Goal: Information Seeking & Learning: Learn about a topic

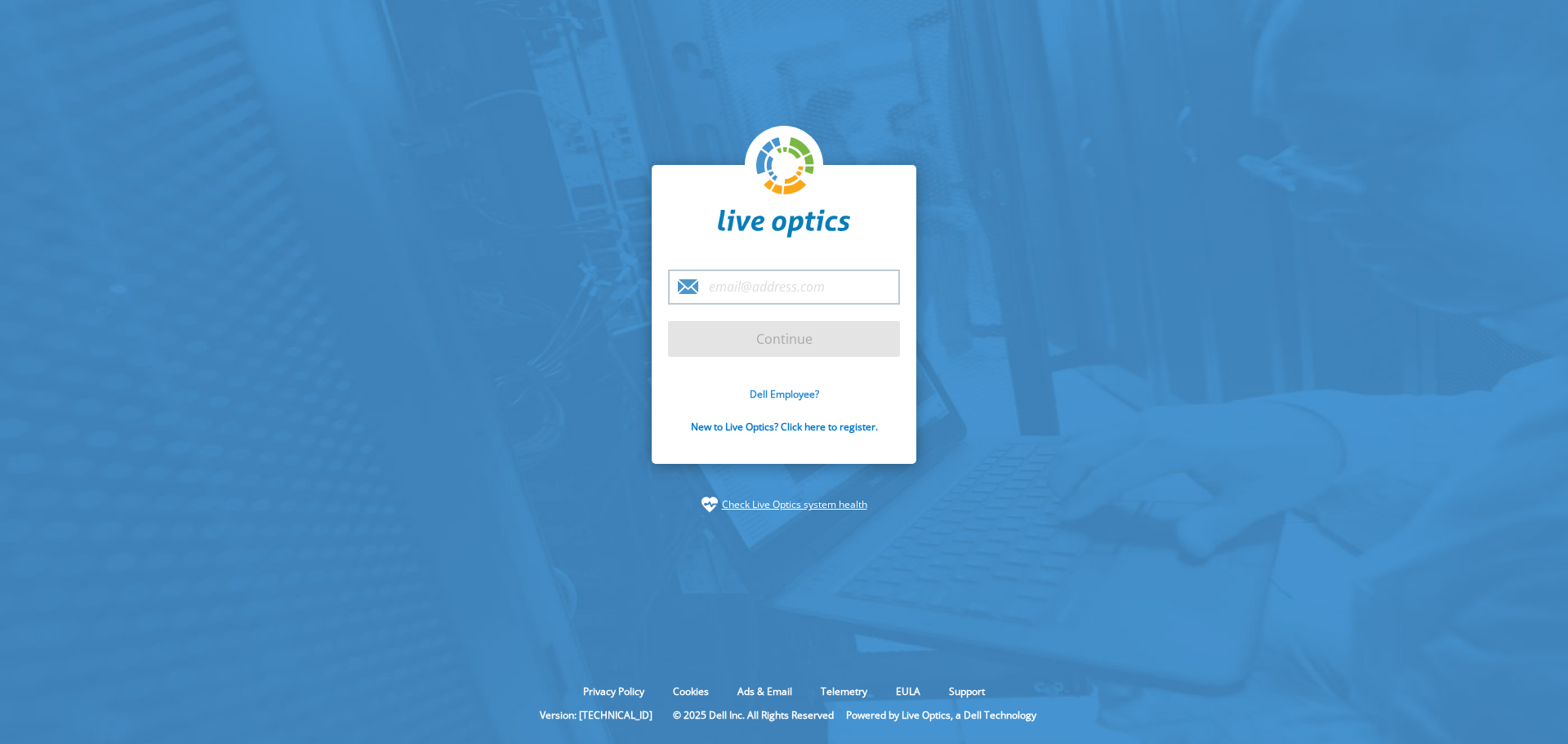
click at [768, 396] on link "Dell Employee?" at bounding box center [784, 394] width 69 height 13
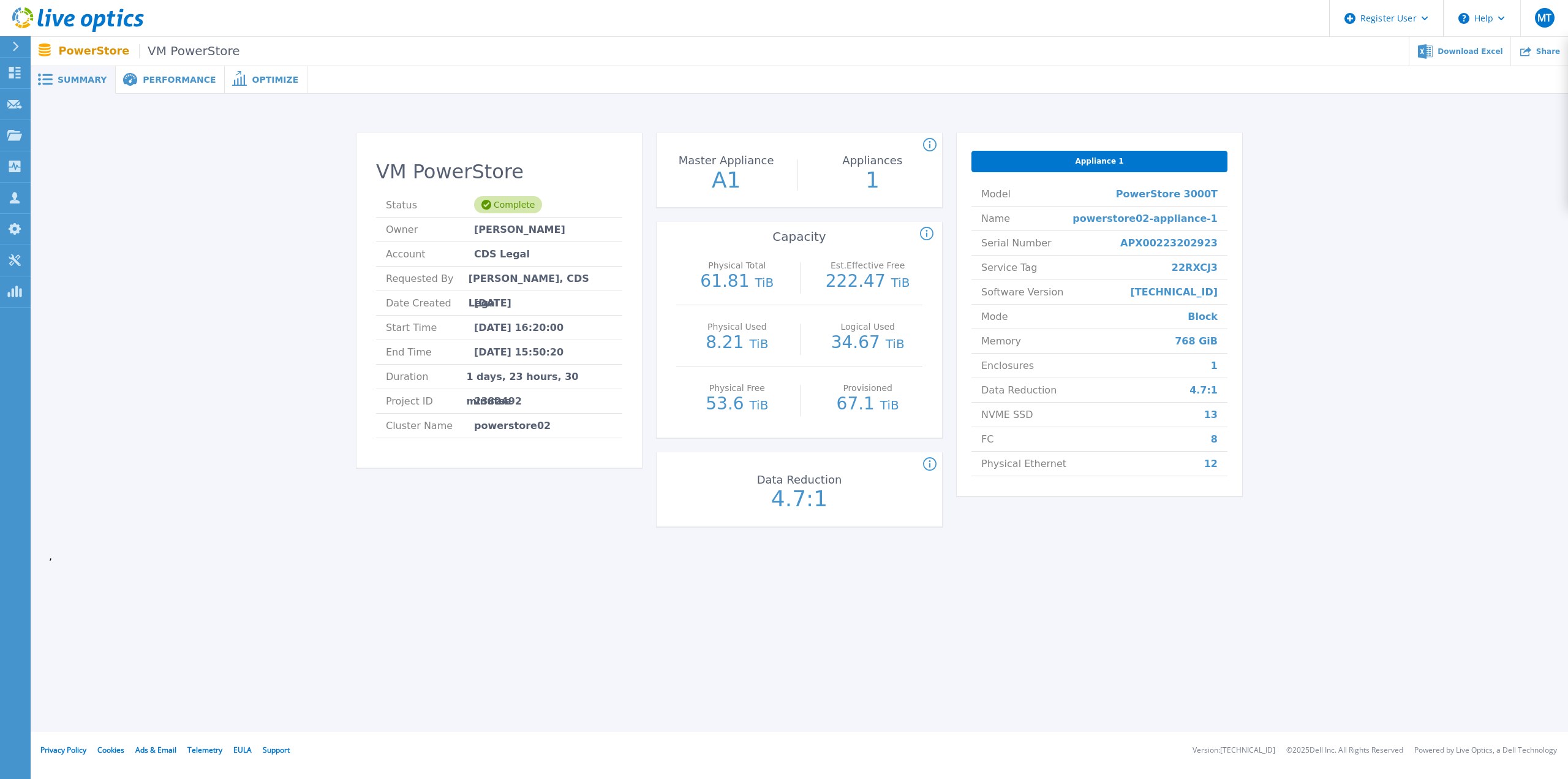
click at [1166, 266] on span "22RXCJ3" at bounding box center [1194, 268] width 46 height 24
copy span "22RXCJ3"
click at [170, 75] on span "Performance" at bounding box center [179, 80] width 73 height 9
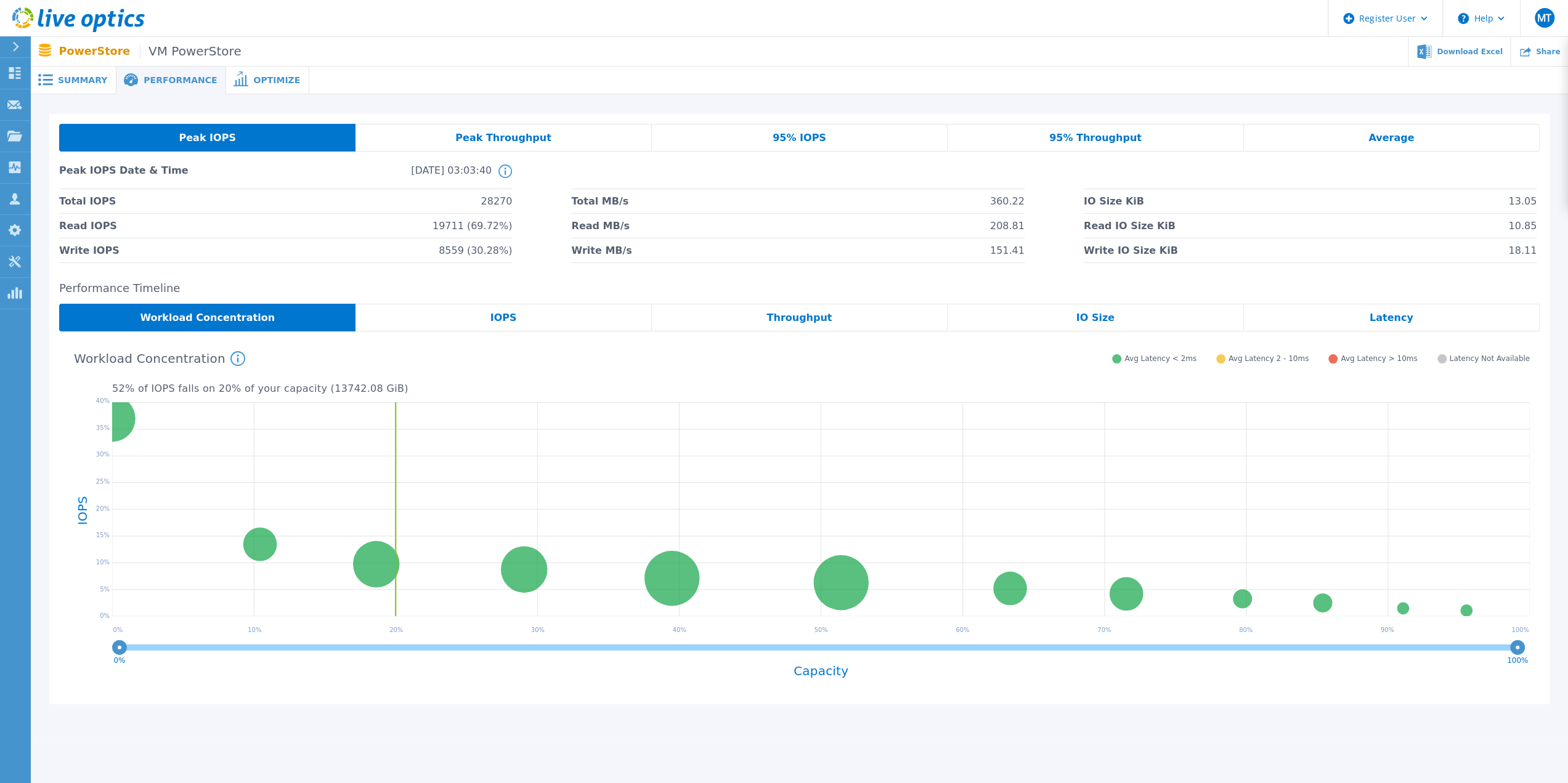
click at [498, 134] on span "Peak Throughput" at bounding box center [503, 137] width 96 height 10
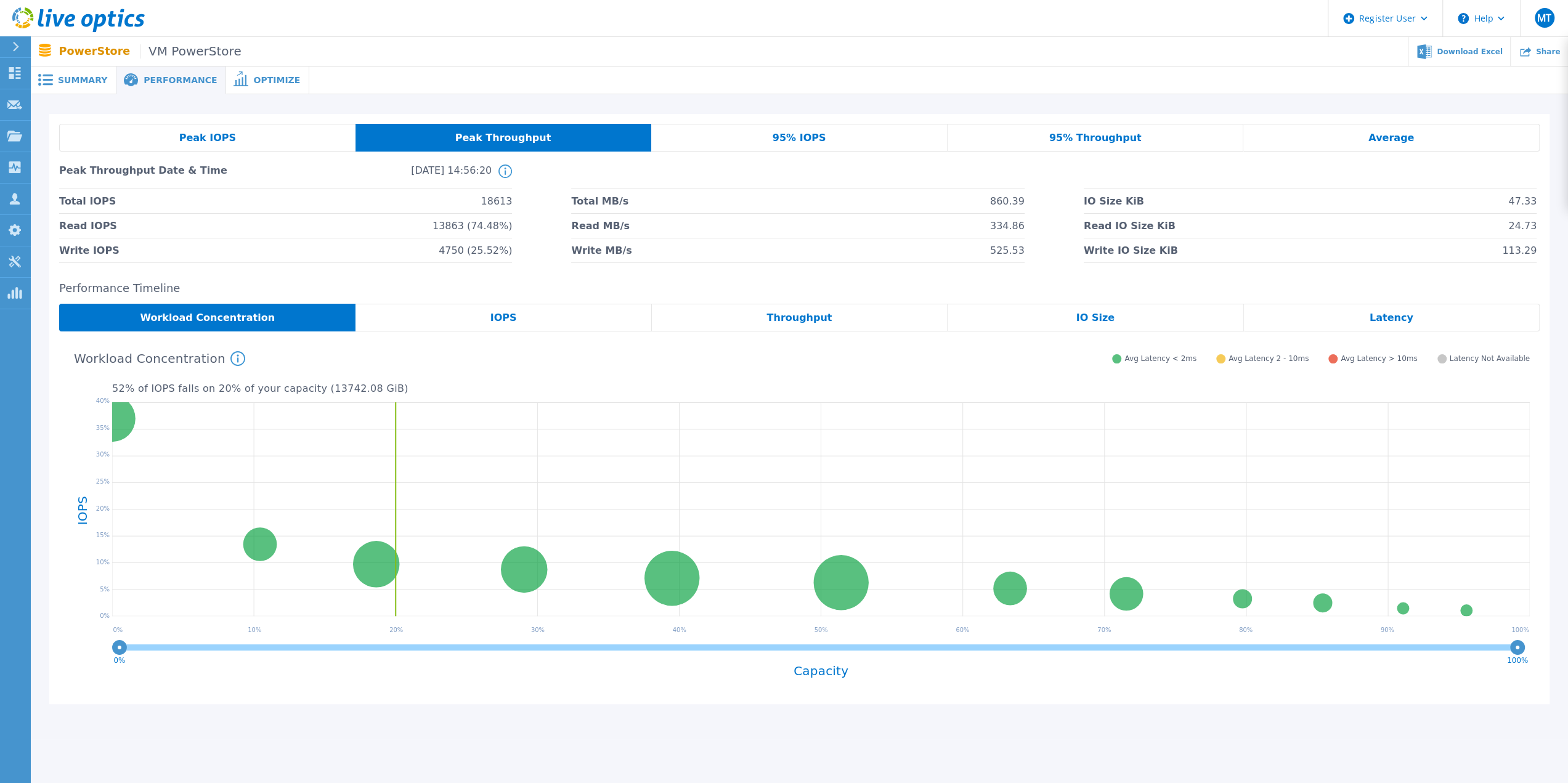
click at [1173, 134] on span "Average" at bounding box center [1391, 137] width 46 height 10
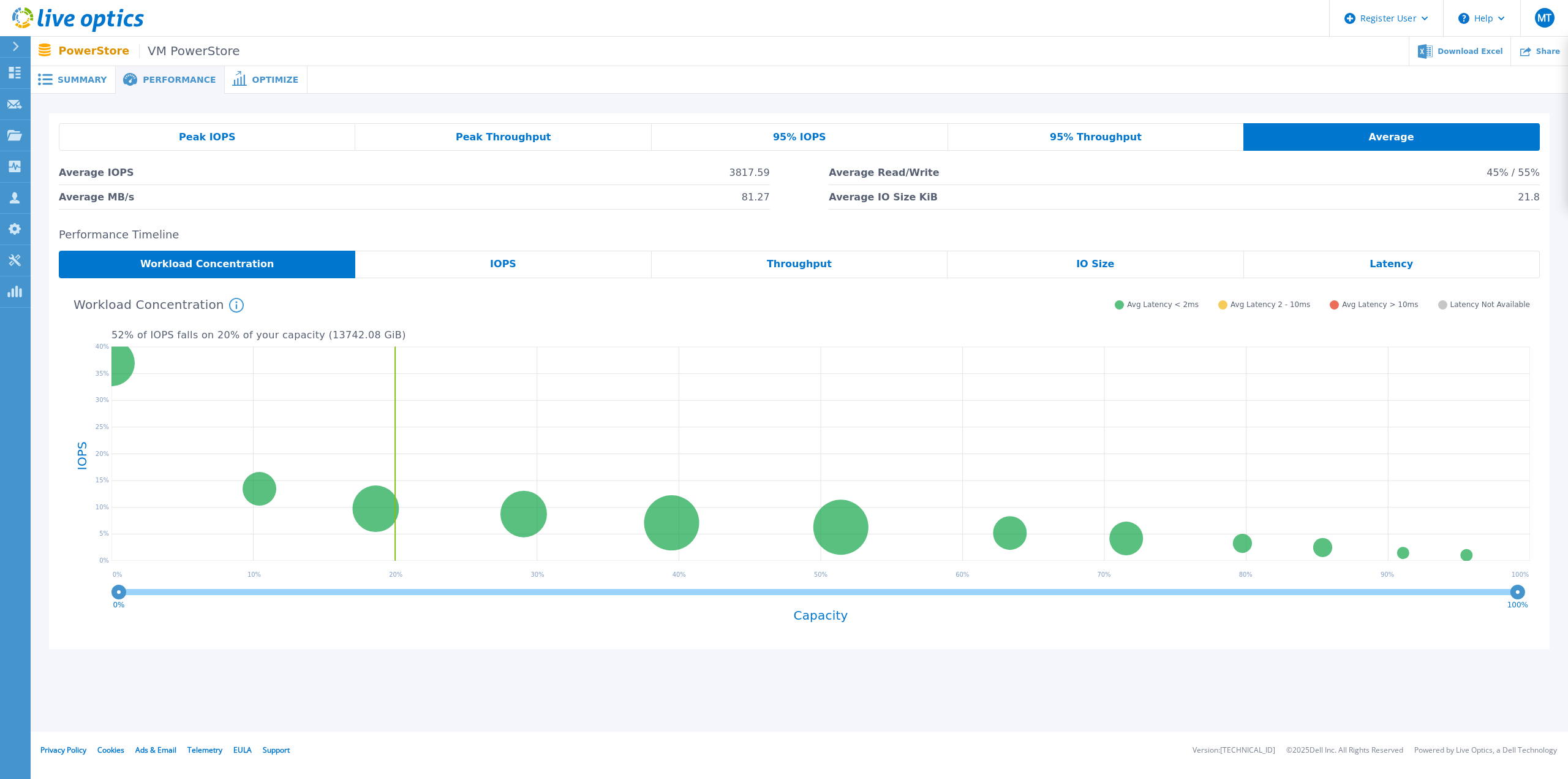
click at [888, 197] on span "Average IO Size KiB" at bounding box center [883, 197] width 109 height 24
click at [105, 169] on span "Average IOPS" at bounding box center [96, 173] width 75 height 24
click at [80, 173] on span "Average IOPS" at bounding box center [96, 173] width 75 height 24
click at [191, 142] on span "Peak IOPS" at bounding box center [207, 137] width 56 height 9
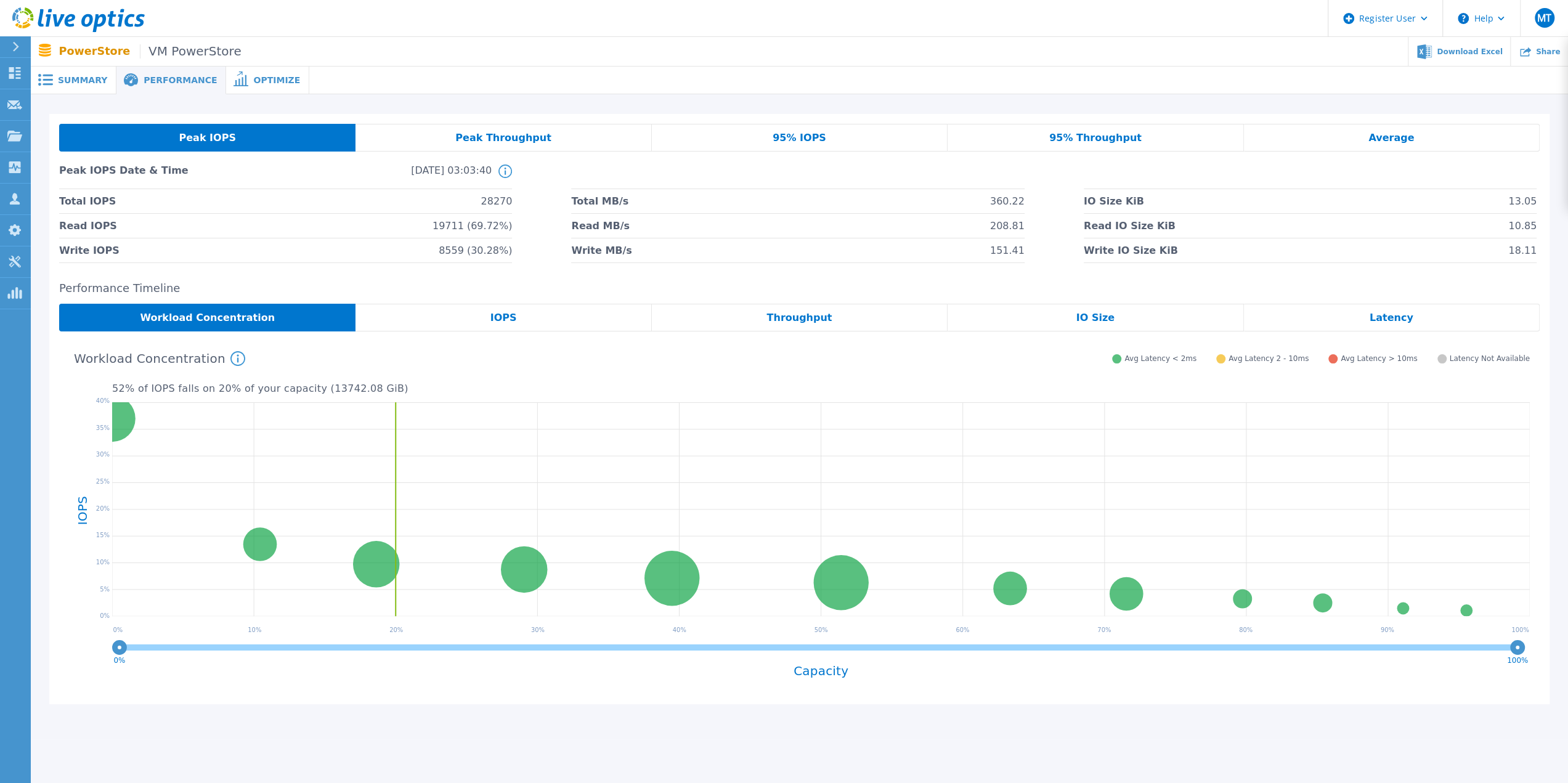
click at [73, 76] on span "Summary" at bounding box center [82, 80] width 49 height 9
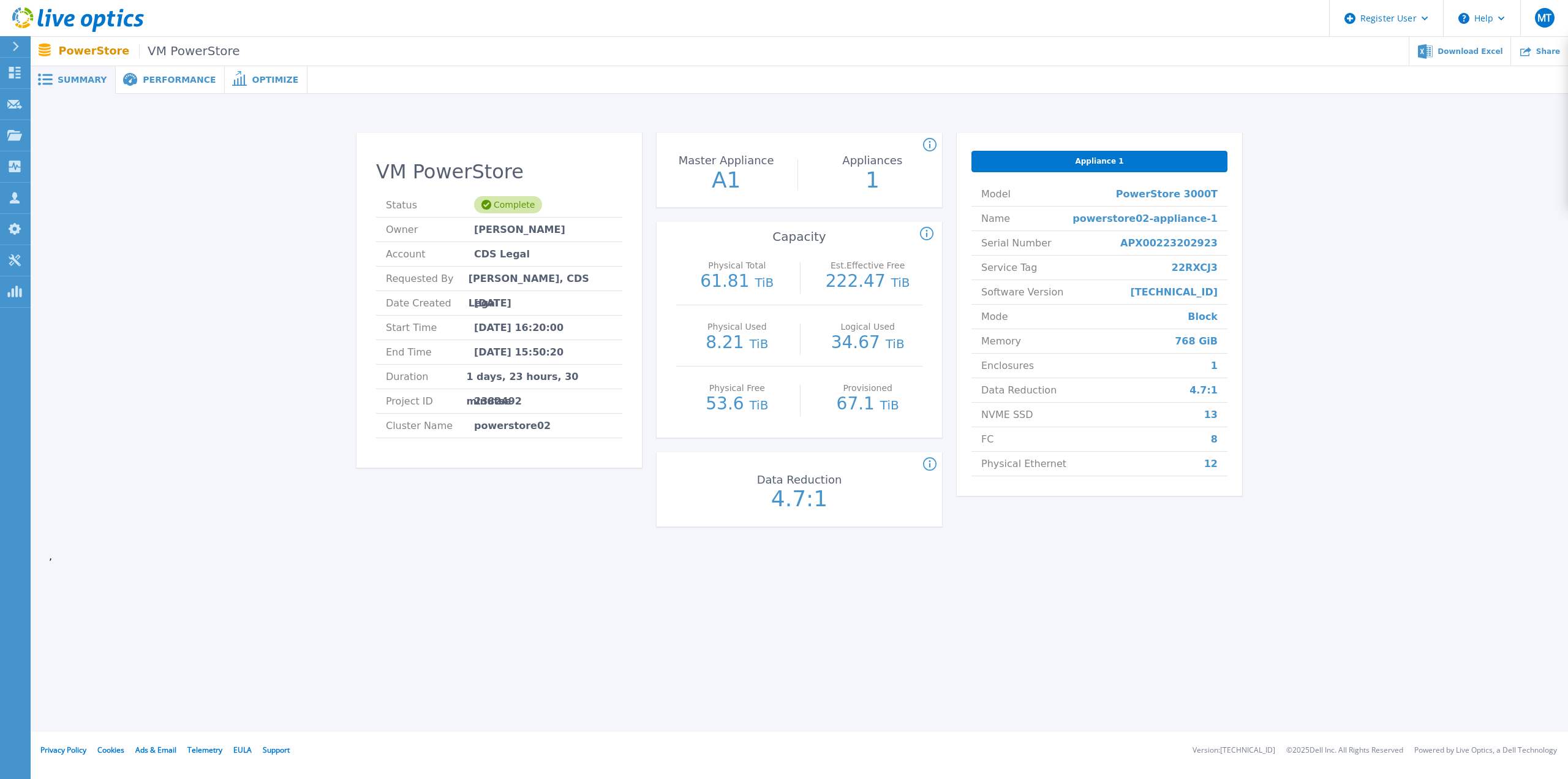
click at [171, 50] on span "VM PowerStore" at bounding box center [189, 51] width 101 height 14
click at [152, 78] on span "Performance" at bounding box center [179, 80] width 73 height 9
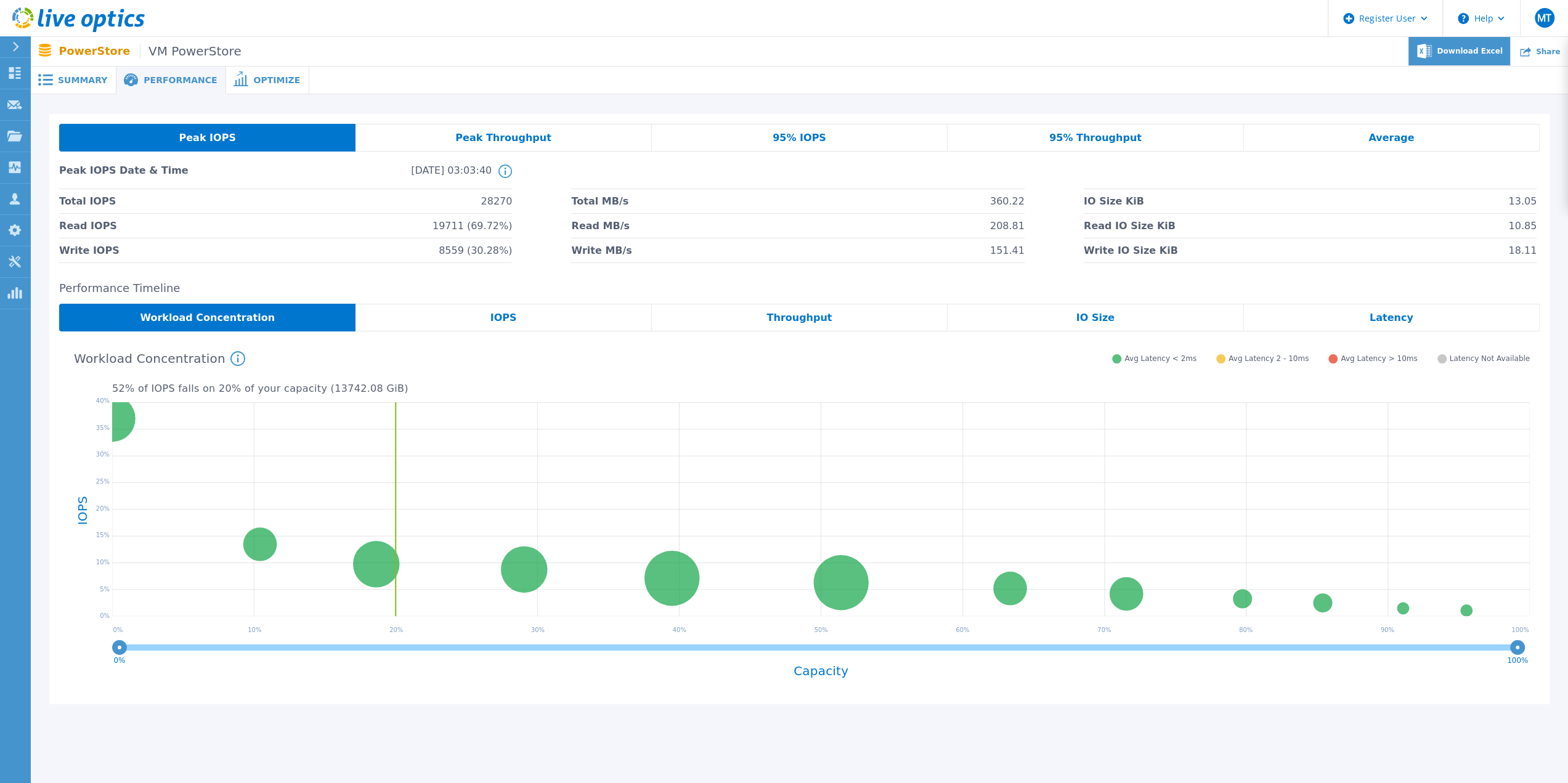
click at [1173, 50] on span "Download Excel" at bounding box center [1469, 52] width 66 height 8
click at [501, 320] on span "IOPS" at bounding box center [504, 317] width 27 height 10
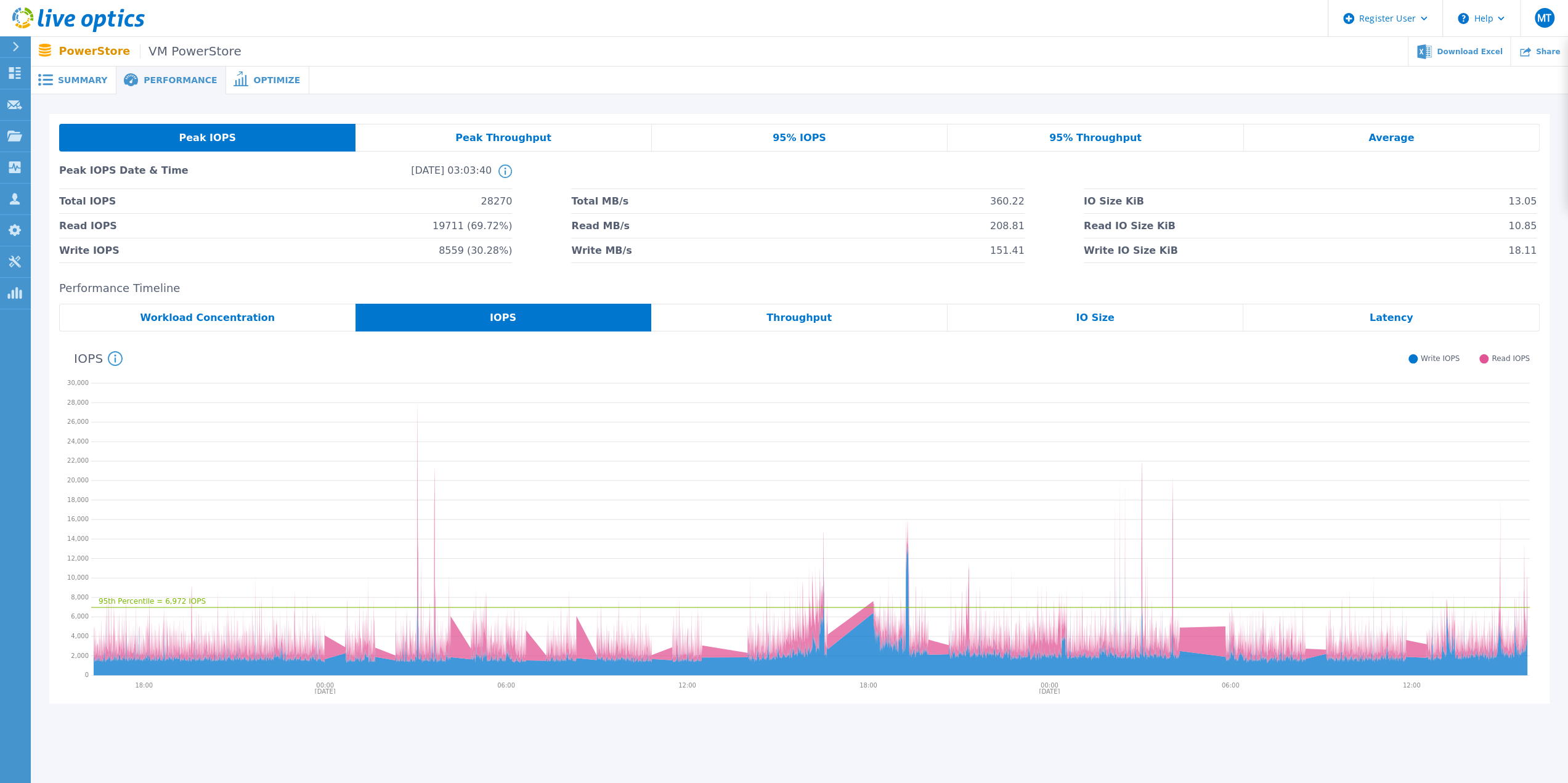
click at [79, 81] on span "Summary" at bounding box center [82, 80] width 49 height 9
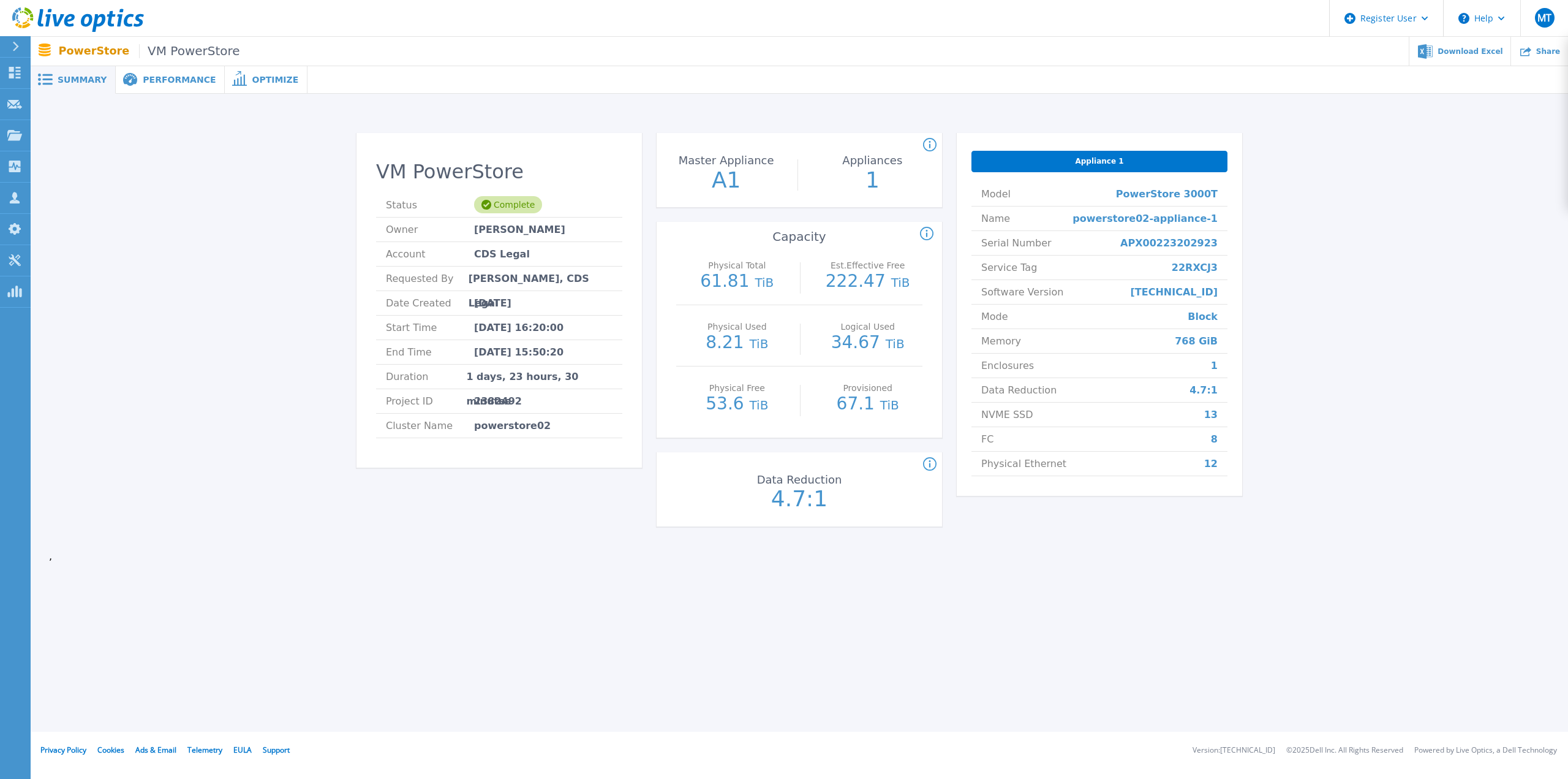
click at [174, 75] on span "Performance" at bounding box center [179, 80] width 73 height 9
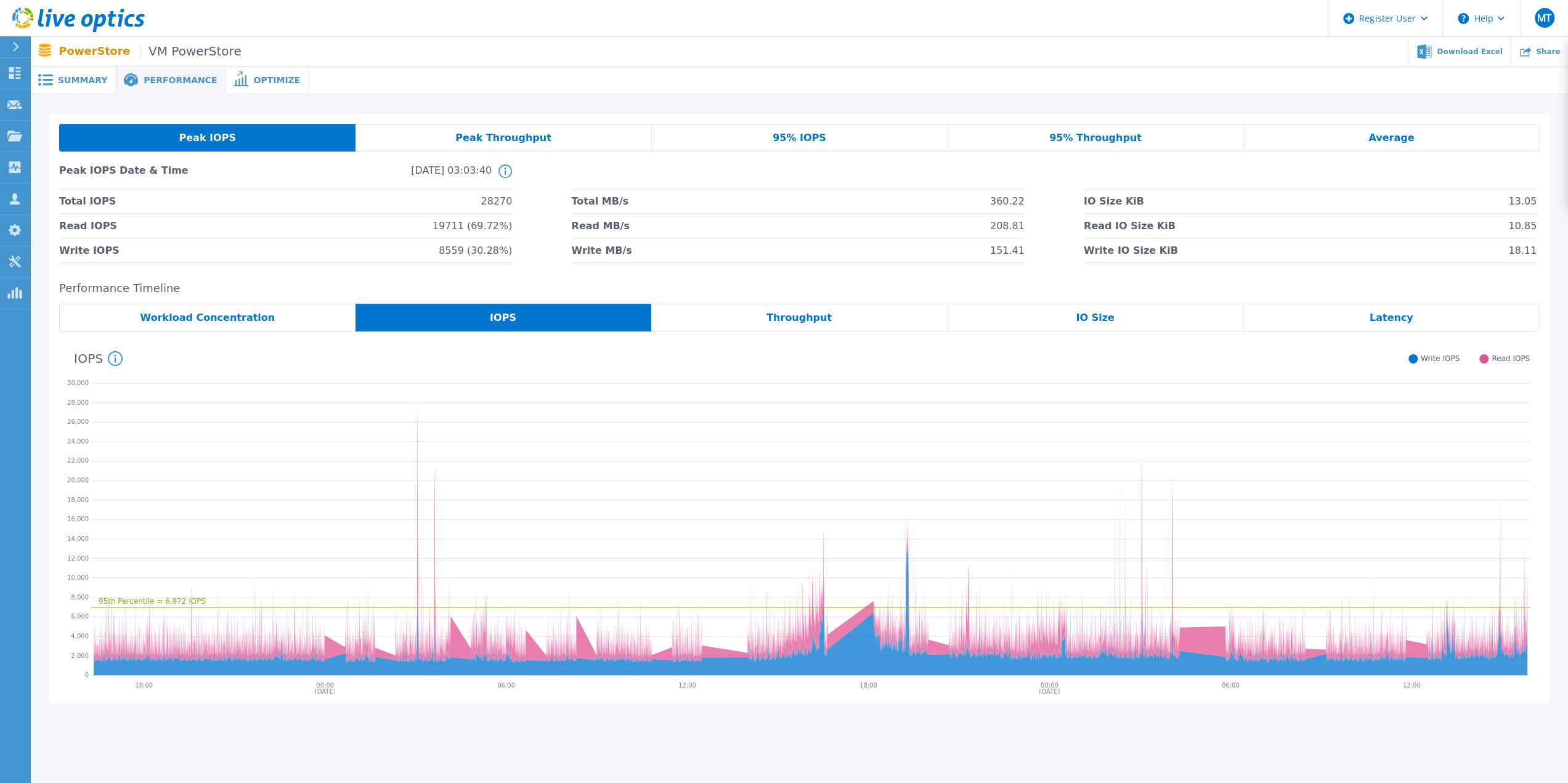
click at [489, 134] on span "Peak Throughput" at bounding box center [503, 137] width 96 height 10
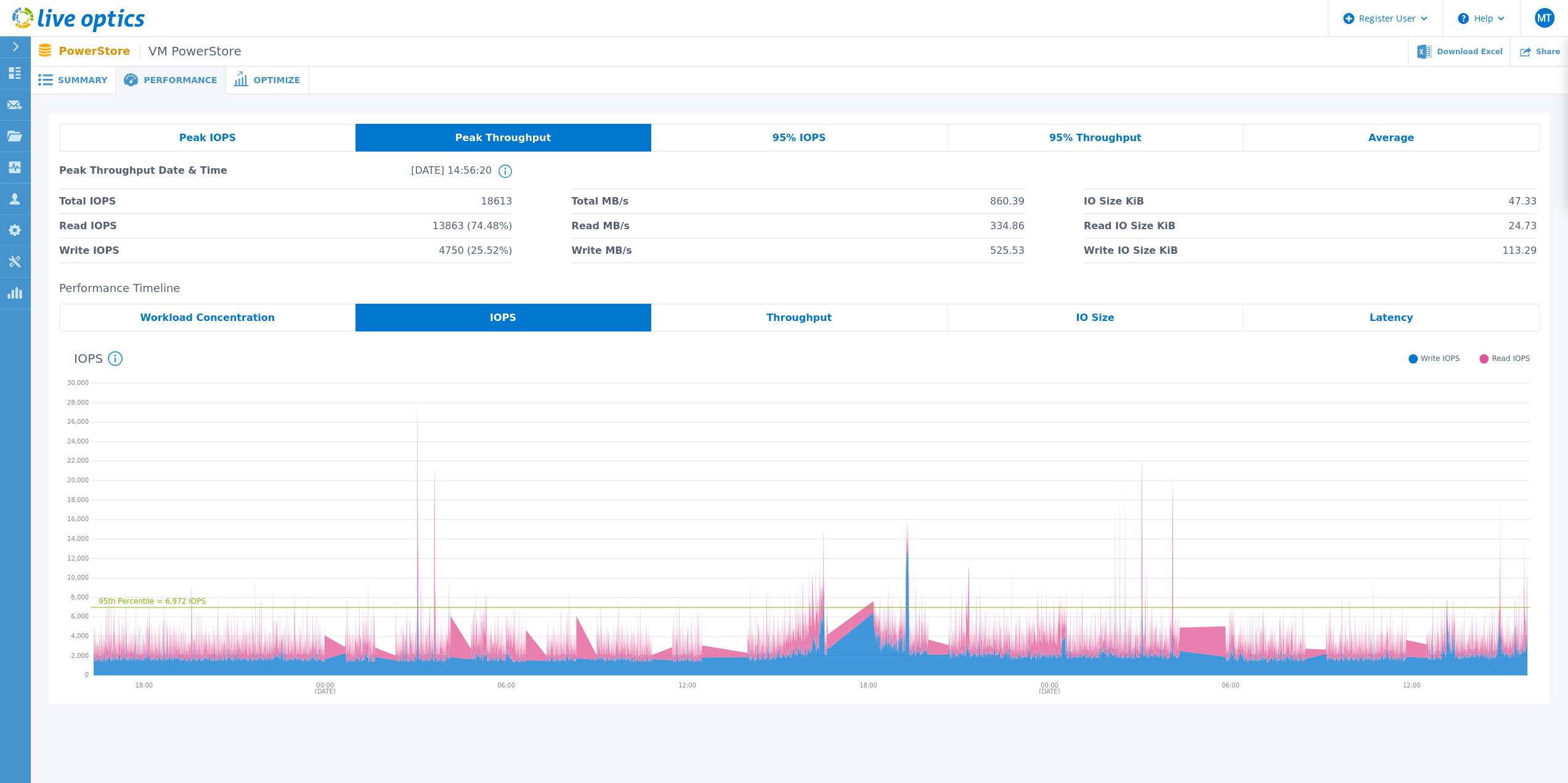
click at [803, 130] on div "95% IOPS" at bounding box center [799, 138] width 297 height 28
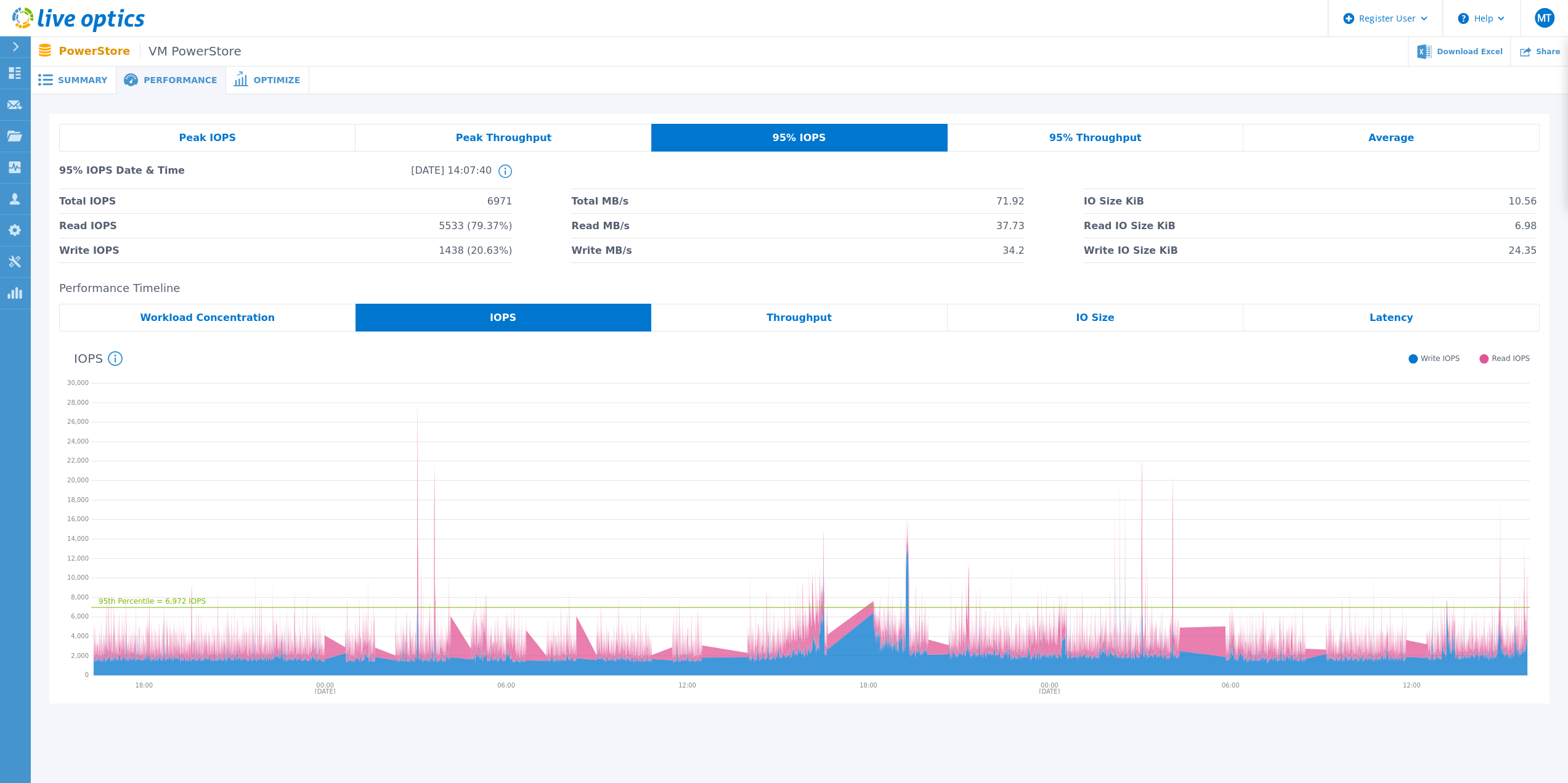
click at [505, 139] on span "Peak Throughput" at bounding box center [503, 137] width 96 height 10
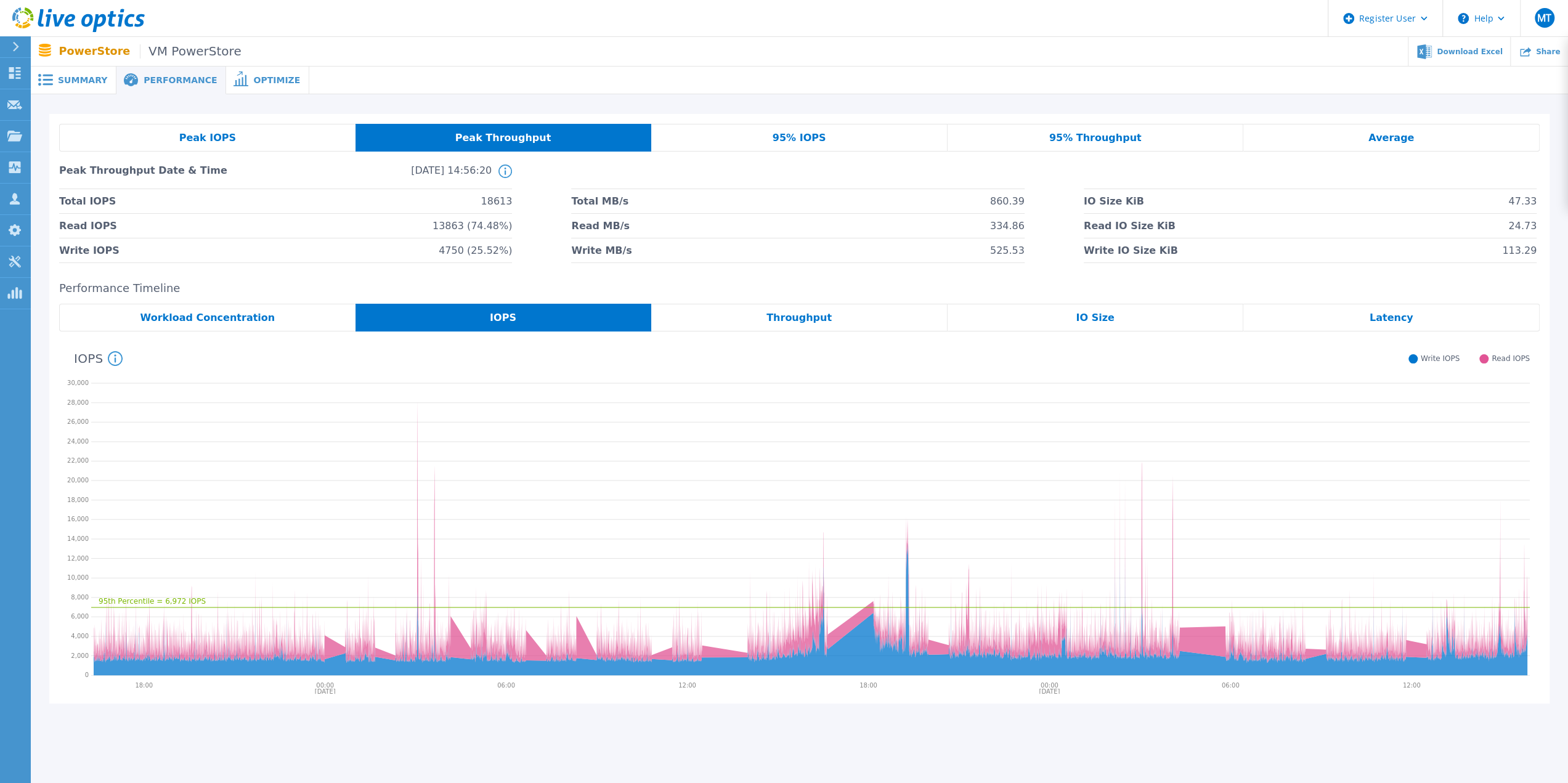
click at [785, 133] on span "95% IOPS" at bounding box center [799, 137] width 53 height 10
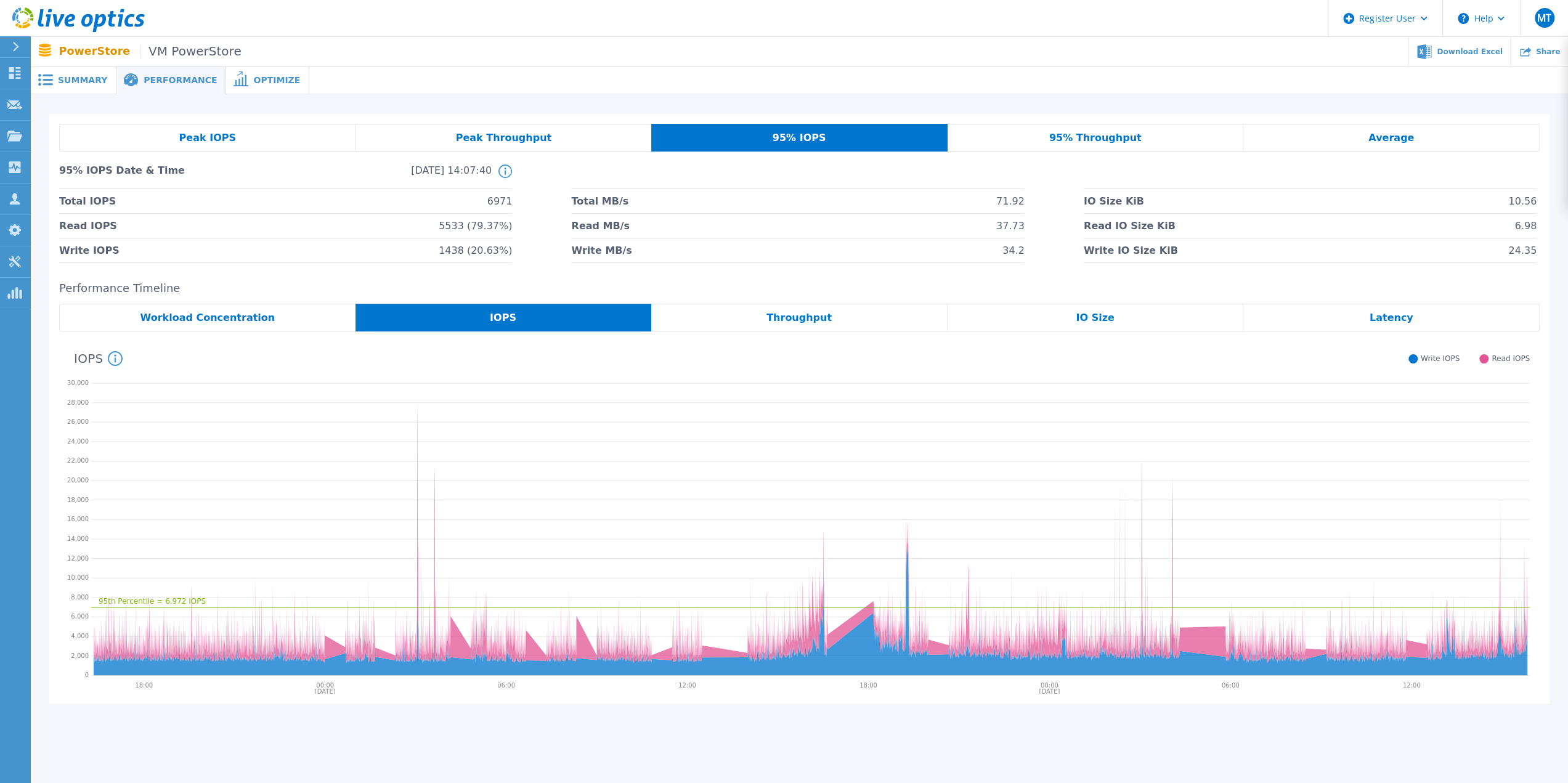
click at [509, 137] on span "Peak Throughput" at bounding box center [503, 137] width 96 height 10
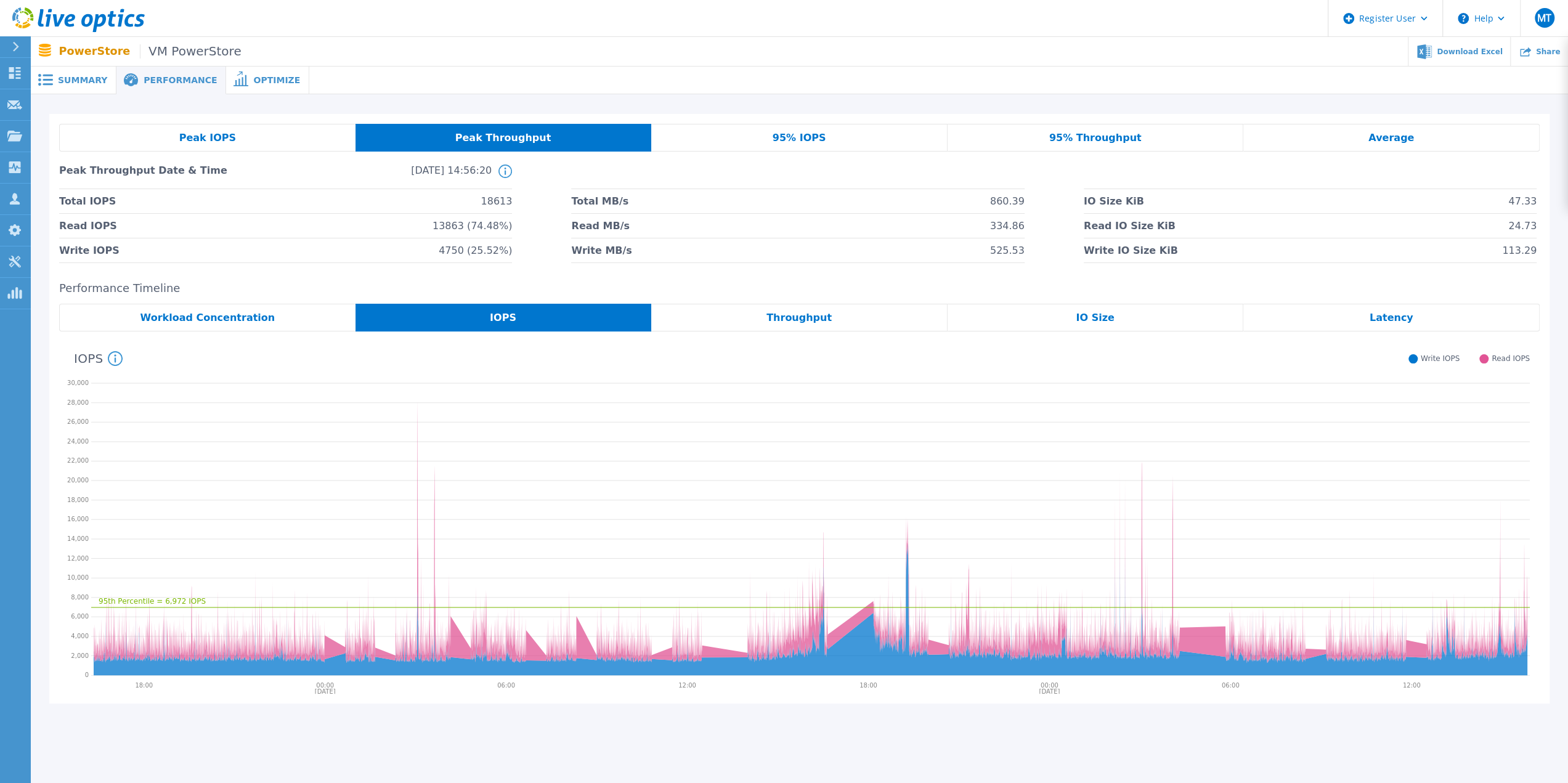
click at [1173, 137] on span "Average" at bounding box center [1391, 137] width 46 height 10
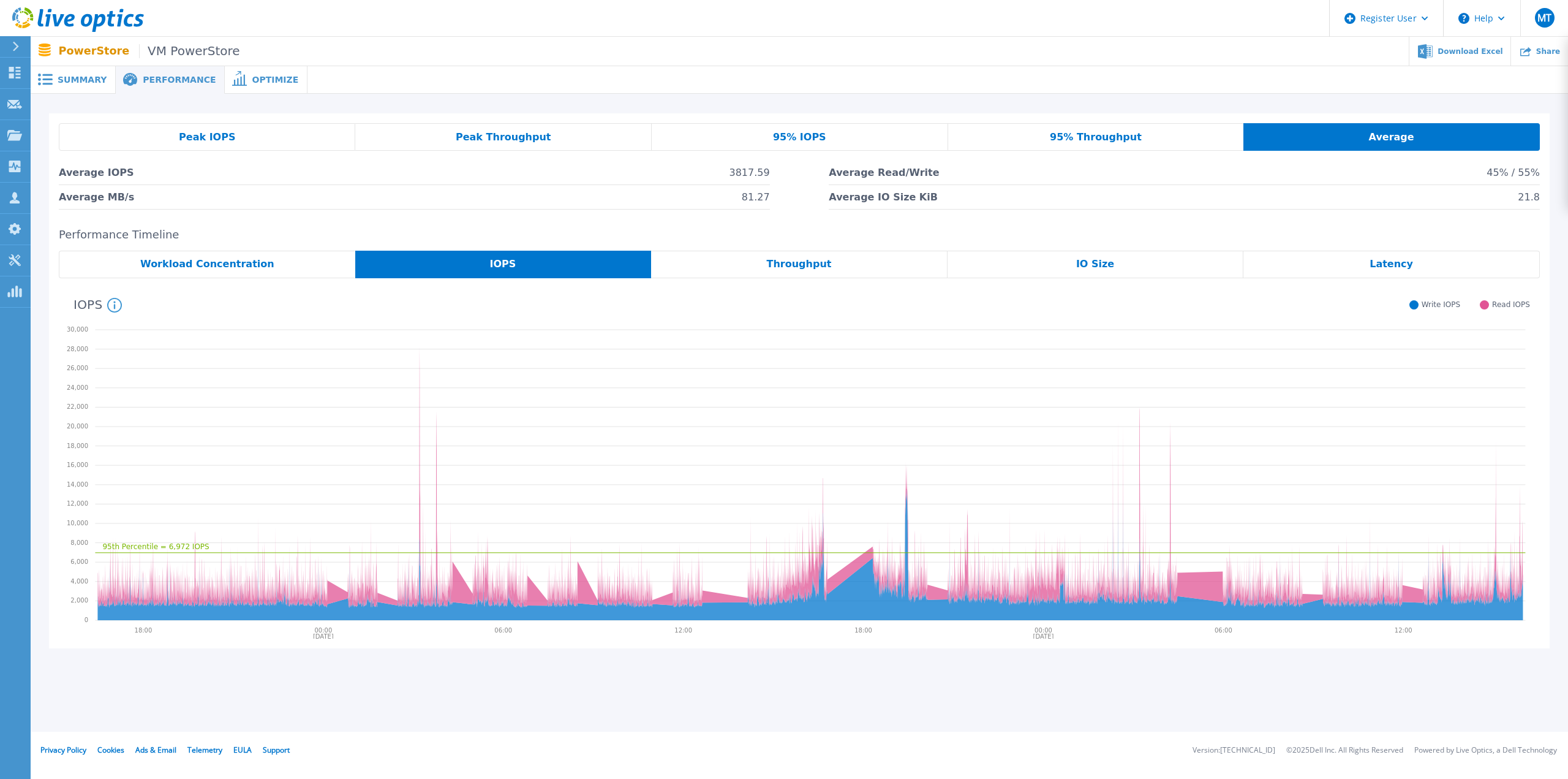
click at [490, 128] on div "Peak Throughput" at bounding box center [503, 137] width 297 height 28
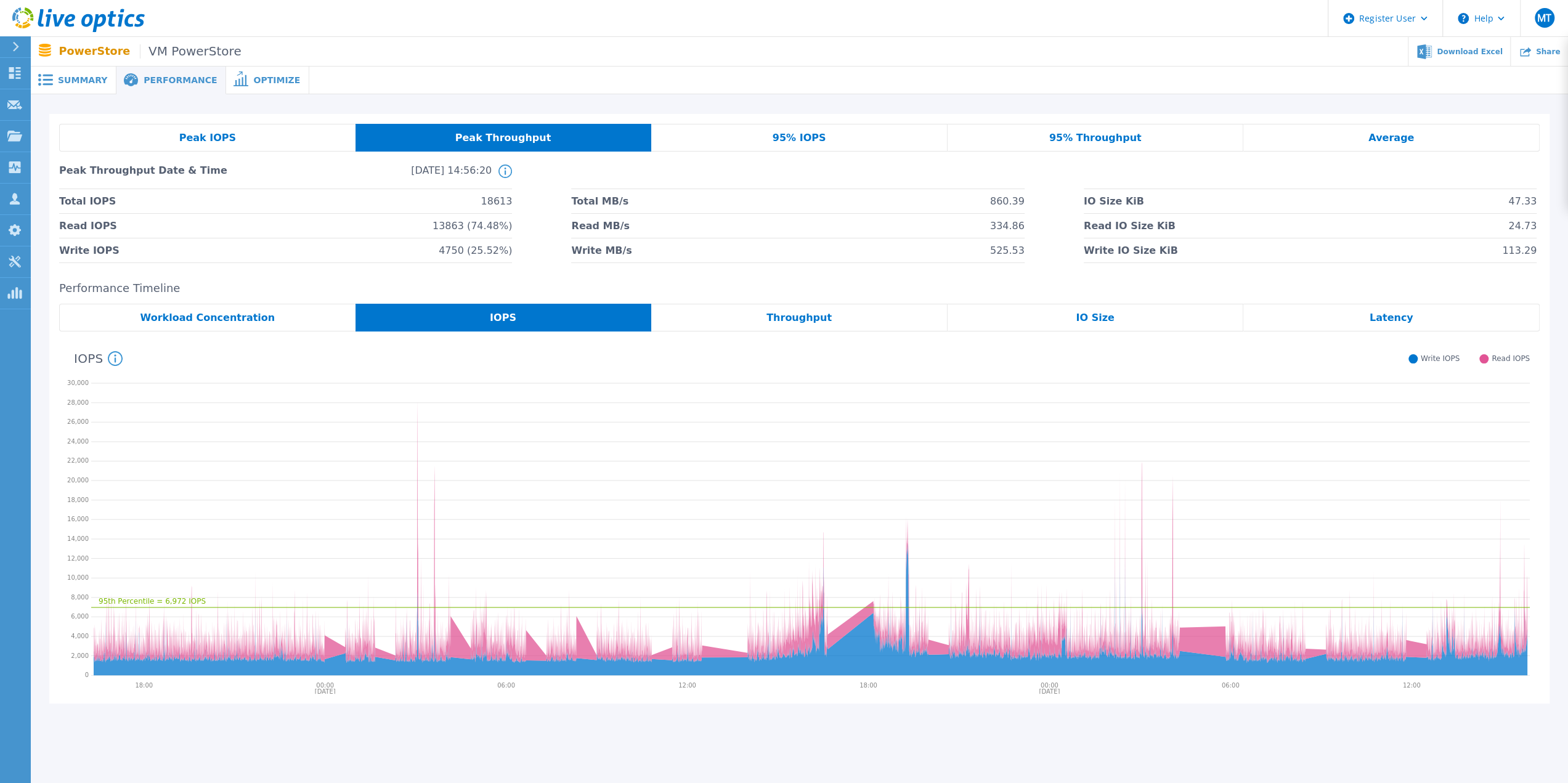
scroll to position [181, 0]
click at [1173, 133] on span "Average" at bounding box center [1391, 137] width 46 height 10
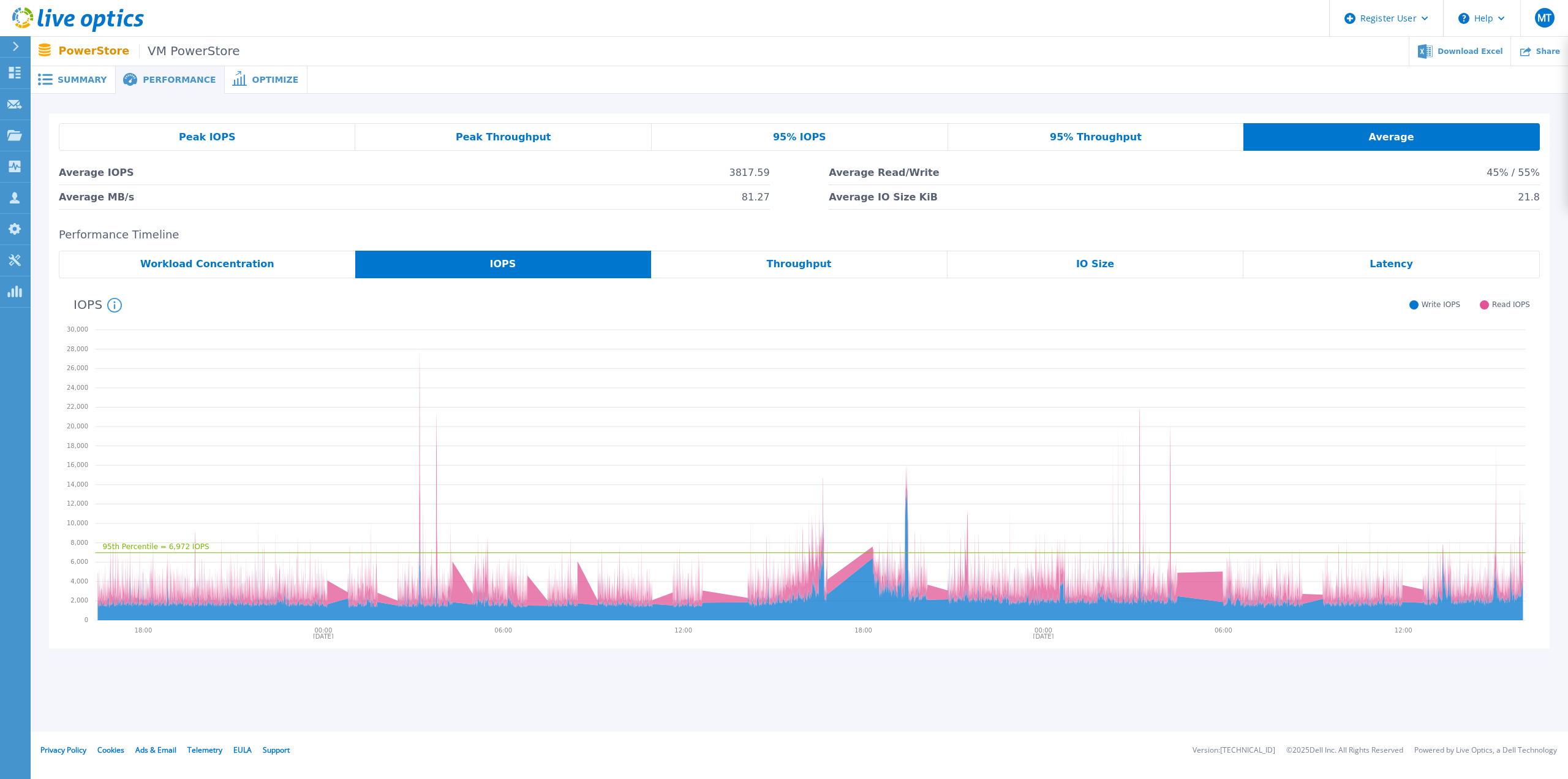
click at [518, 140] on span "Peak Throughput" at bounding box center [503, 137] width 96 height 9
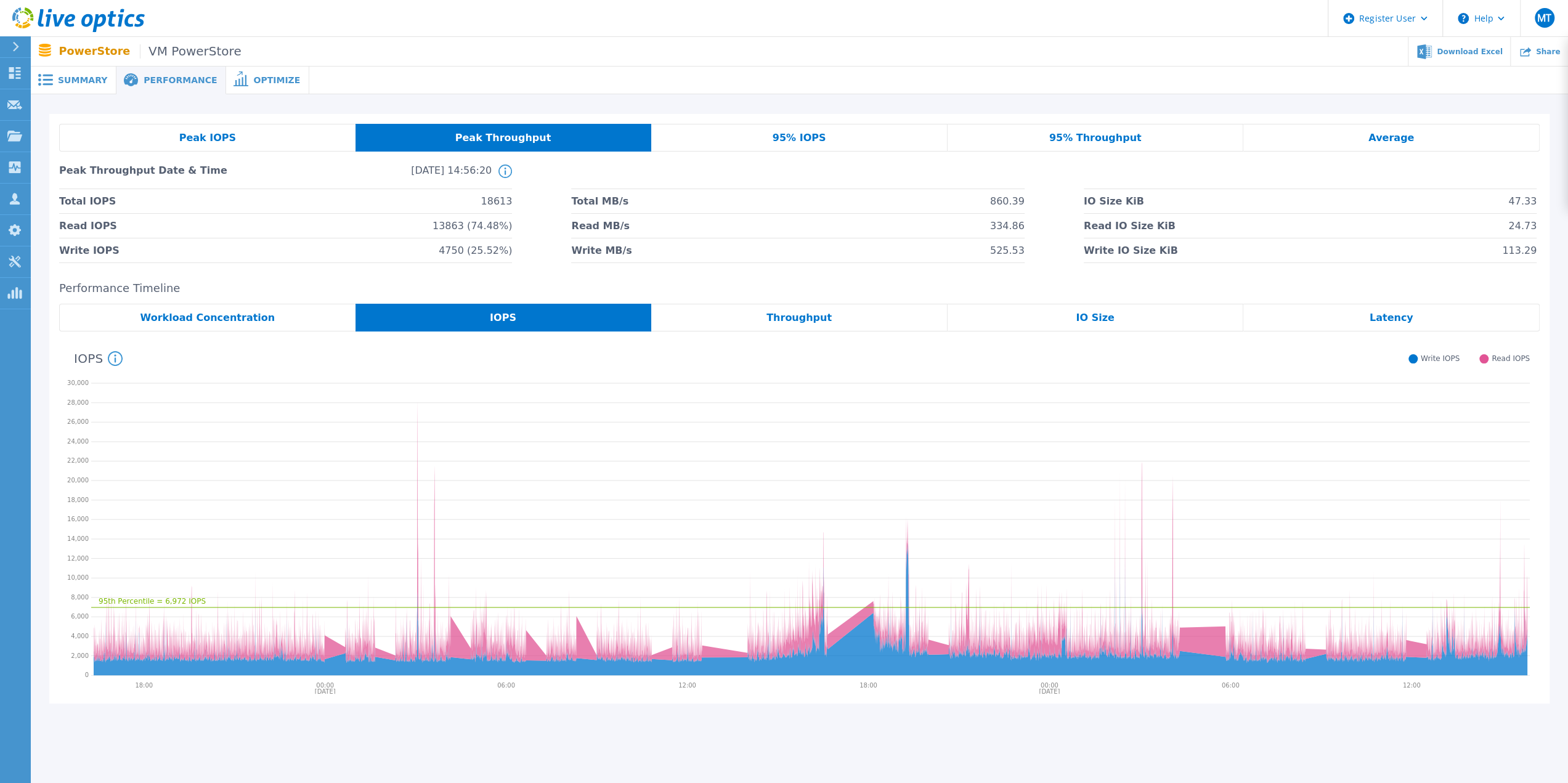
click at [795, 135] on span "95% IOPS" at bounding box center [799, 137] width 53 height 10
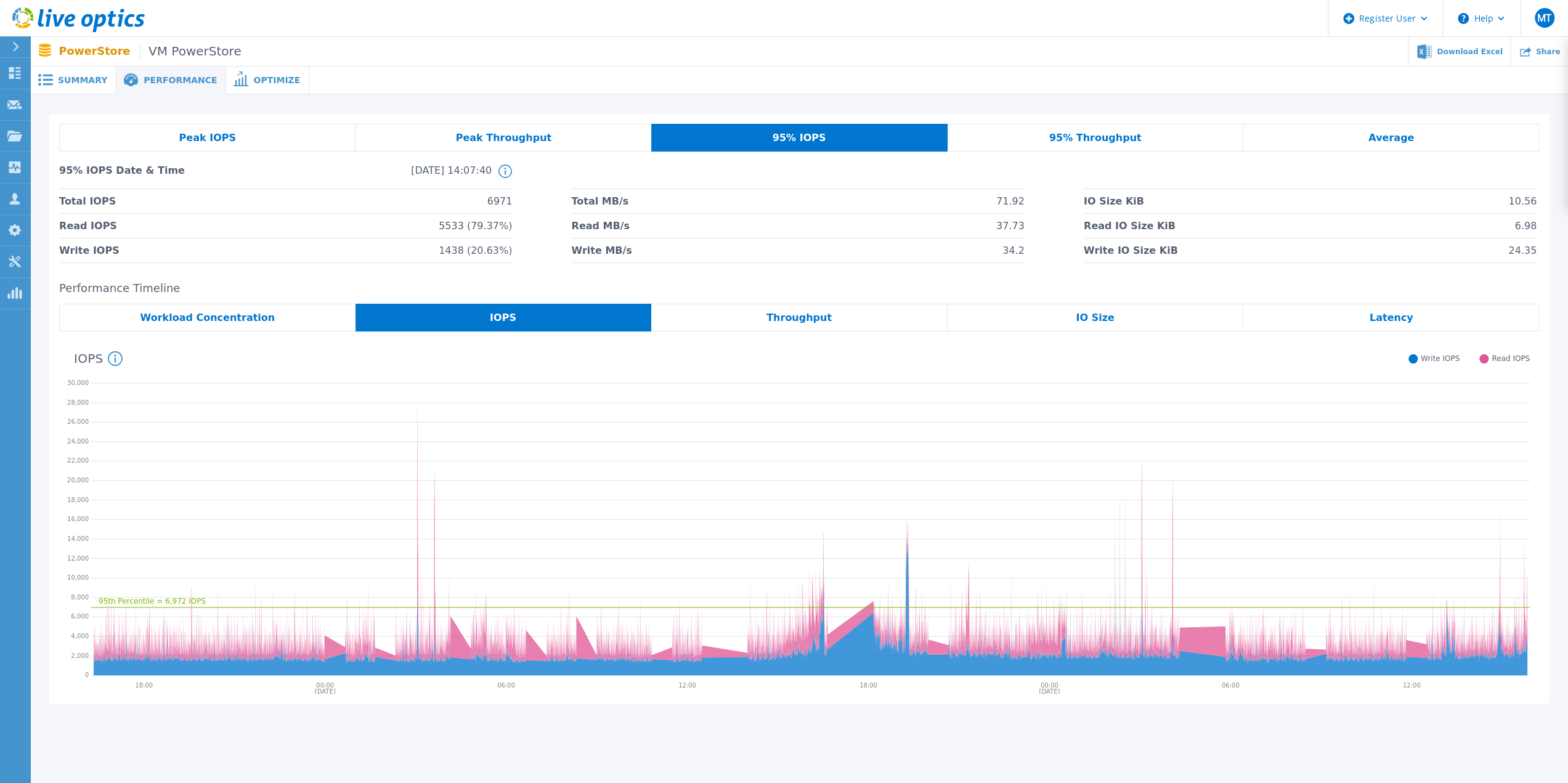
click at [500, 135] on span "Peak Throughput" at bounding box center [503, 137] width 96 height 10
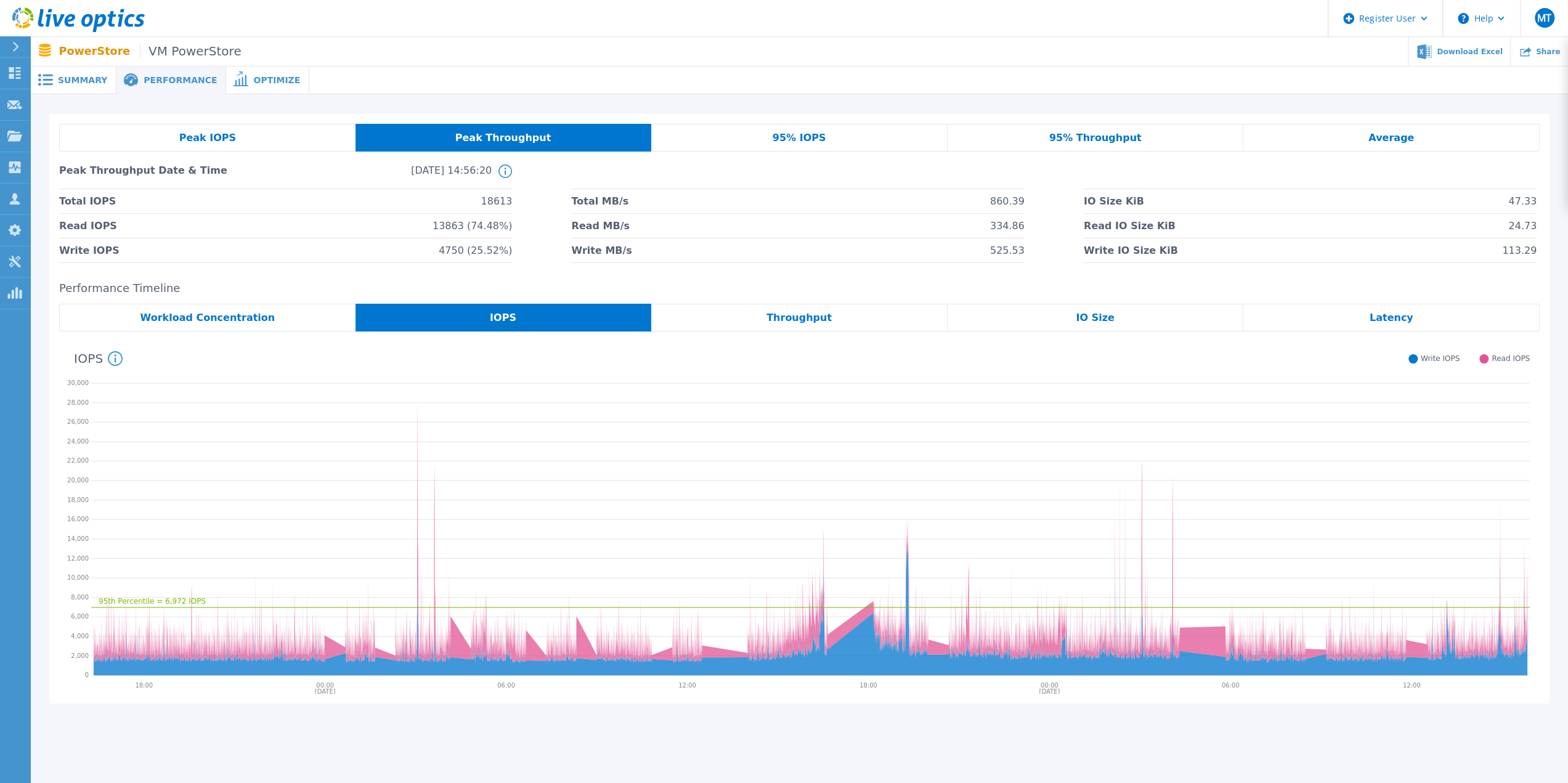
click at [500, 135] on span "Peak Throughput" at bounding box center [503, 137] width 96 height 10
click at [809, 138] on span "95% IOPS" at bounding box center [799, 137] width 53 height 10
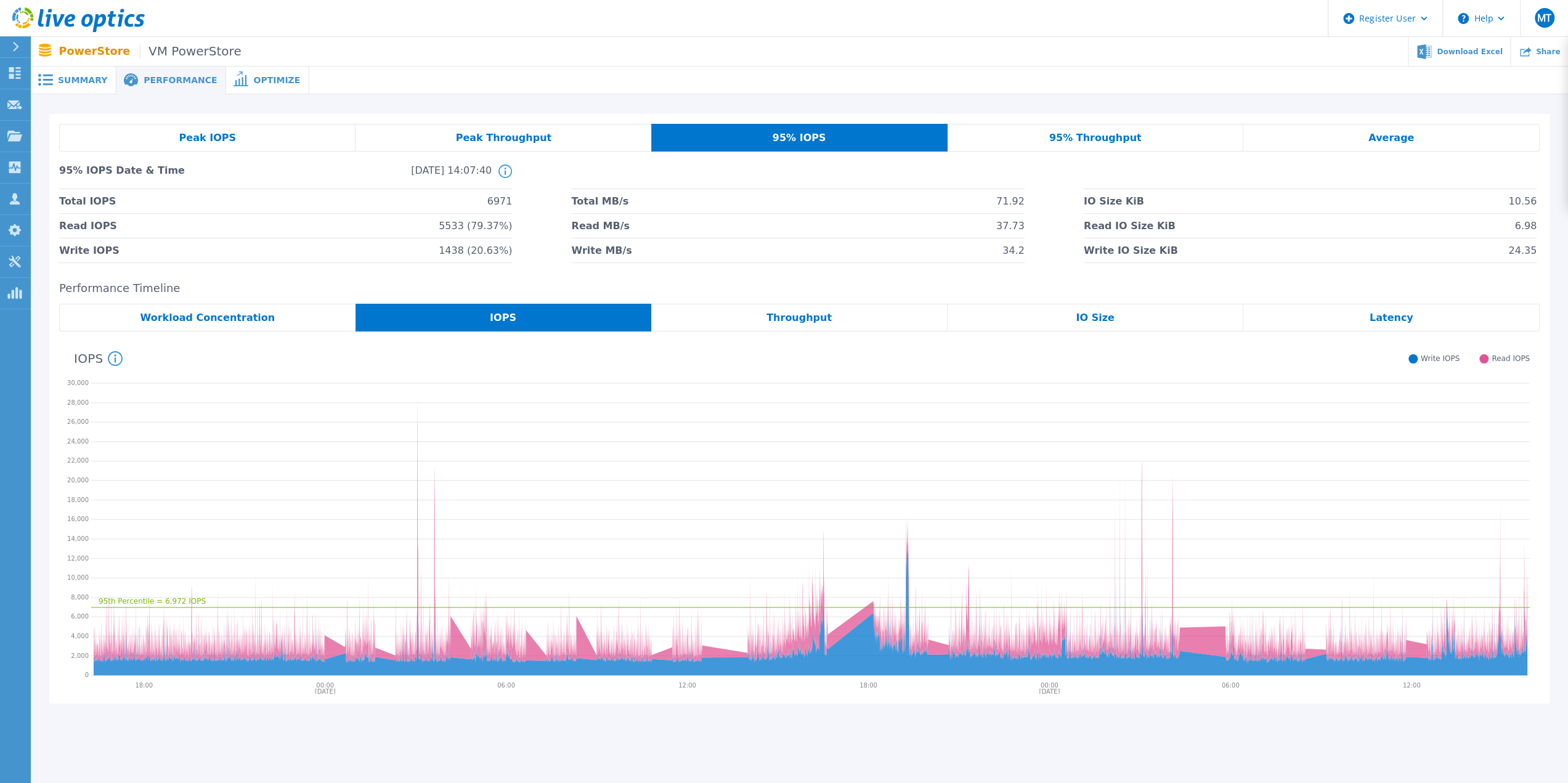
click at [508, 134] on span "Peak Throughput" at bounding box center [503, 137] width 96 height 10
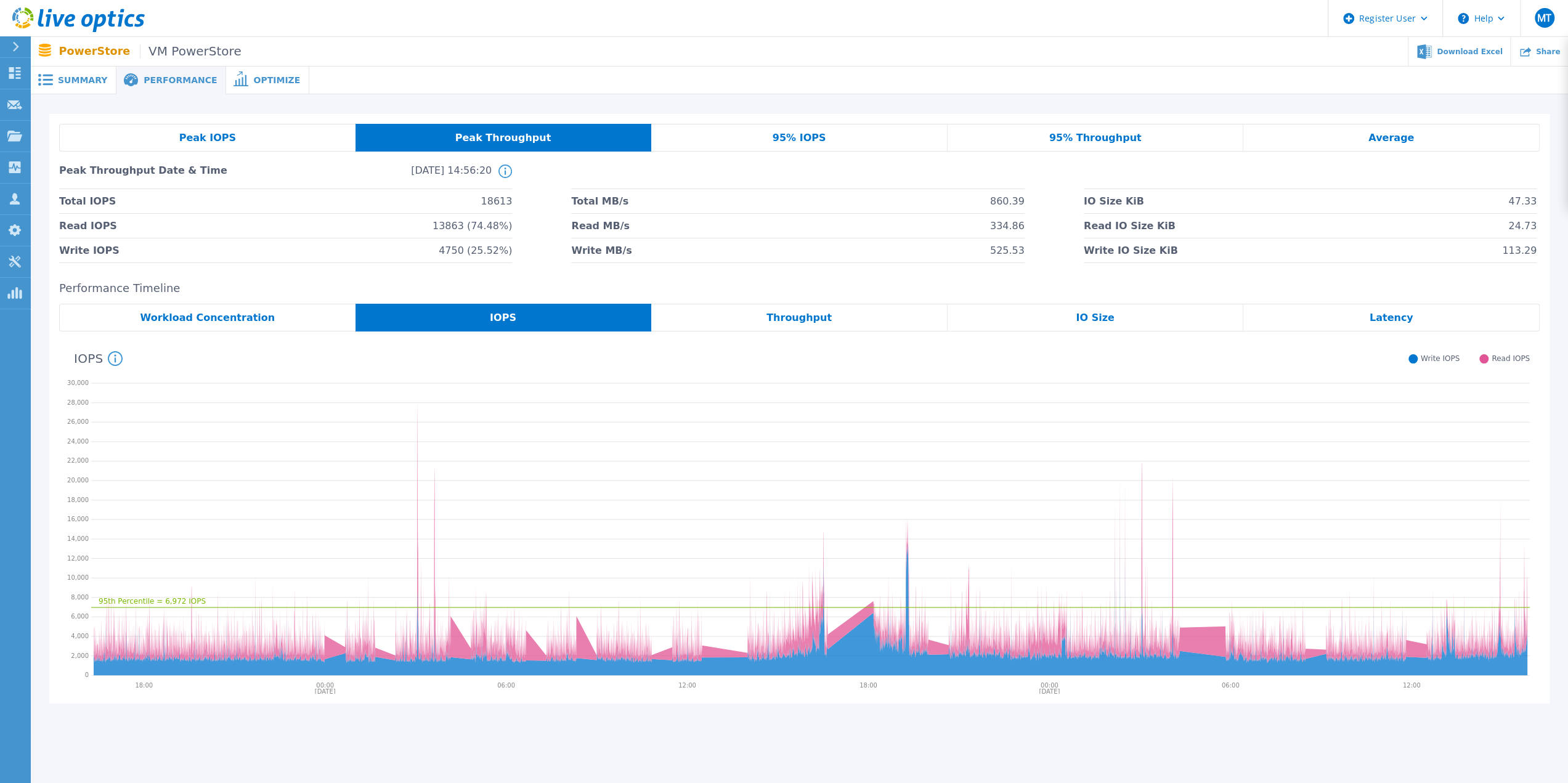
click at [787, 137] on span "95% IOPS" at bounding box center [799, 137] width 53 height 10
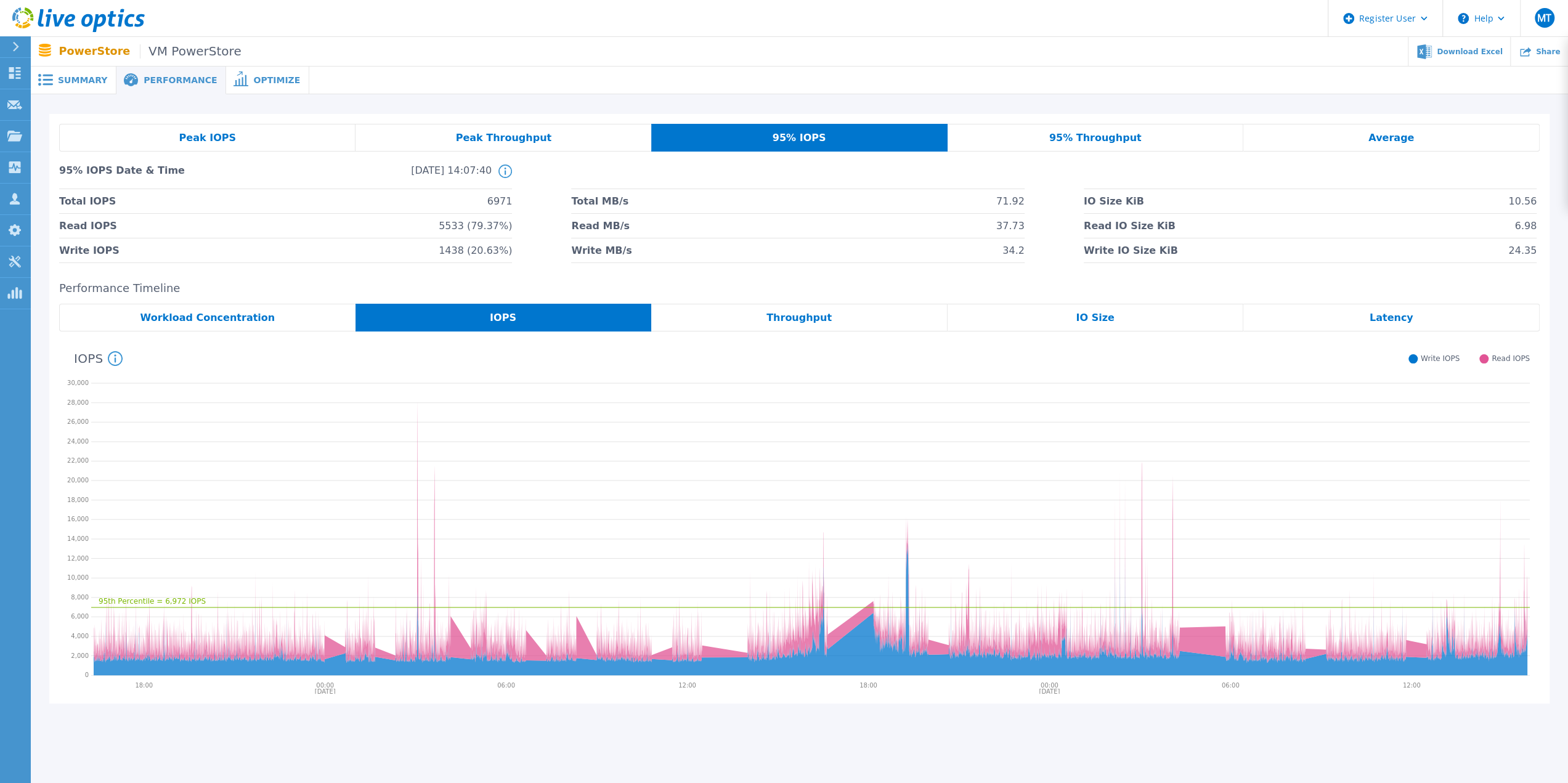
click at [484, 140] on span "Peak Throughput" at bounding box center [503, 137] width 96 height 10
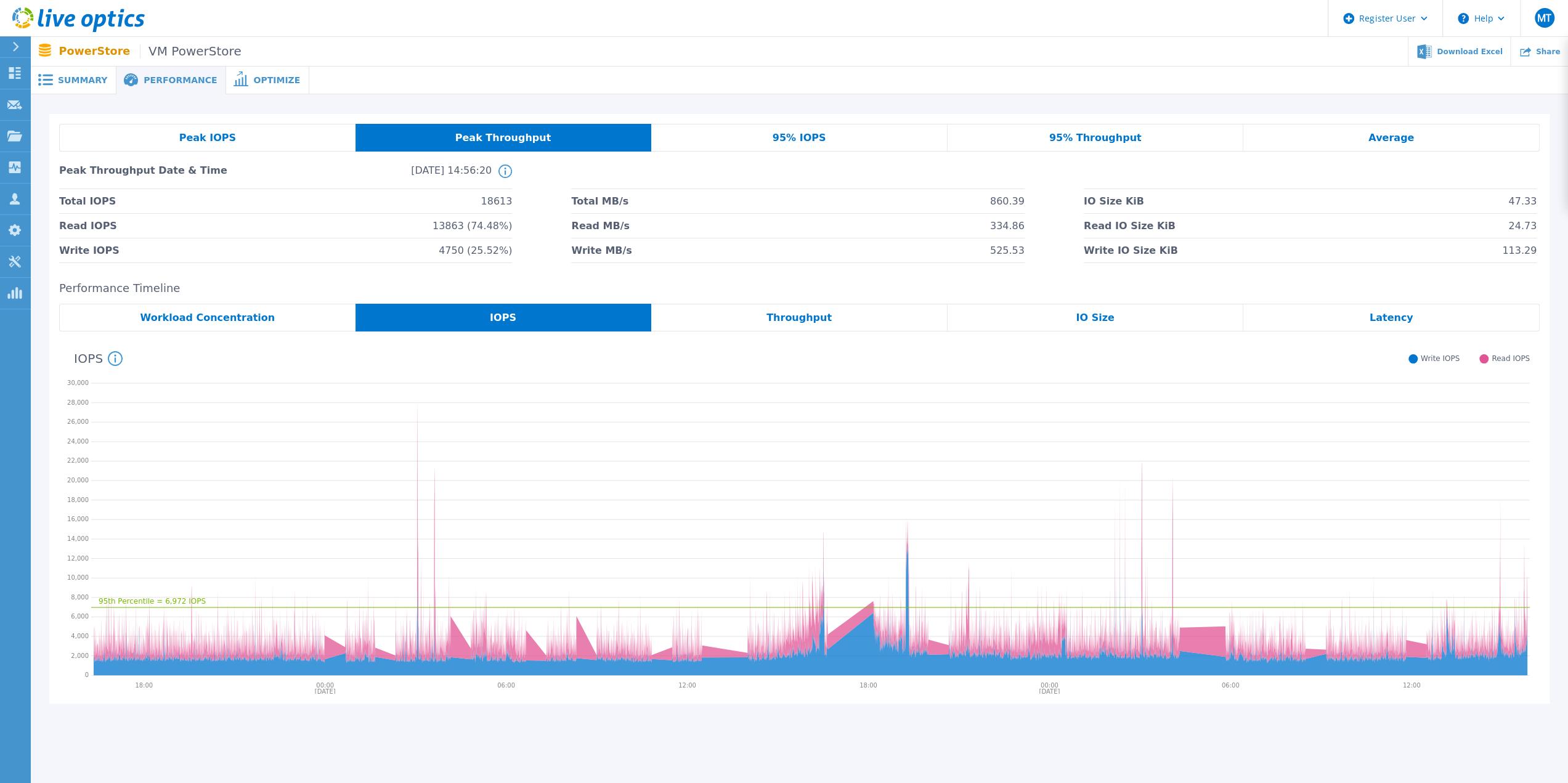
click at [220, 133] on span "Peak IOPS" at bounding box center [207, 137] width 57 height 10
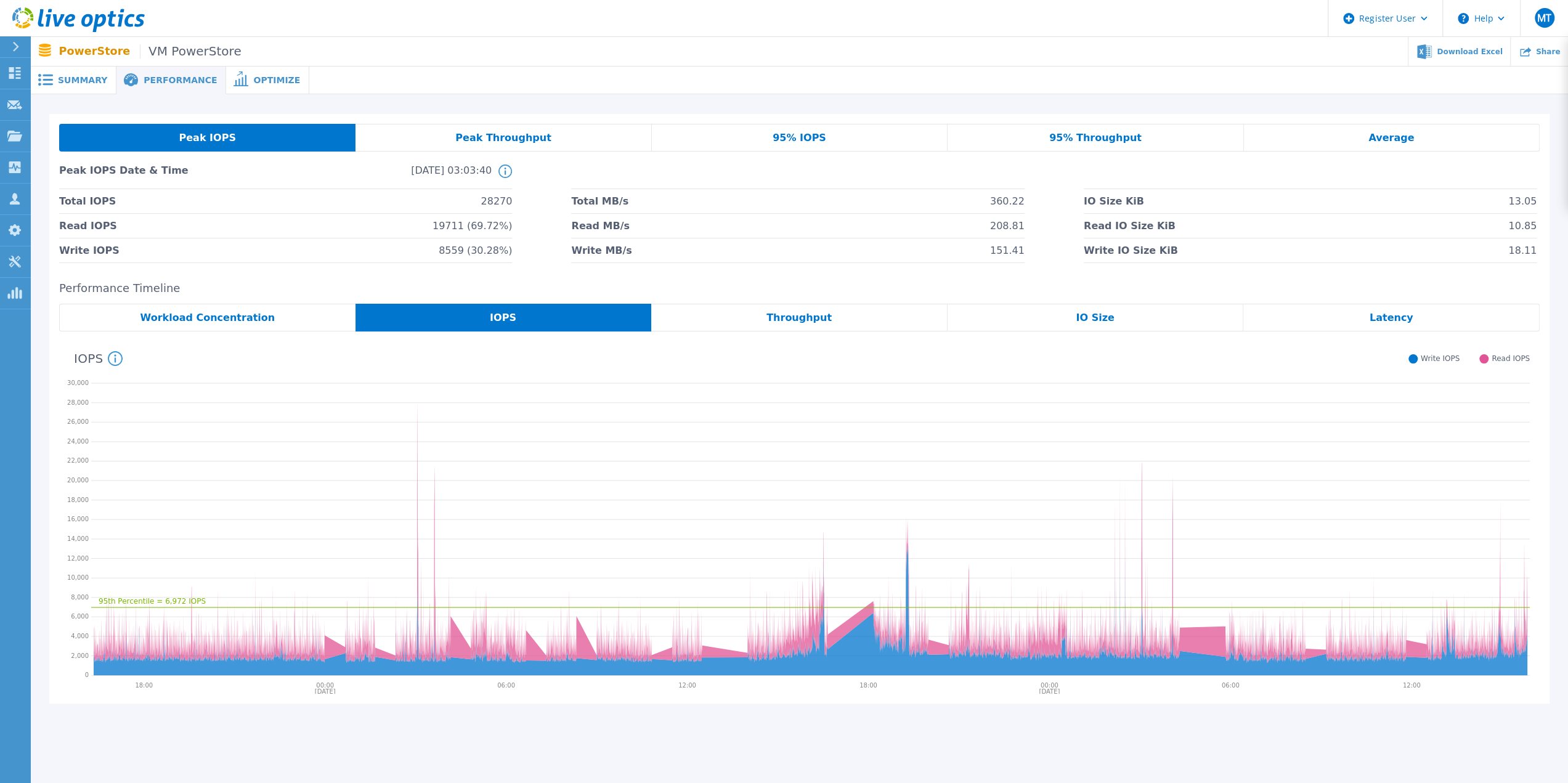
click at [525, 134] on span "Peak Throughput" at bounding box center [503, 137] width 96 height 10
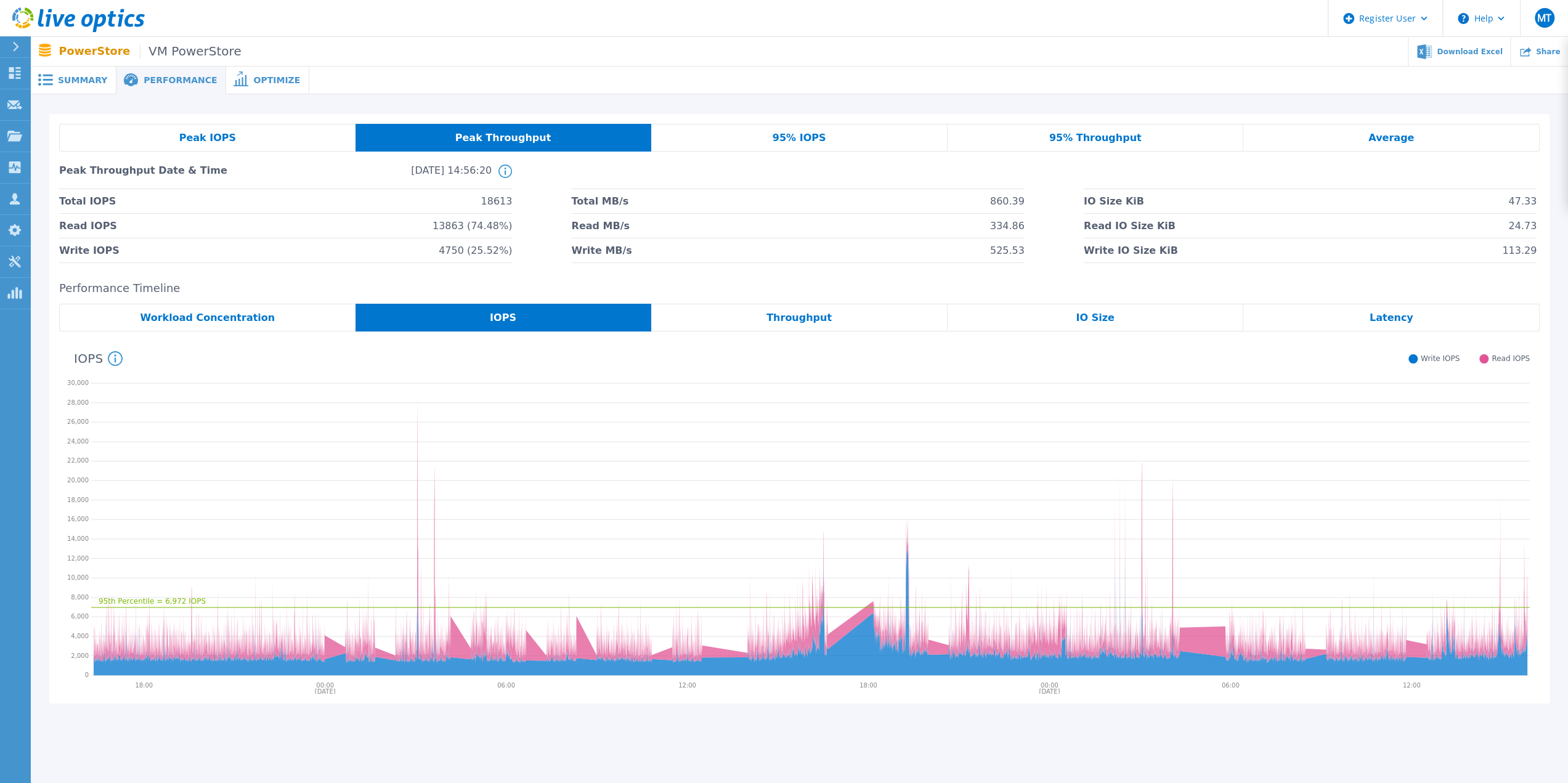
click at [197, 133] on span "Peak IOPS" at bounding box center [207, 137] width 57 height 10
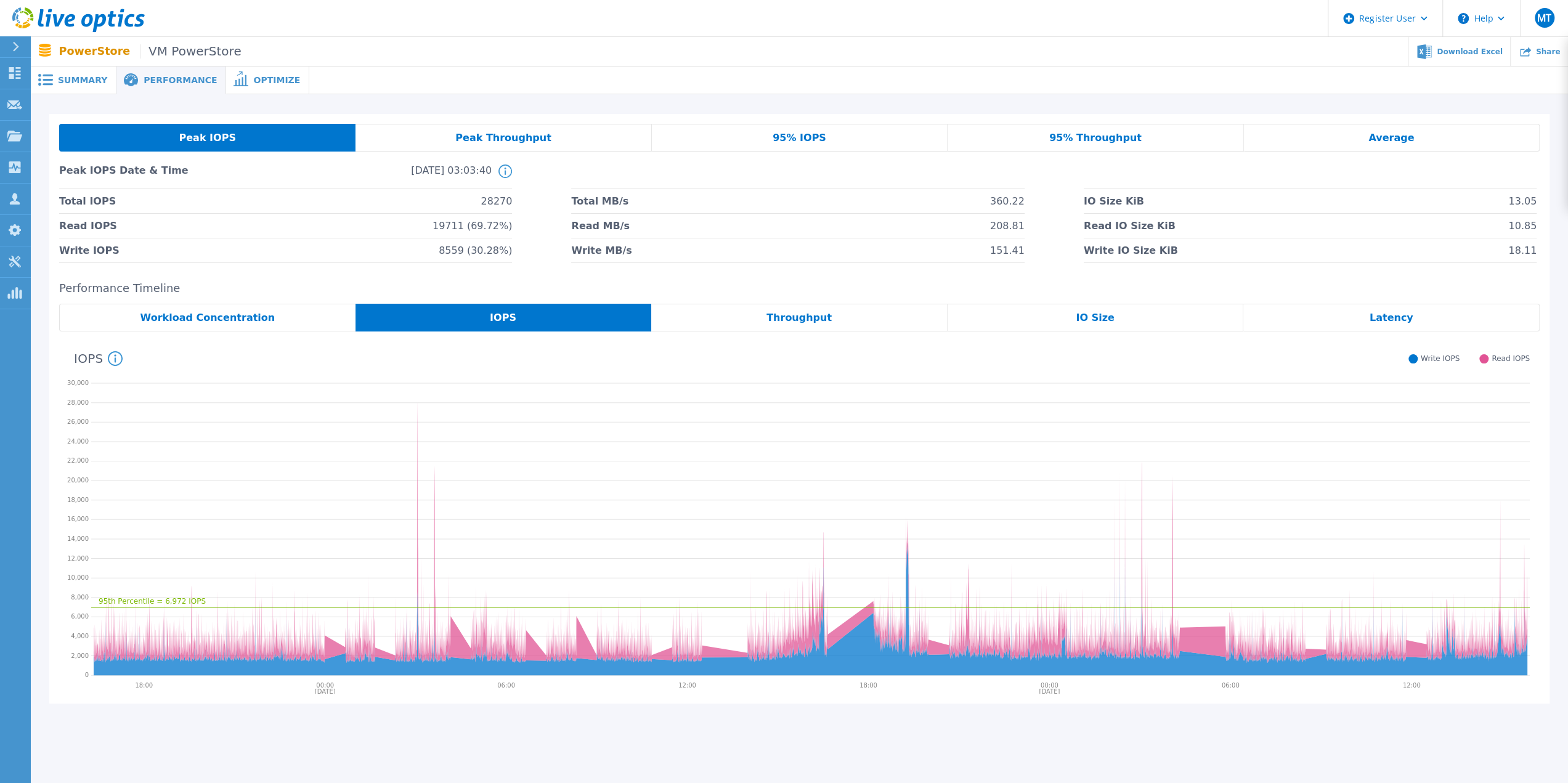
click at [494, 141] on span "Peak Throughput" at bounding box center [503, 137] width 96 height 10
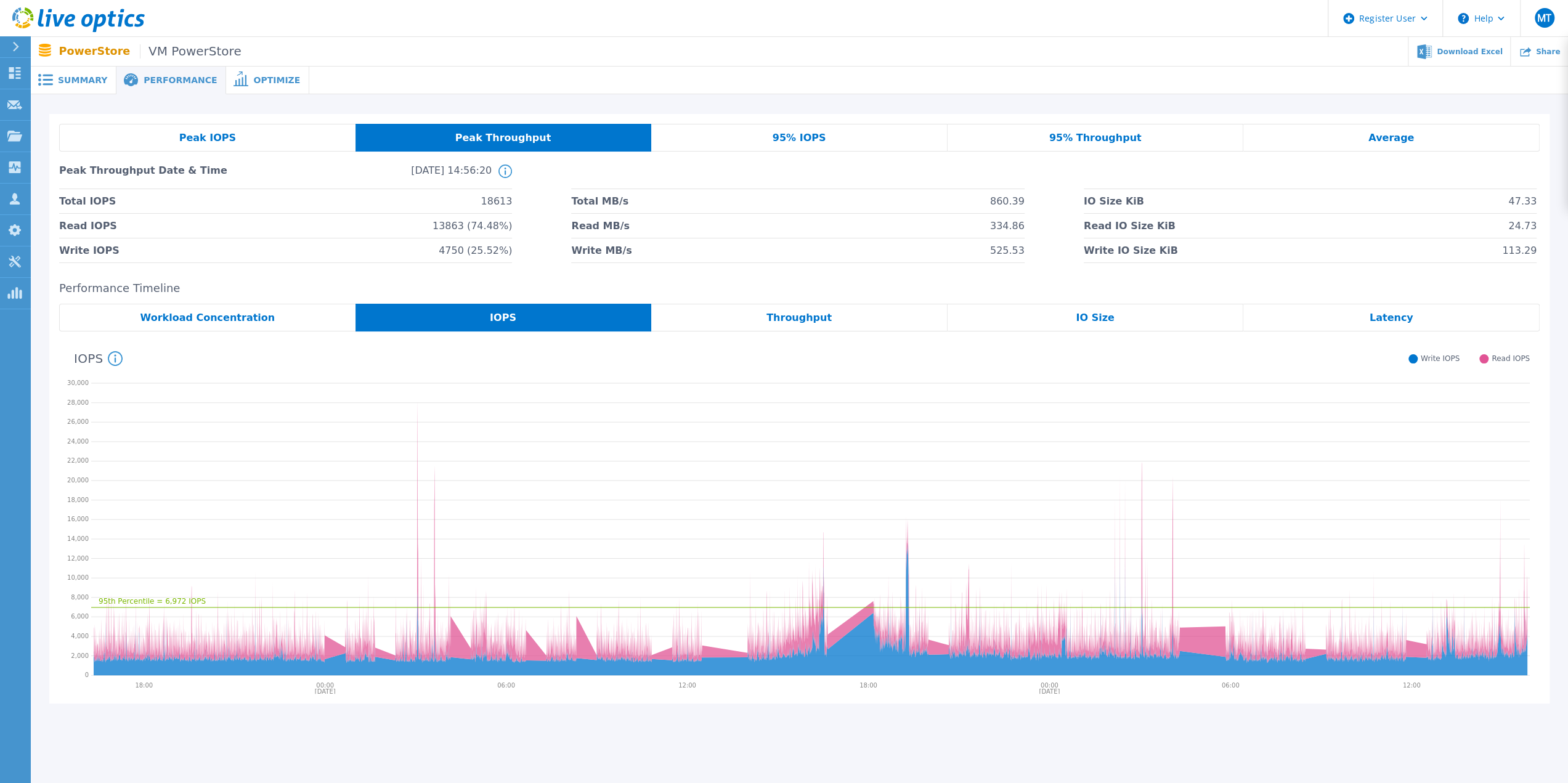
click at [212, 134] on span "Peak IOPS" at bounding box center [207, 137] width 57 height 10
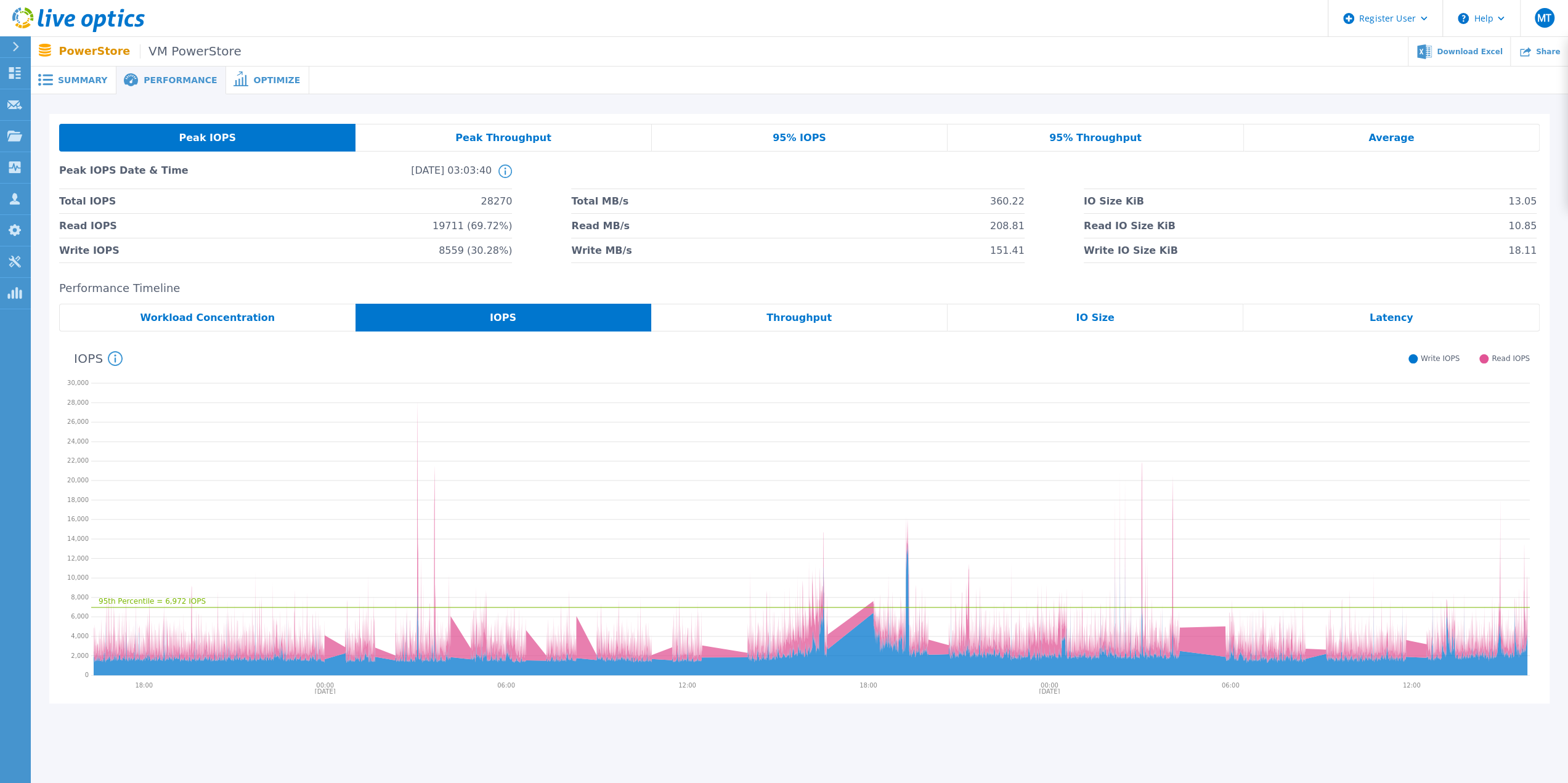
click at [808, 140] on span "95% IOPS" at bounding box center [799, 137] width 53 height 10
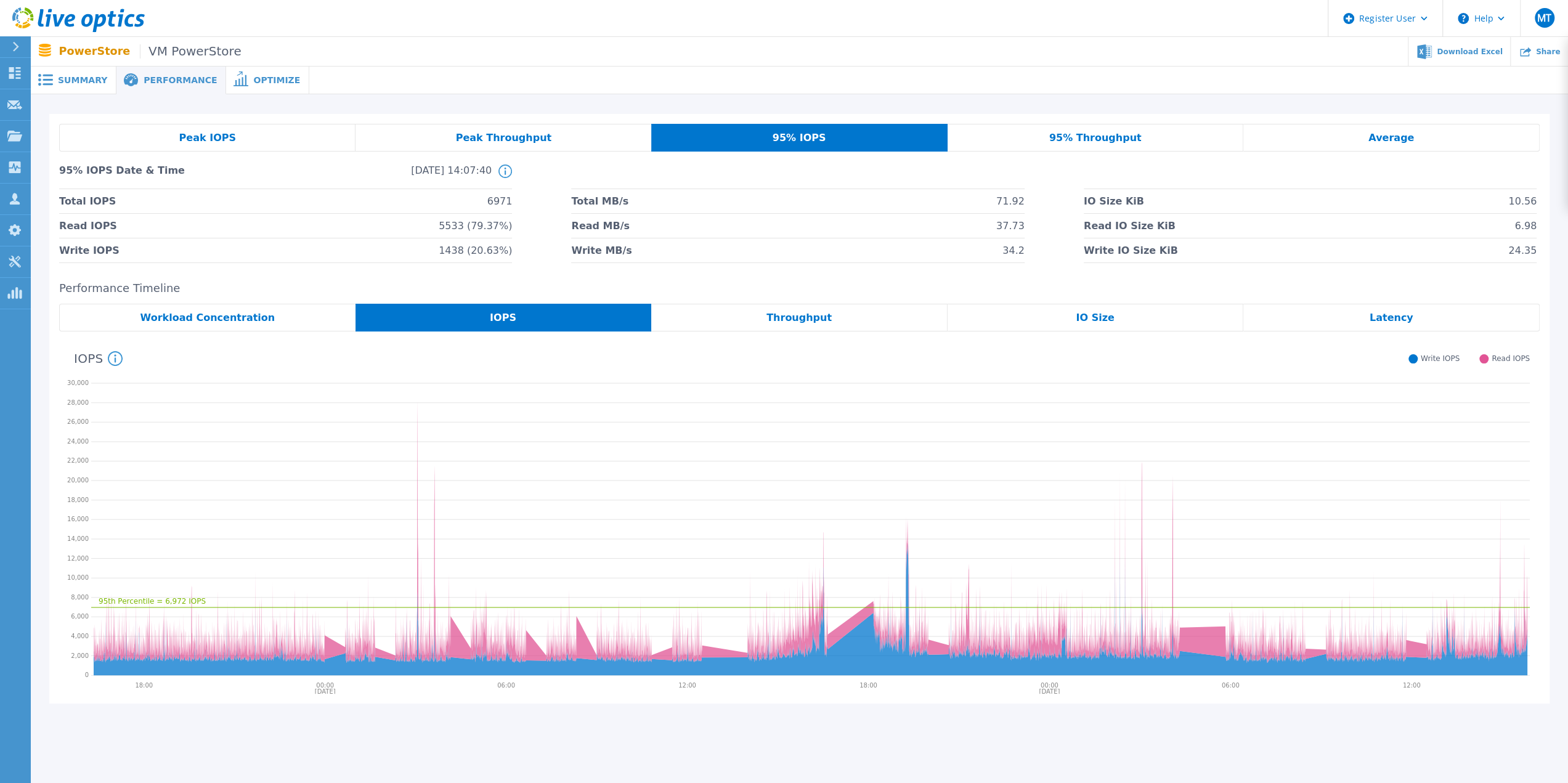
click at [198, 137] on span "Peak IOPS" at bounding box center [207, 137] width 57 height 10
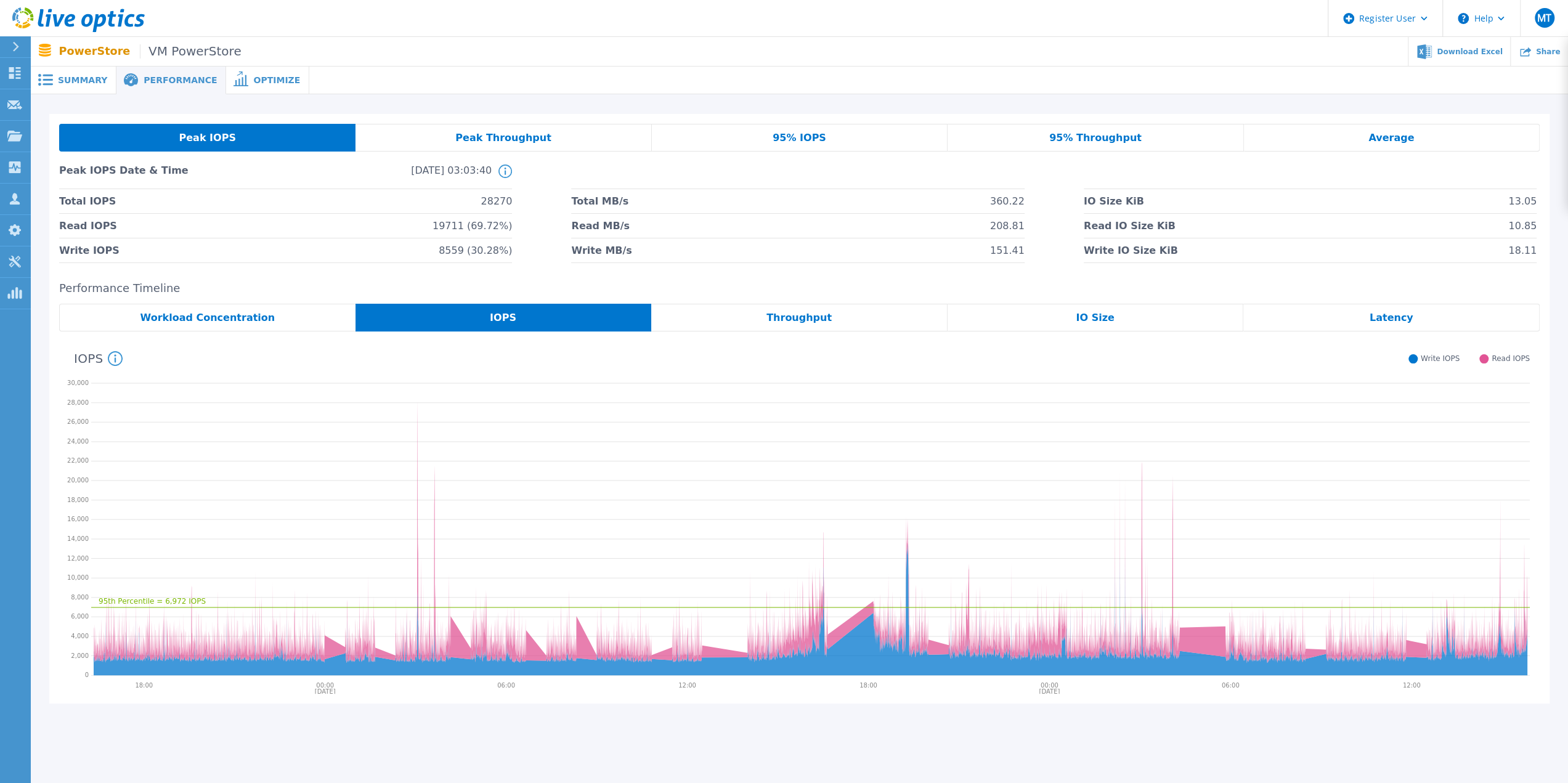
click at [804, 137] on span "95% IOPS" at bounding box center [799, 137] width 53 height 10
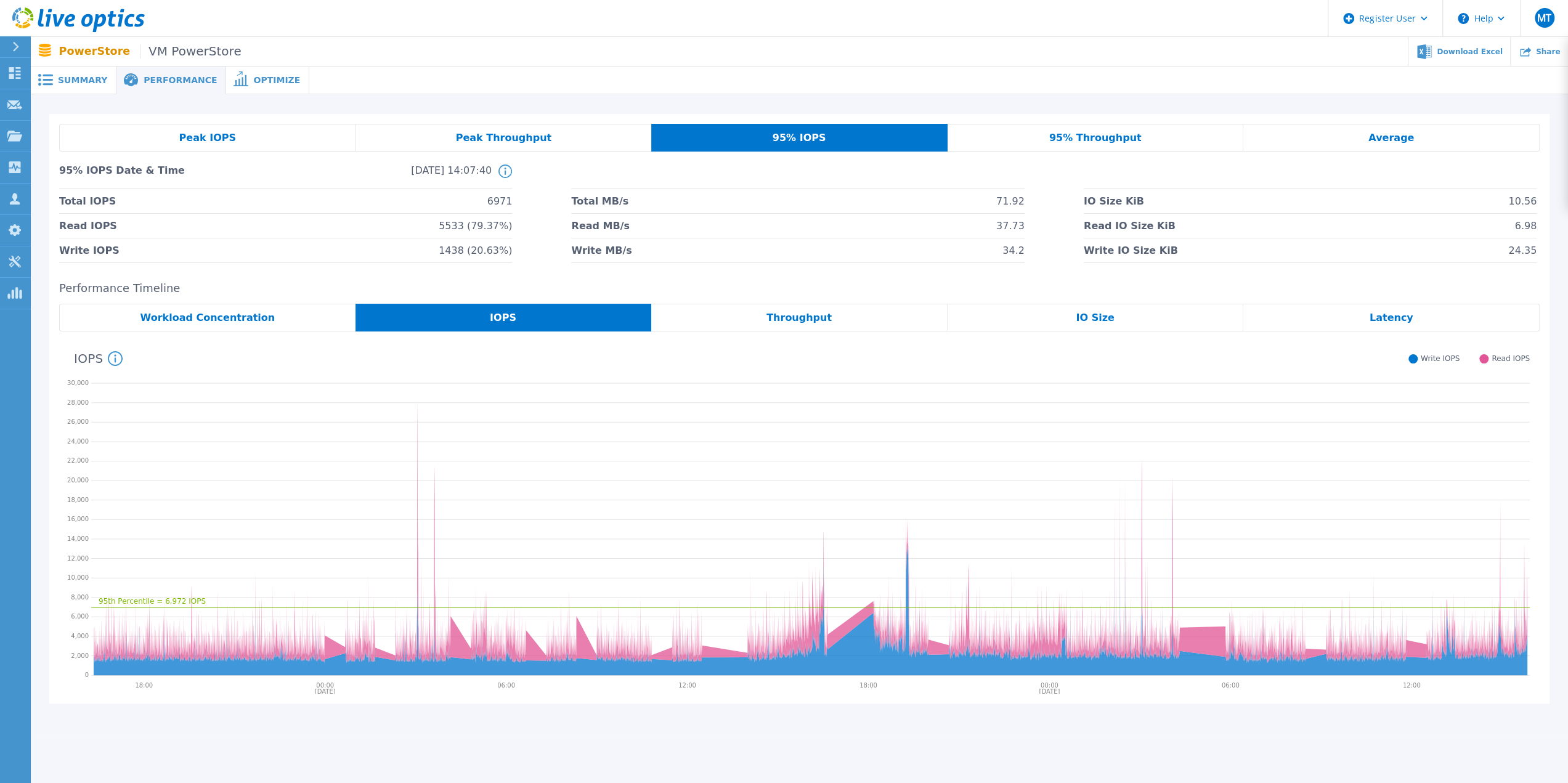
click at [207, 142] on span "Peak IOPS" at bounding box center [207, 137] width 57 height 10
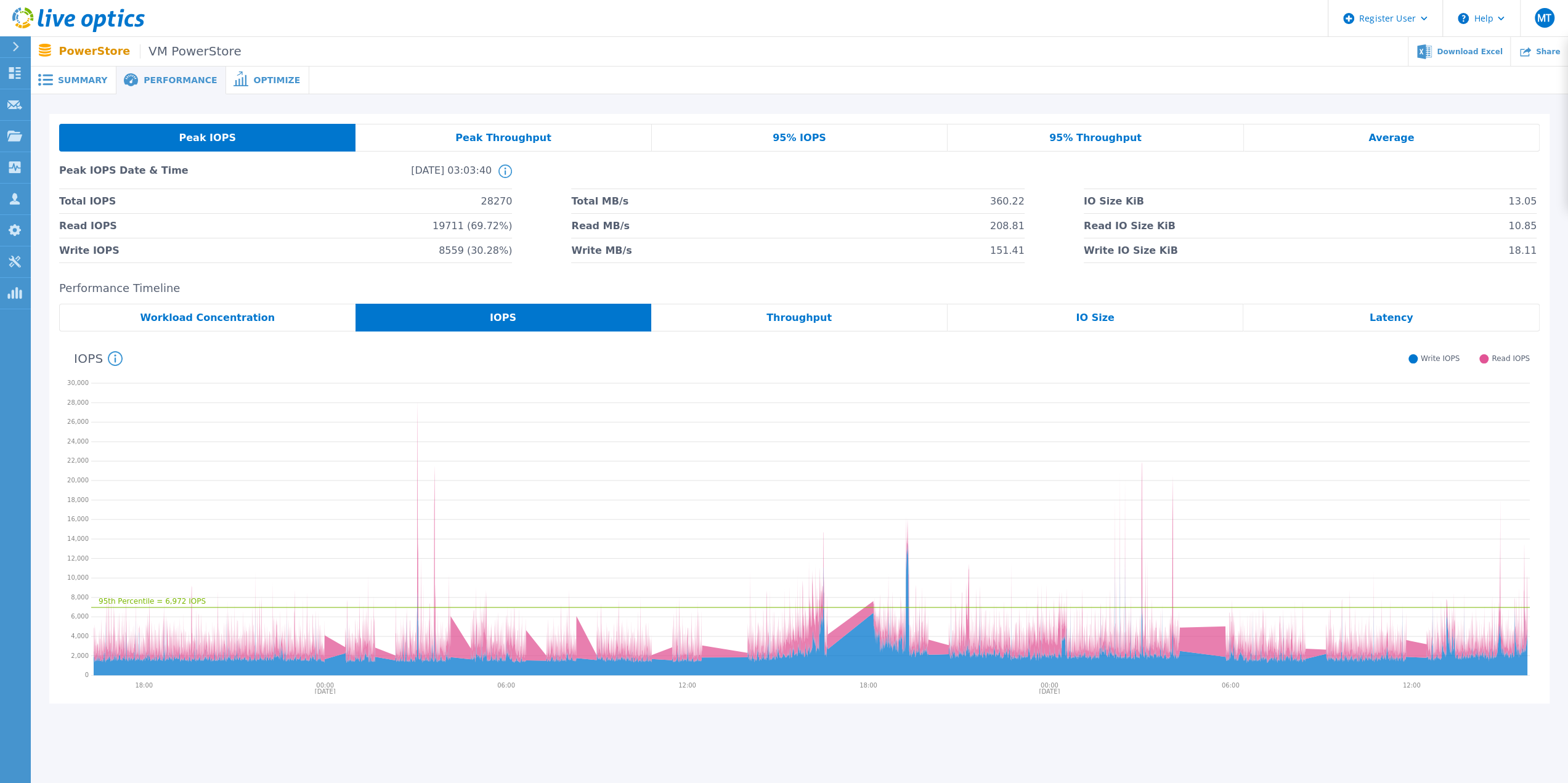
click at [803, 136] on span "95% IOPS" at bounding box center [799, 137] width 53 height 10
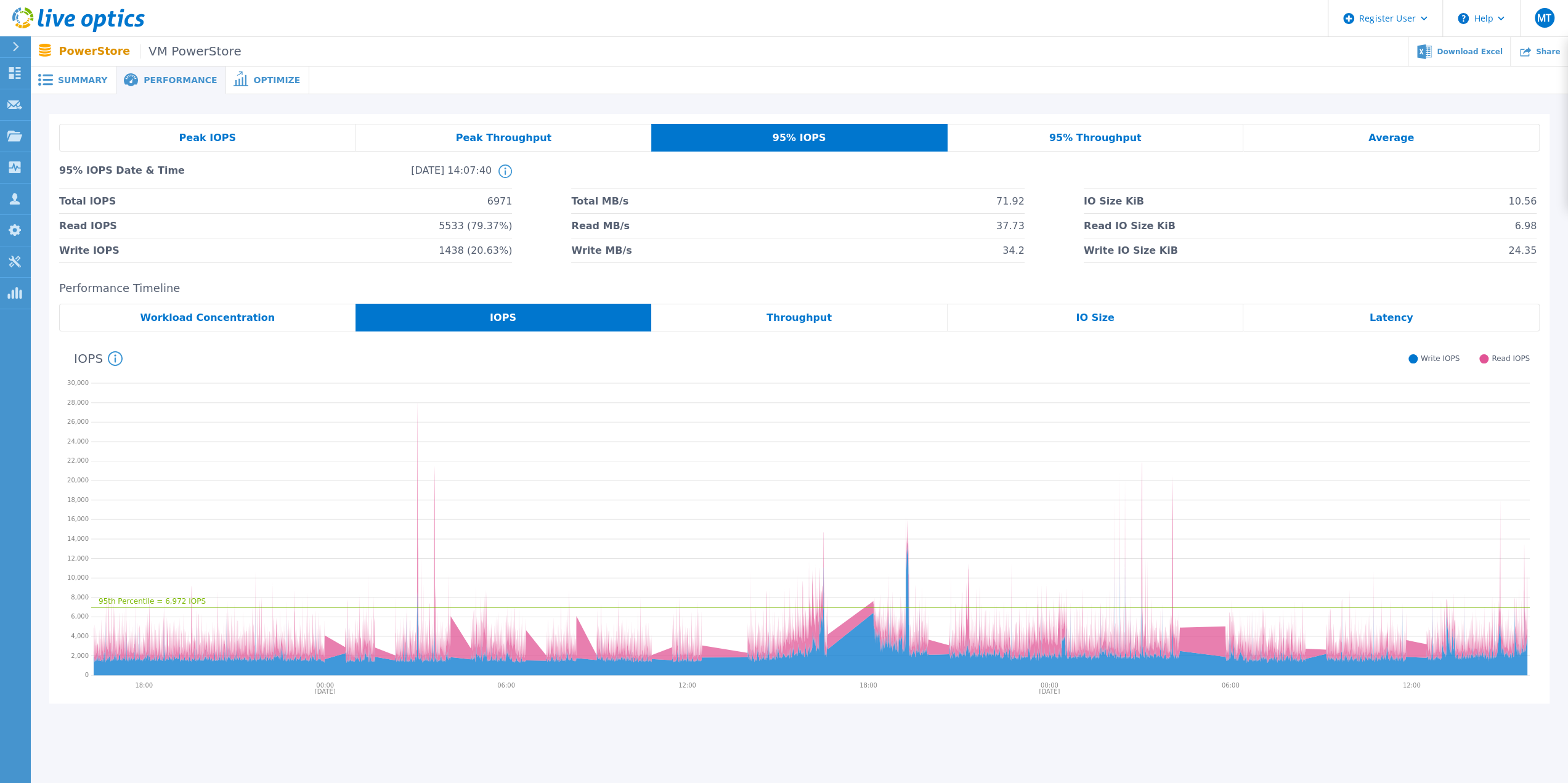
click at [193, 135] on span "Peak IOPS" at bounding box center [207, 137] width 57 height 10
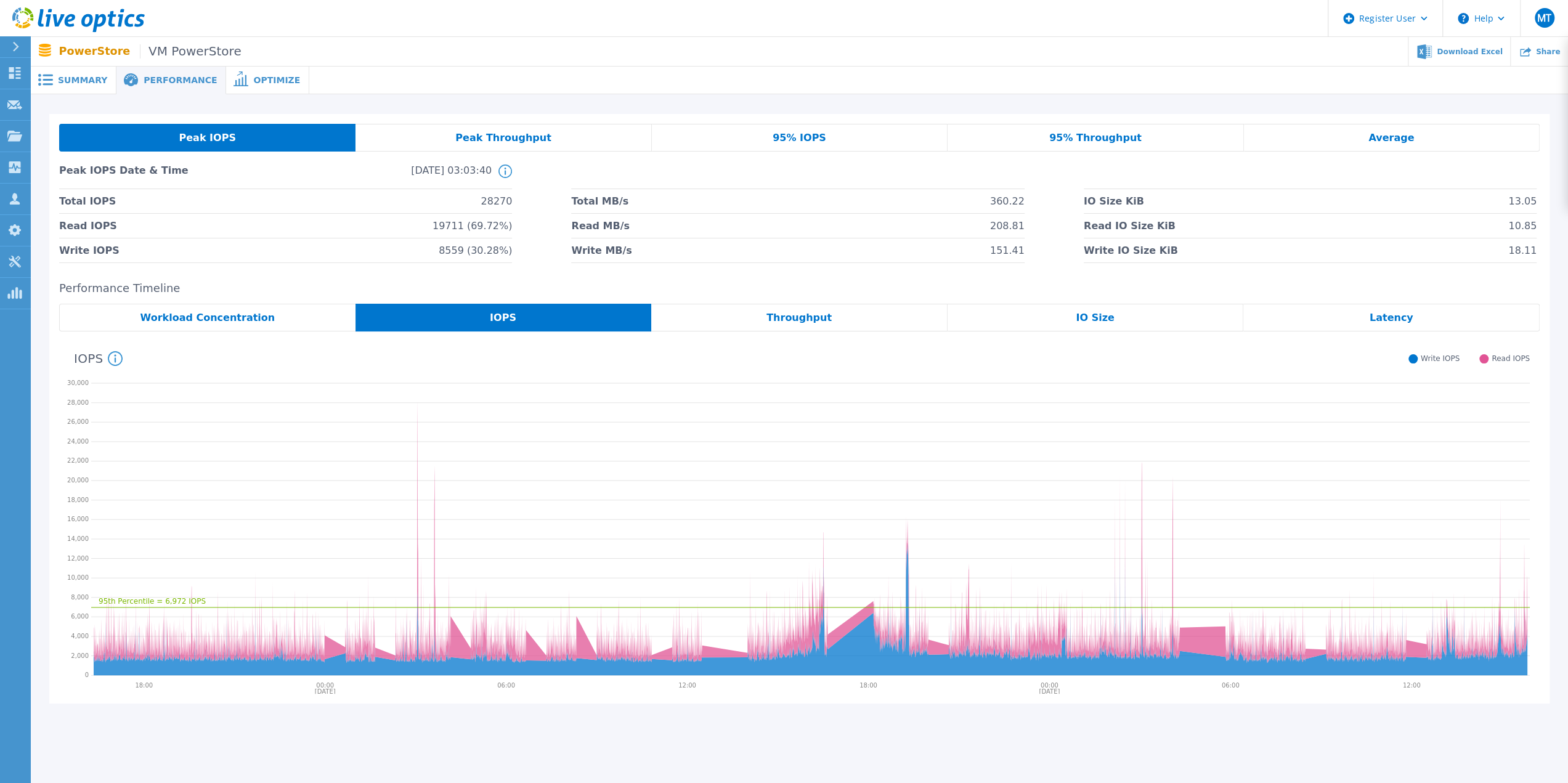
click at [791, 133] on span "95% IOPS" at bounding box center [799, 137] width 53 height 10
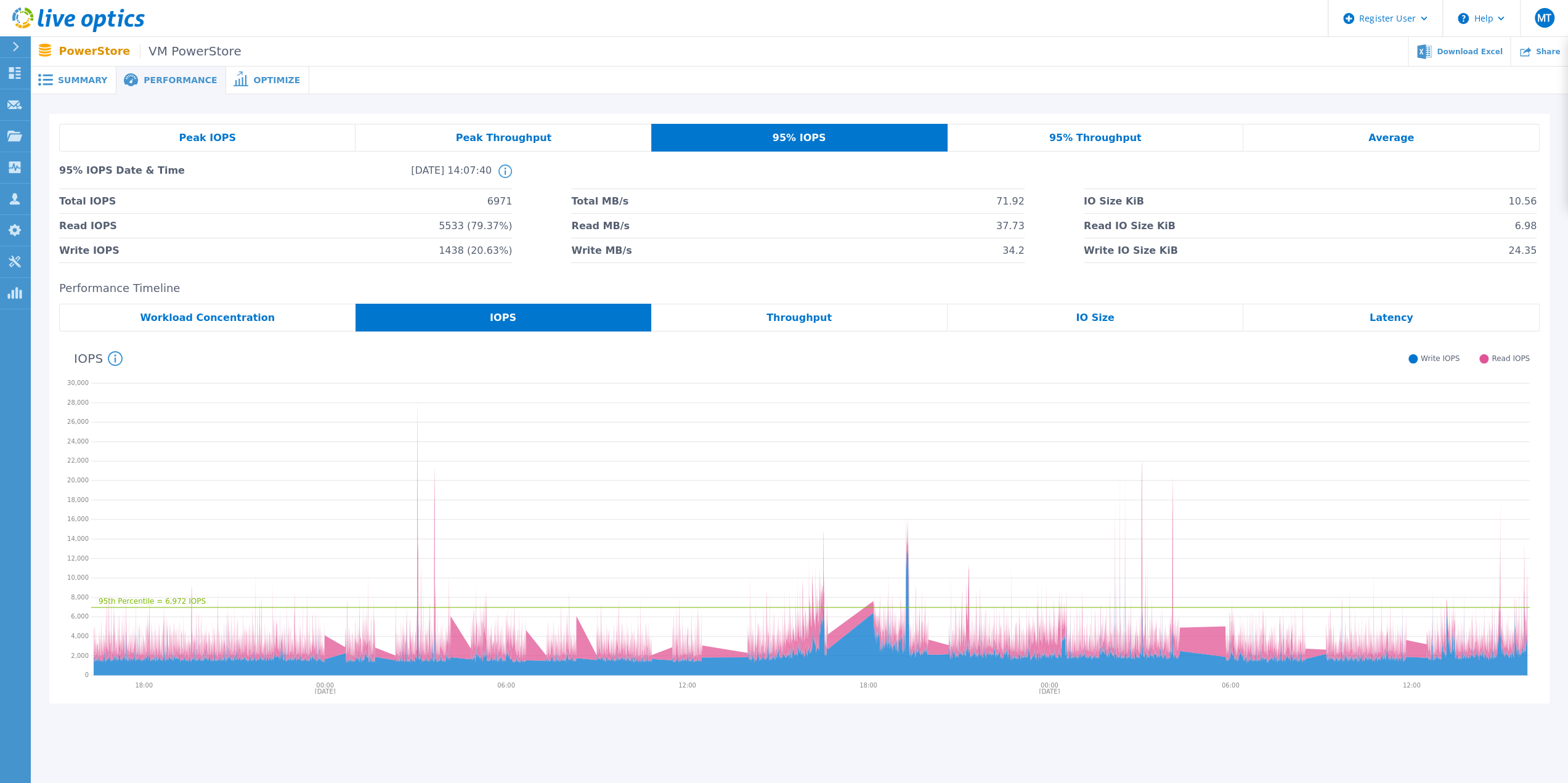
click at [191, 133] on span "Peak IOPS" at bounding box center [207, 137] width 57 height 10
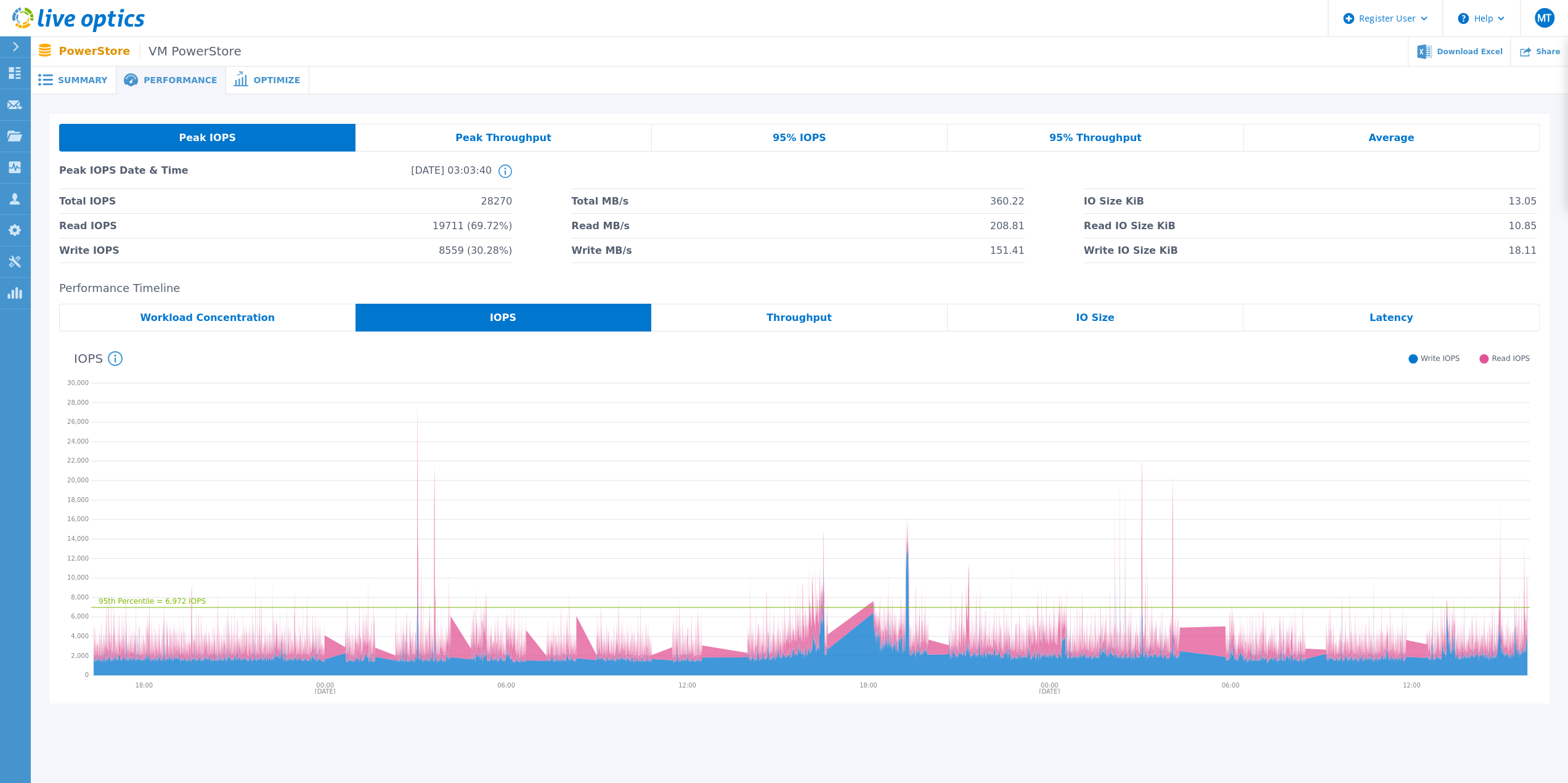
click at [514, 137] on span "Peak Throughput" at bounding box center [503, 137] width 96 height 10
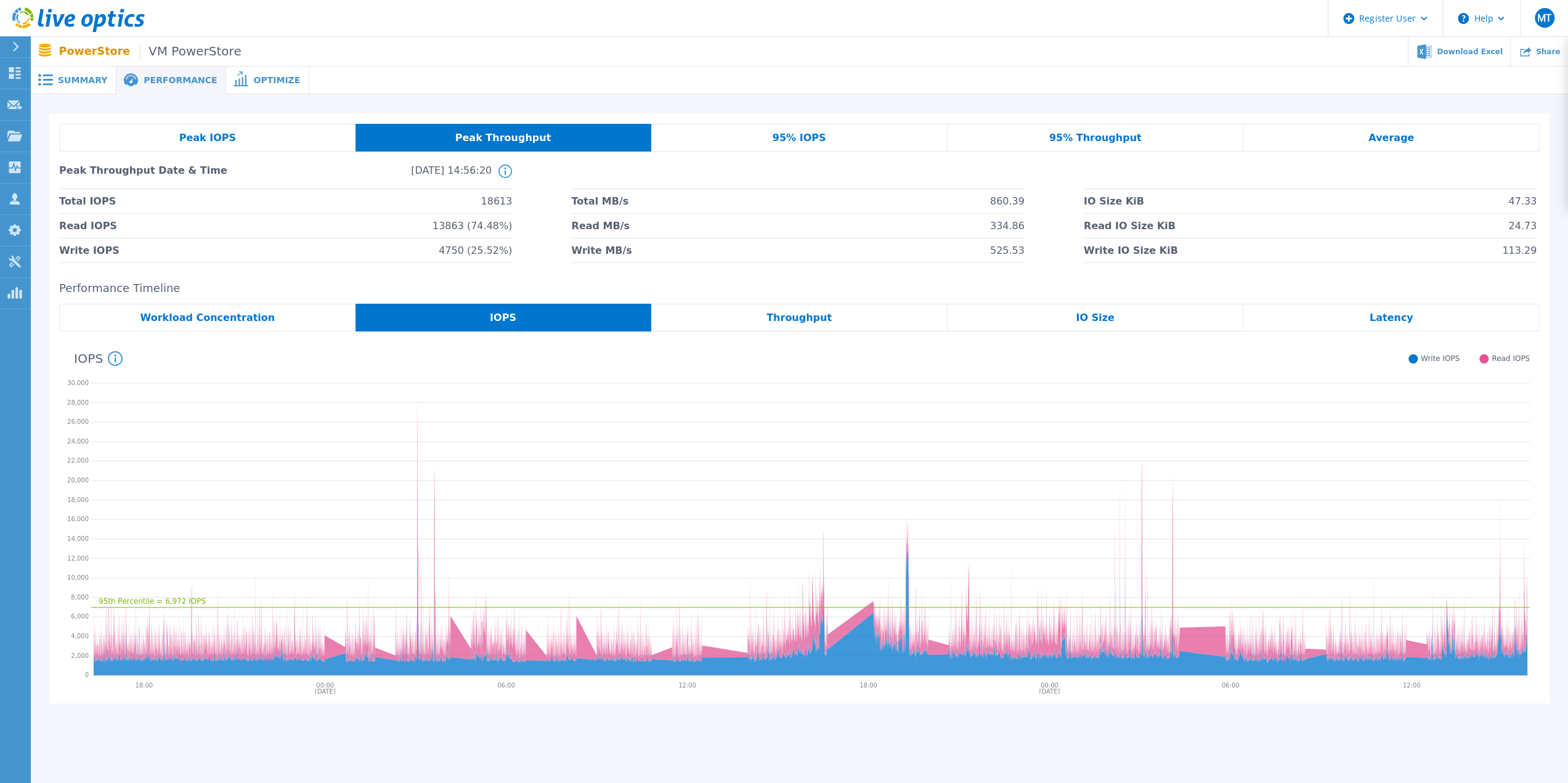
click at [1086, 135] on span "95% Throughput" at bounding box center [1095, 137] width 92 height 10
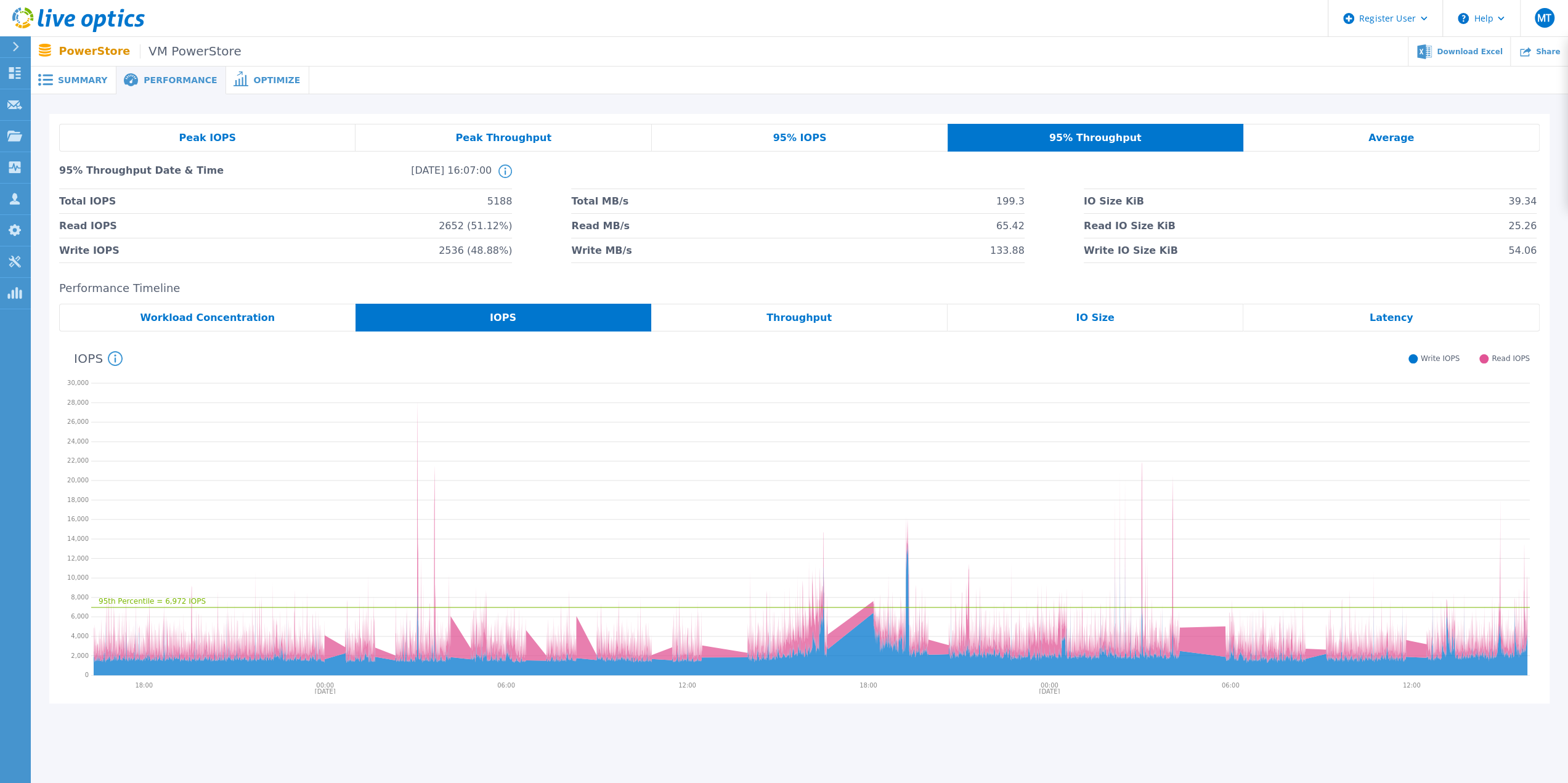
click at [214, 141] on span "Peak IOPS" at bounding box center [207, 137] width 57 height 10
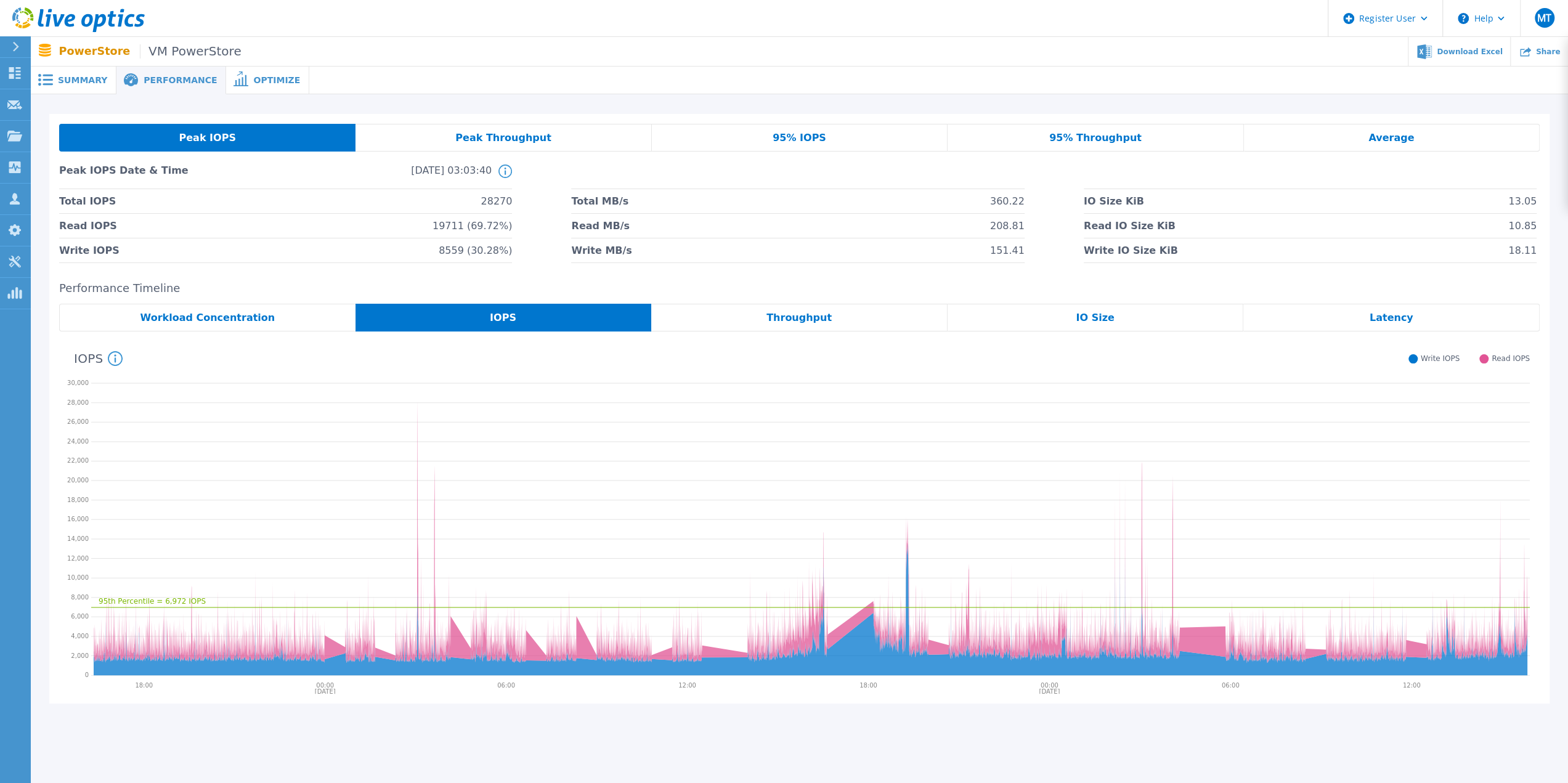
click at [1173, 322] on span "Latency" at bounding box center [1391, 317] width 44 height 10
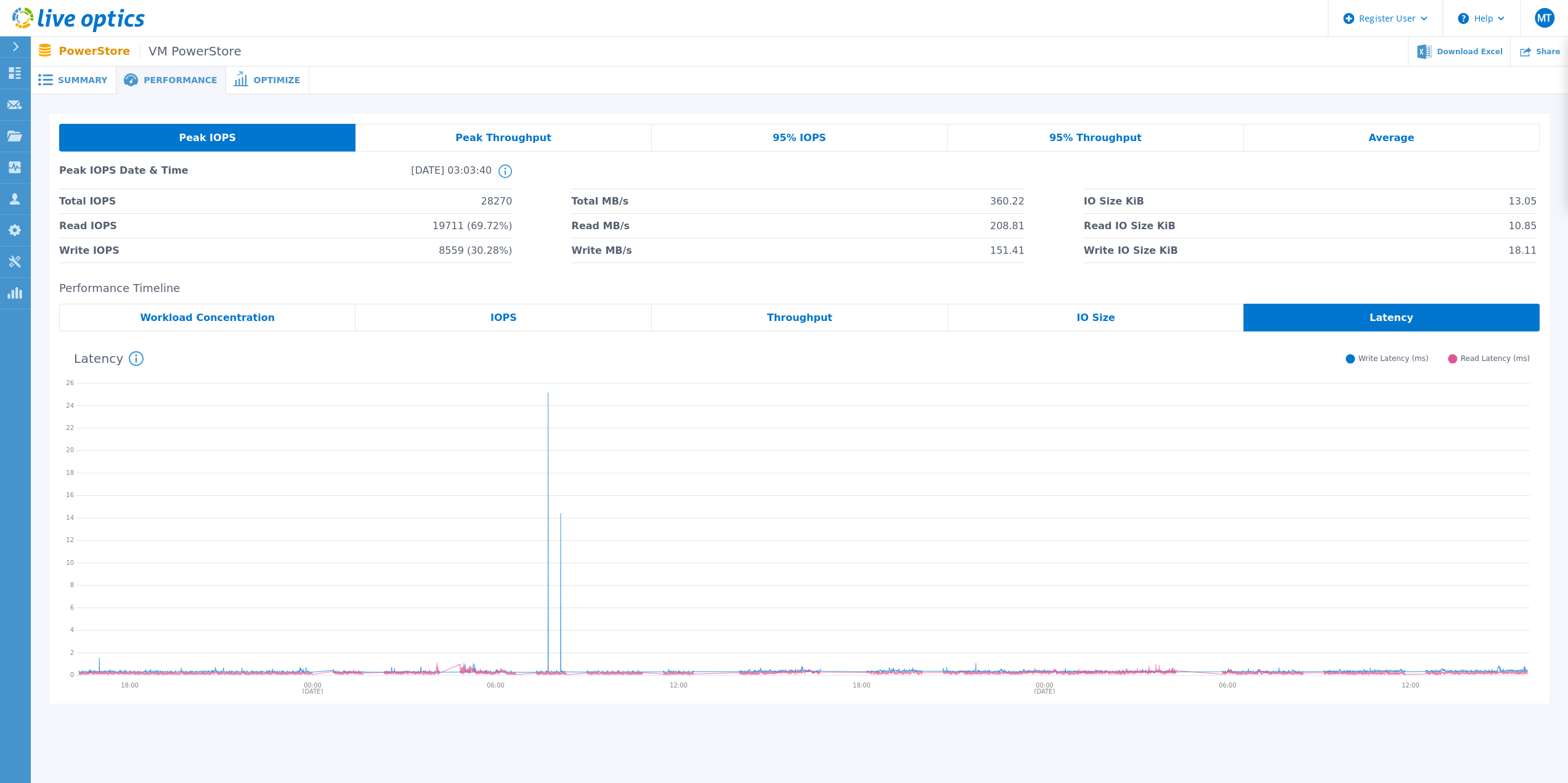
click at [1173, 137] on span "Average" at bounding box center [1391, 137] width 46 height 10
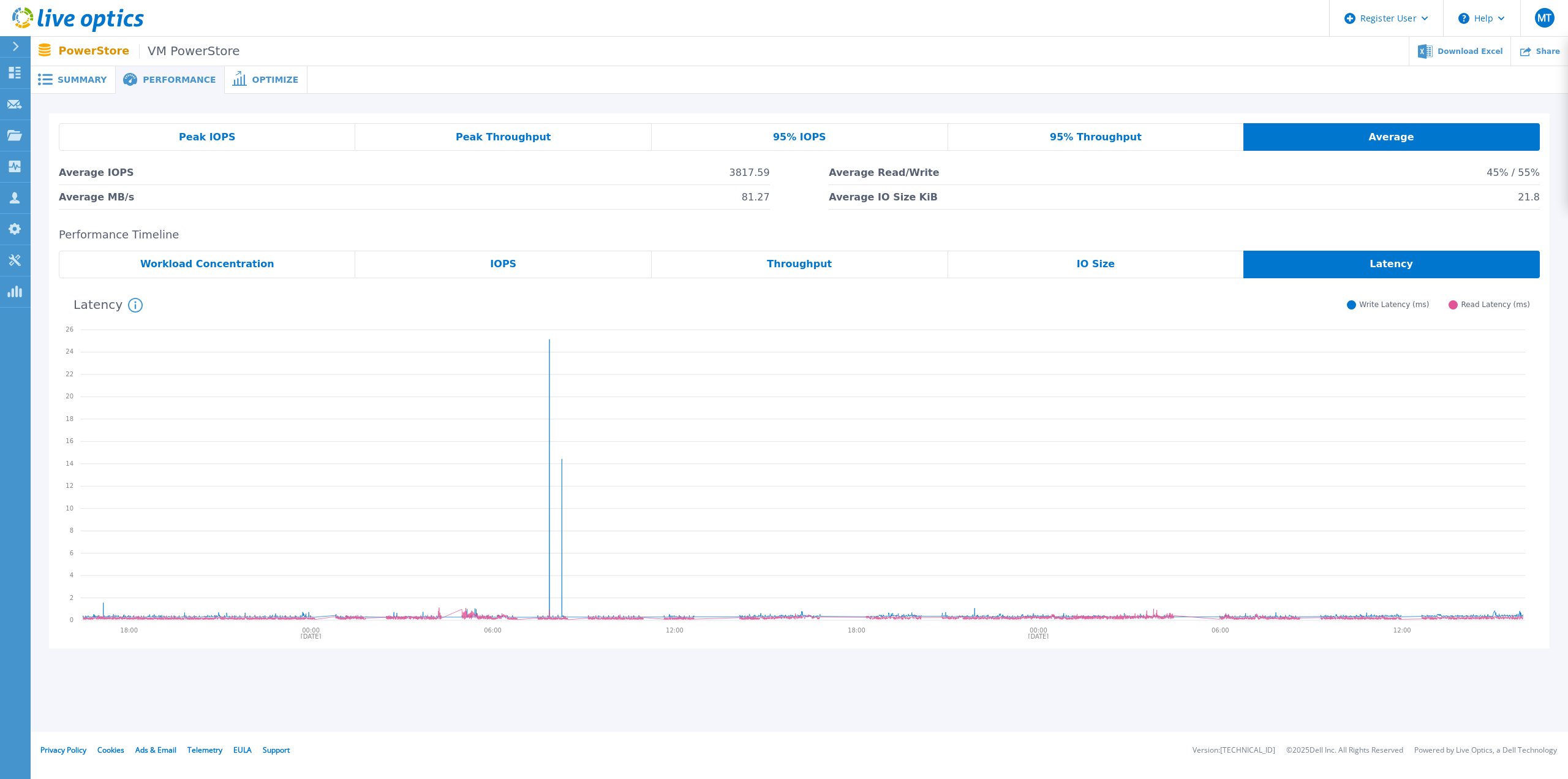
click at [590, 500] on icon at bounding box center [803, 473] width 1454 height 306
click at [85, 78] on span "Summary" at bounding box center [82, 80] width 49 height 9
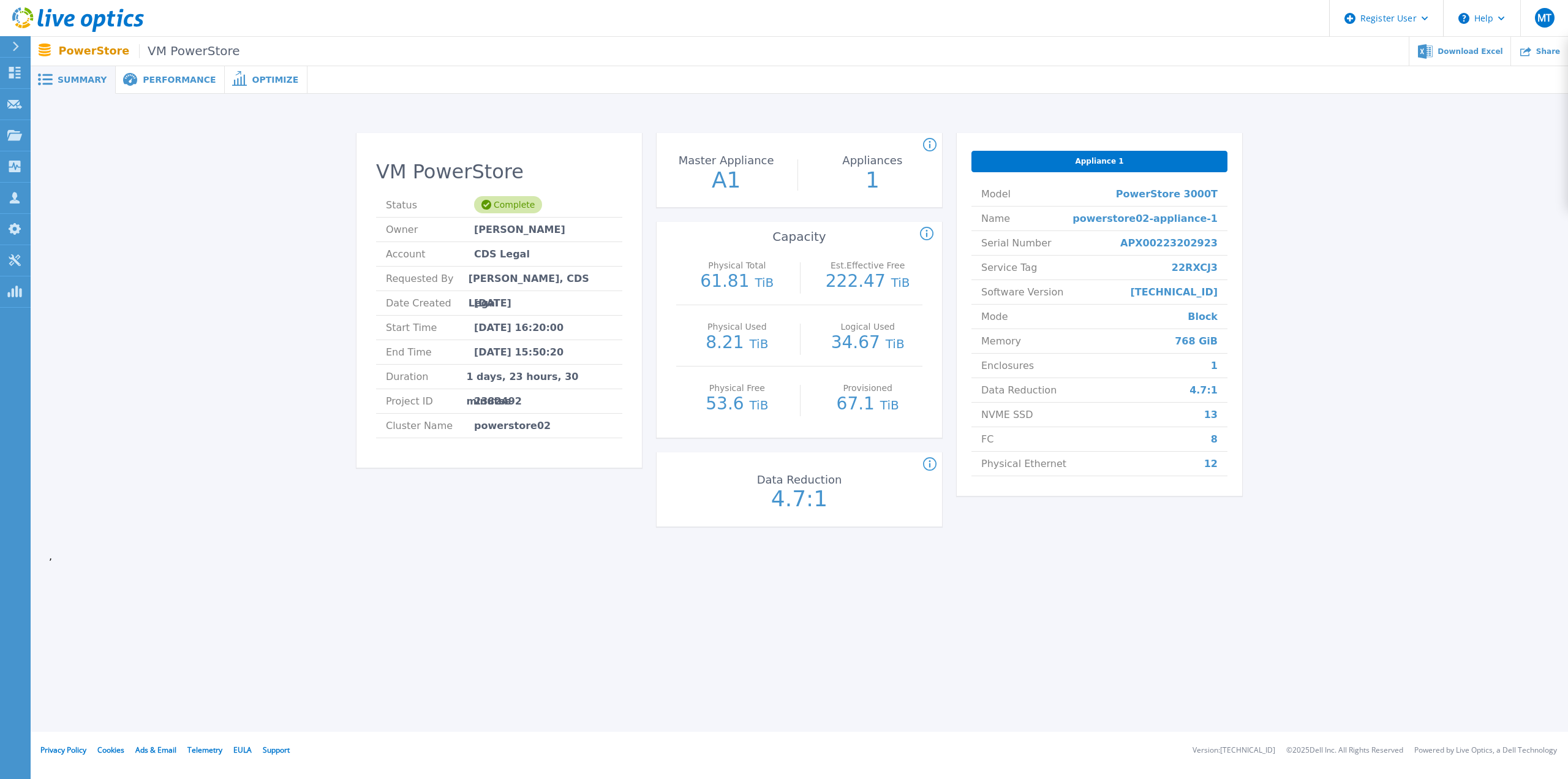
click at [171, 82] on span "Performance" at bounding box center [179, 80] width 73 height 9
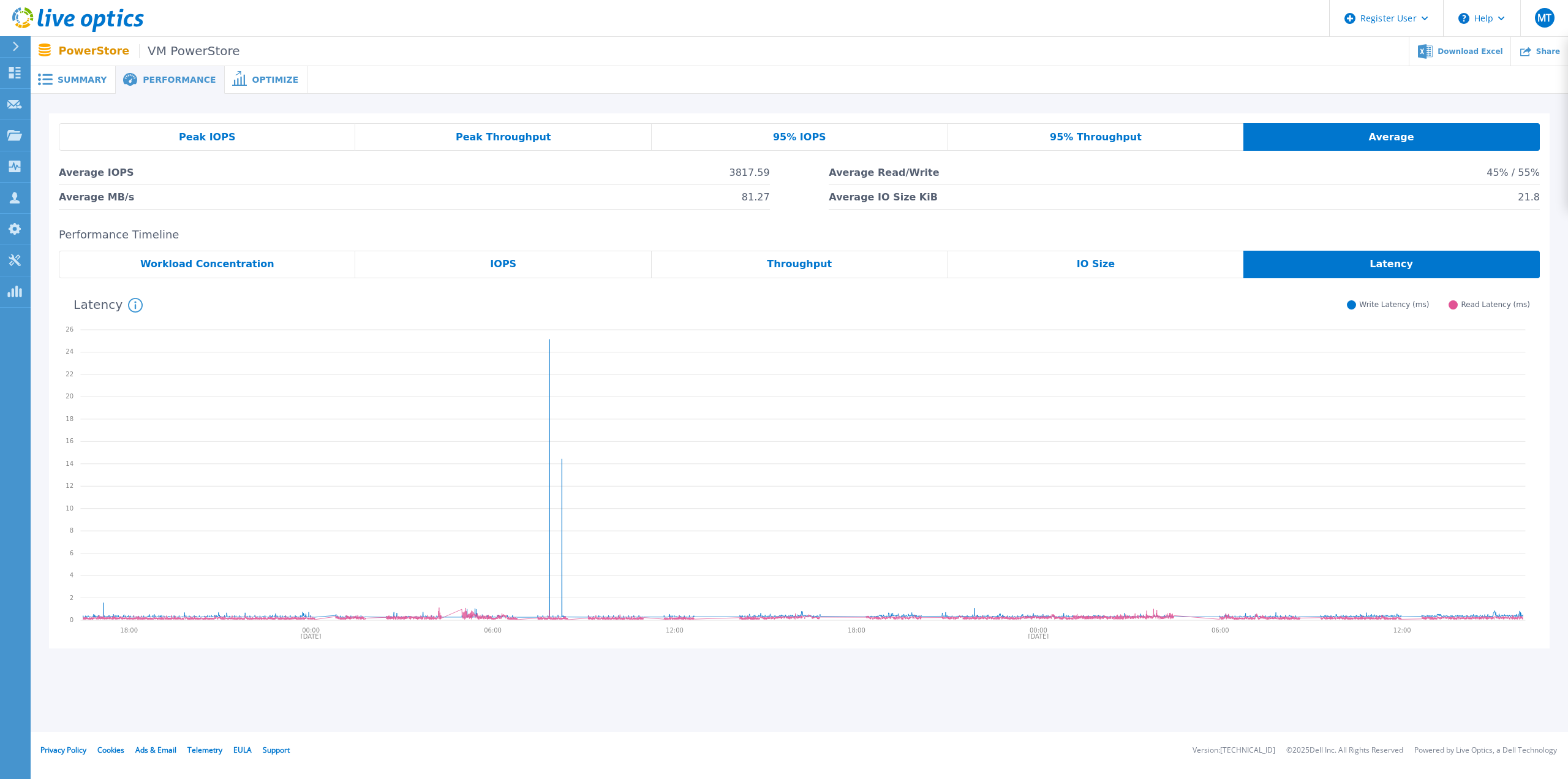
click at [202, 260] on span "Workload Concentration" at bounding box center [207, 264] width 134 height 9
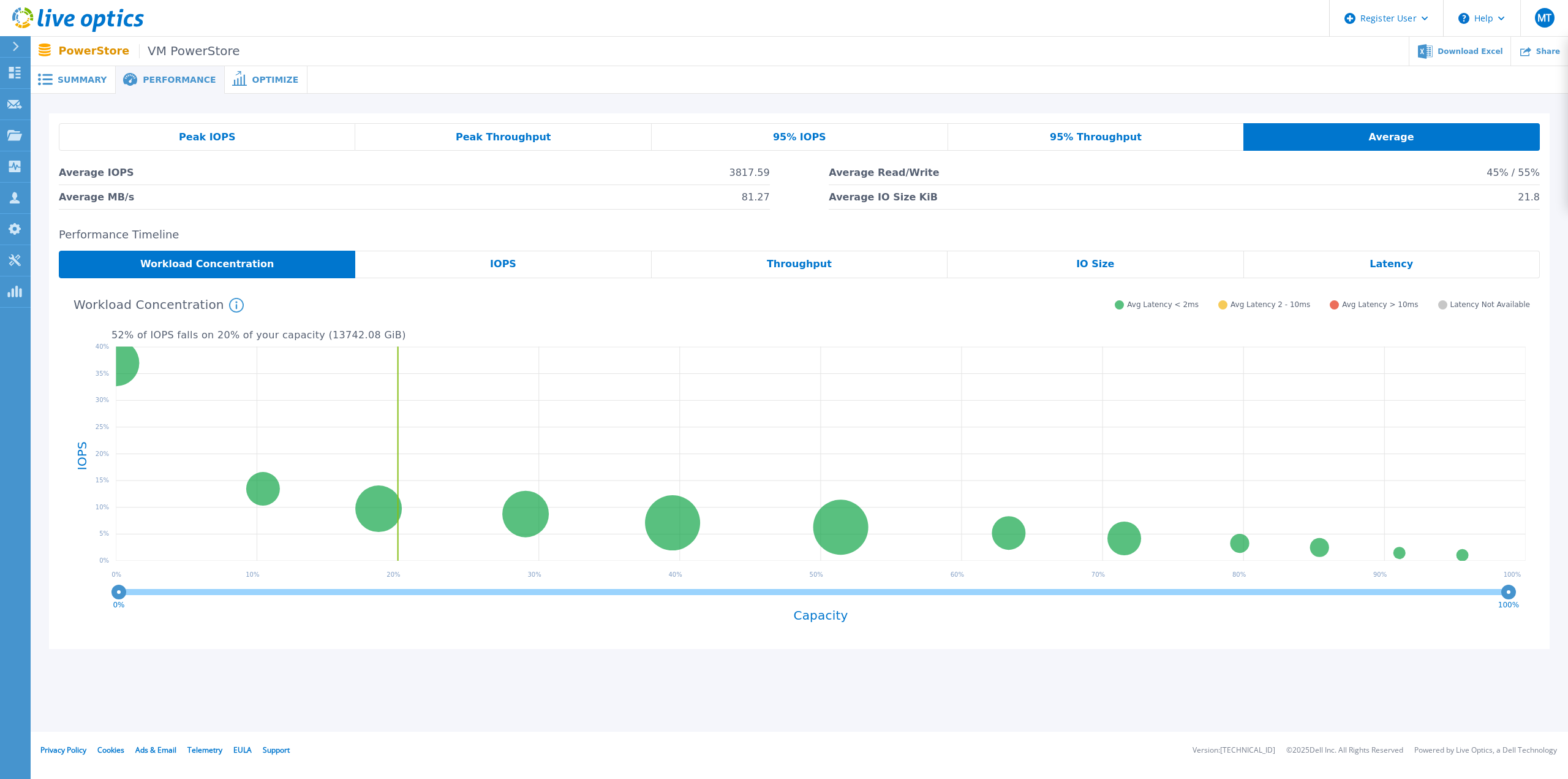
click at [89, 79] on span "Summary" at bounding box center [82, 80] width 49 height 9
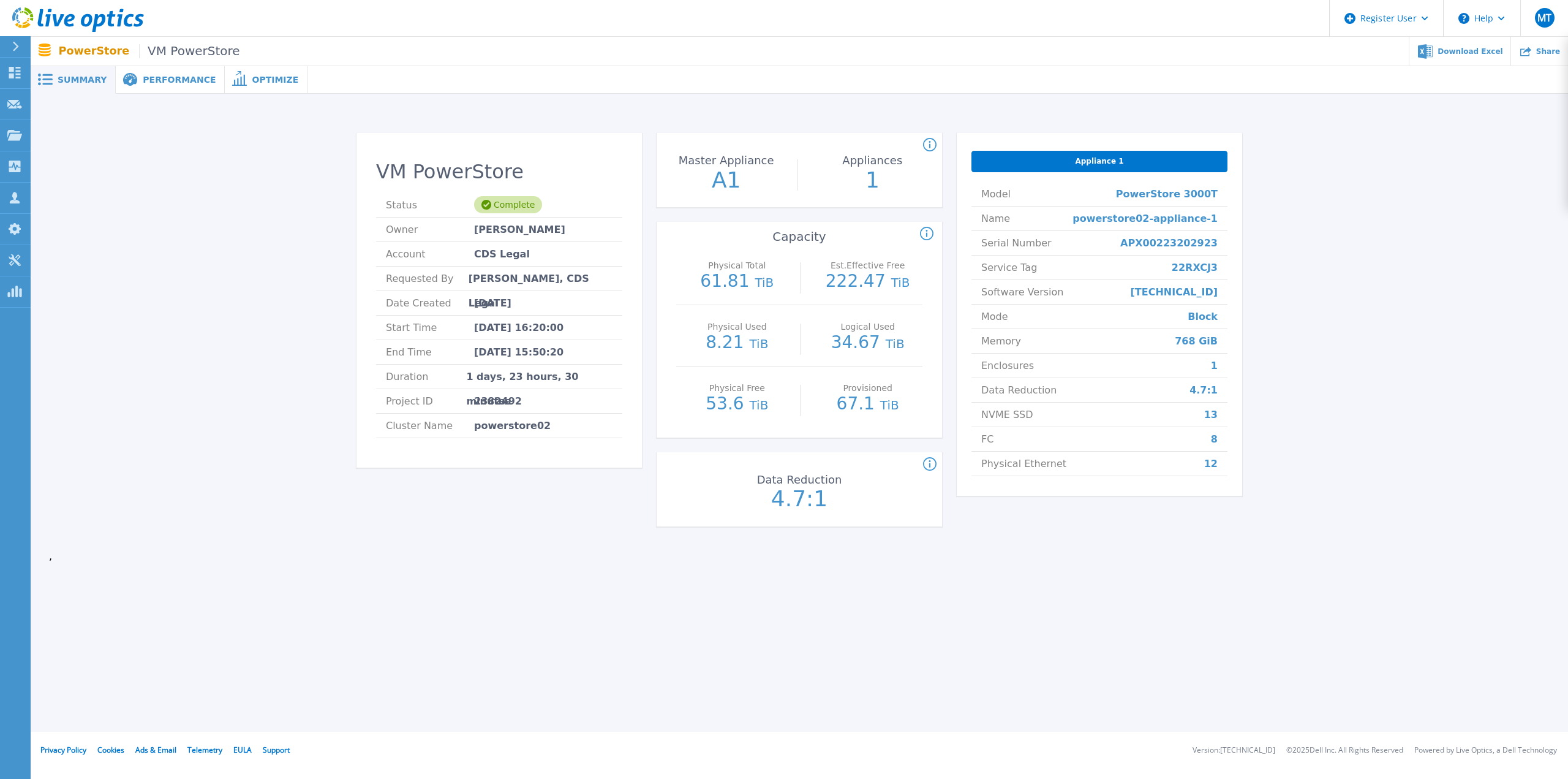
click at [157, 78] on span "Performance" at bounding box center [179, 80] width 73 height 9
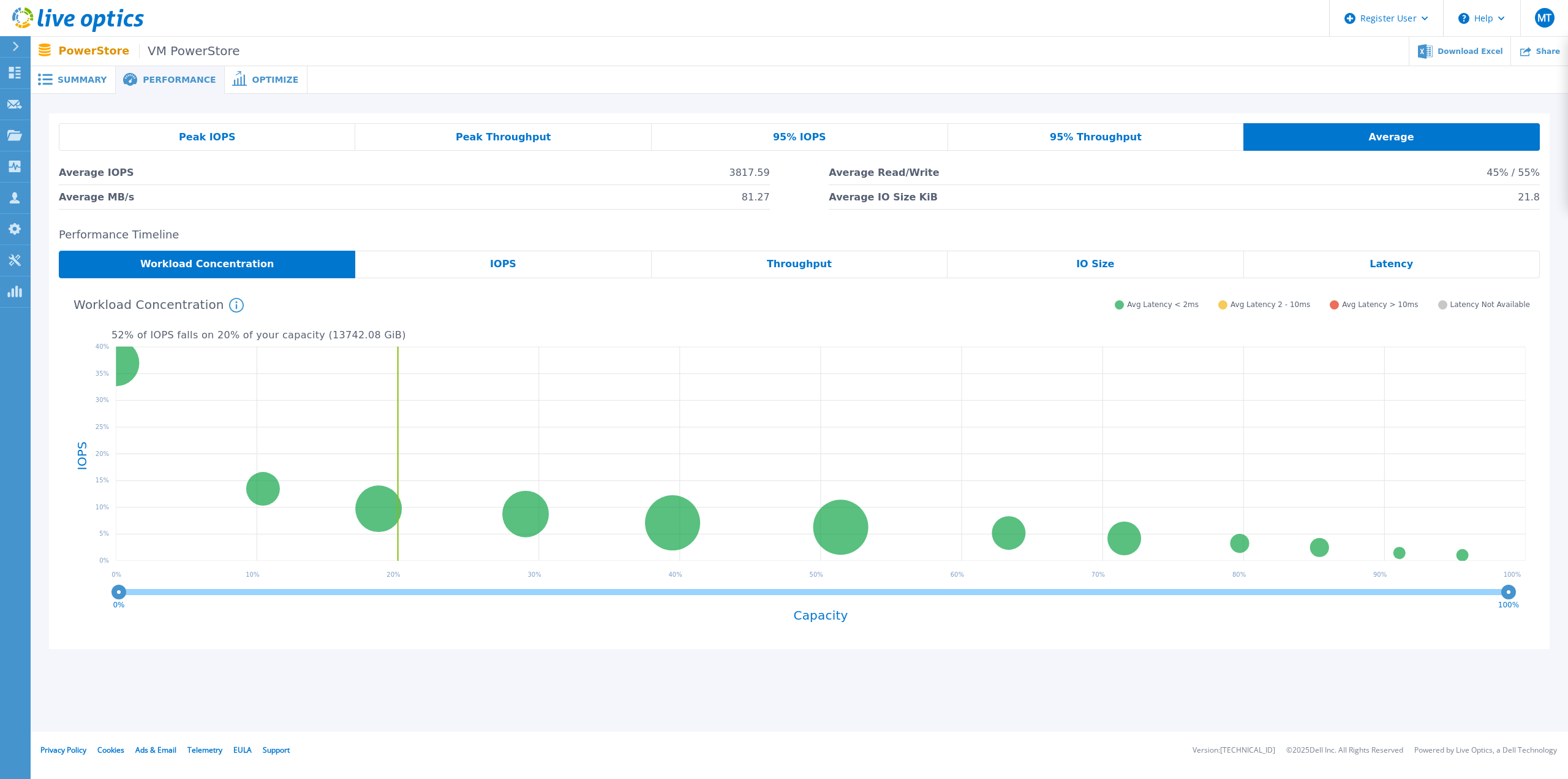
click at [501, 261] on span "IOPS" at bounding box center [503, 264] width 27 height 9
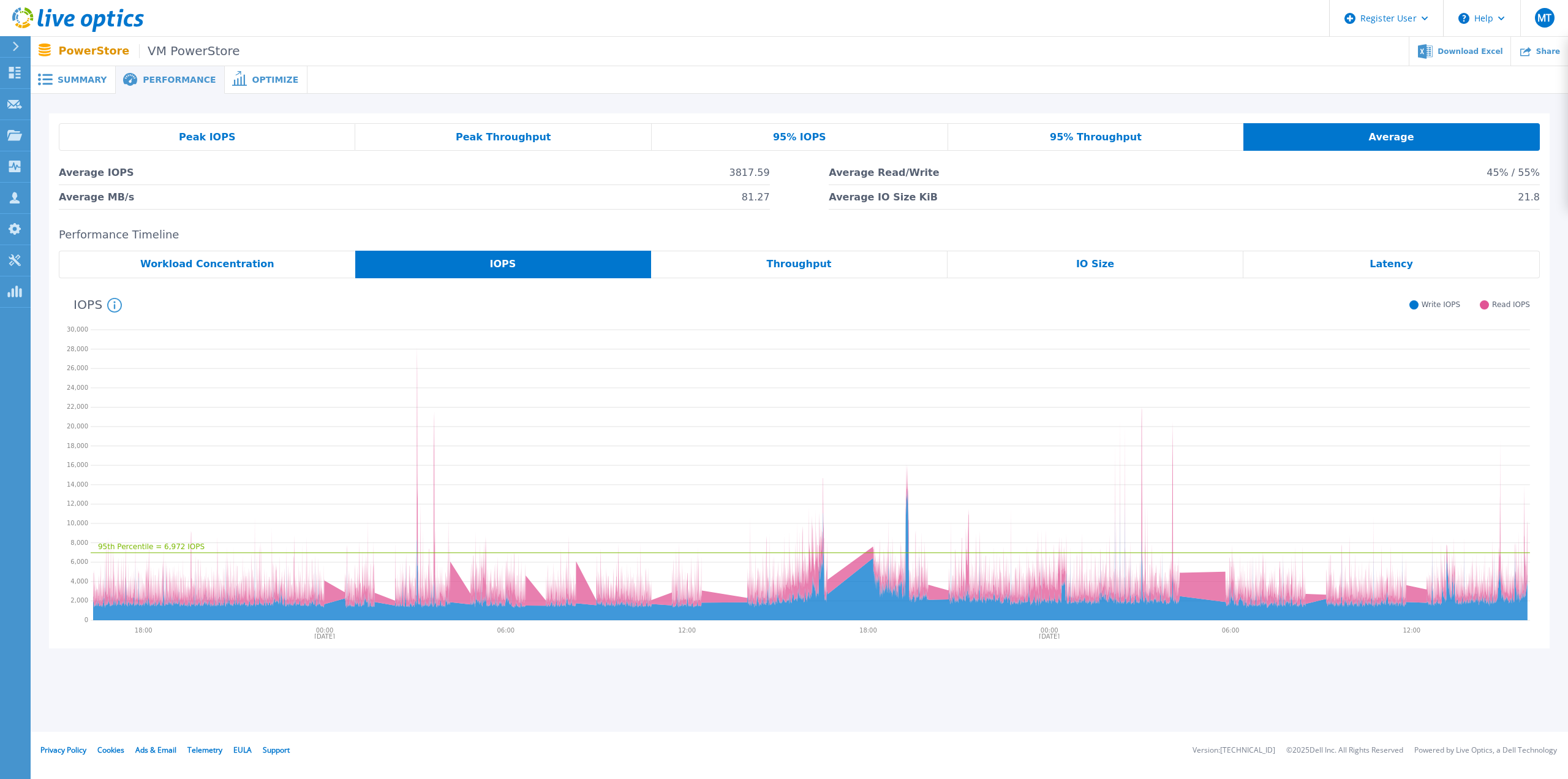
click at [186, 263] on span "Workload Concentration" at bounding box center [207, 264] width 134 height 9
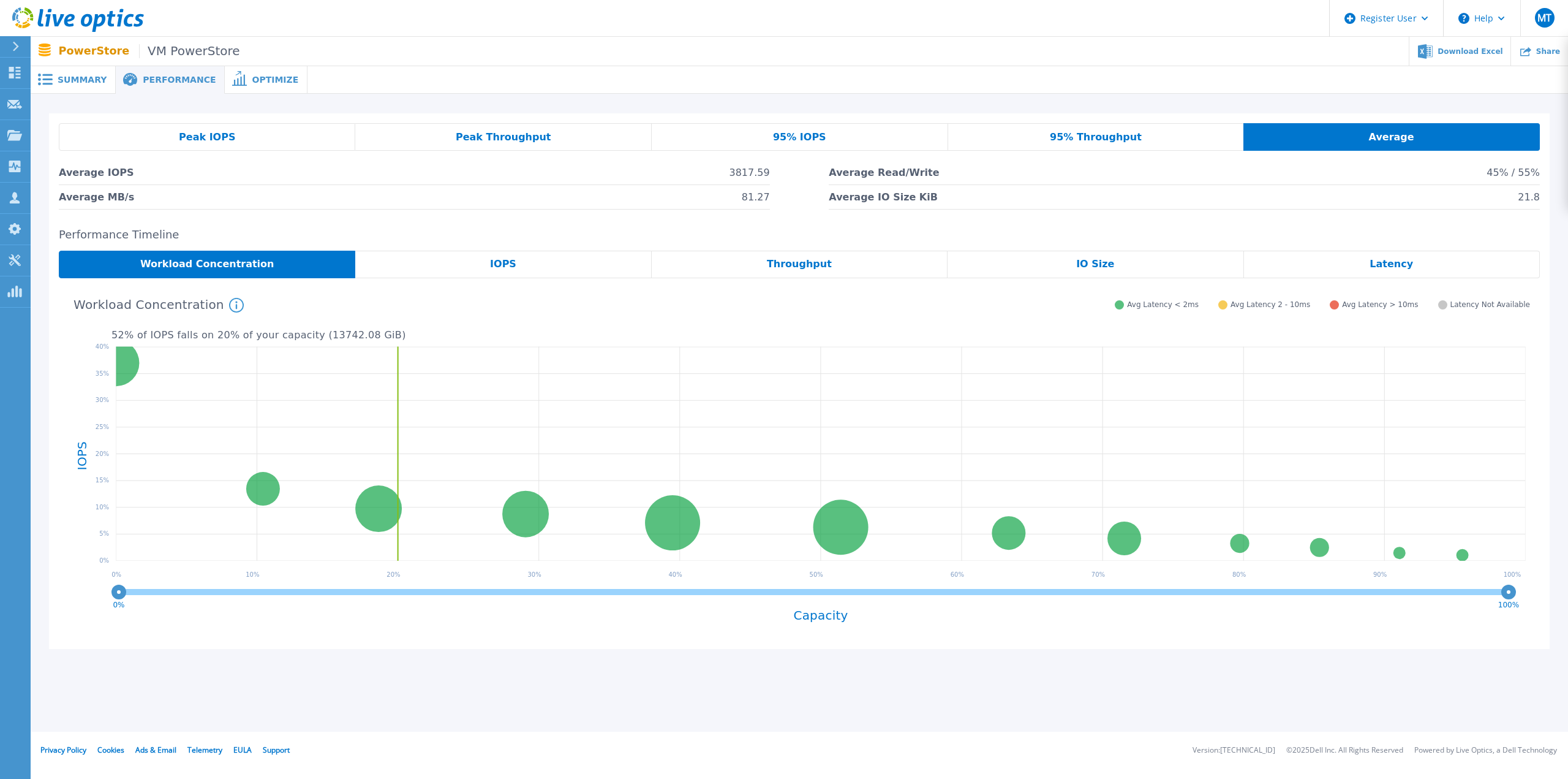
click at [1108, 267] on span "IO Size" at bounding box center [1095, 264] width 38 height 9
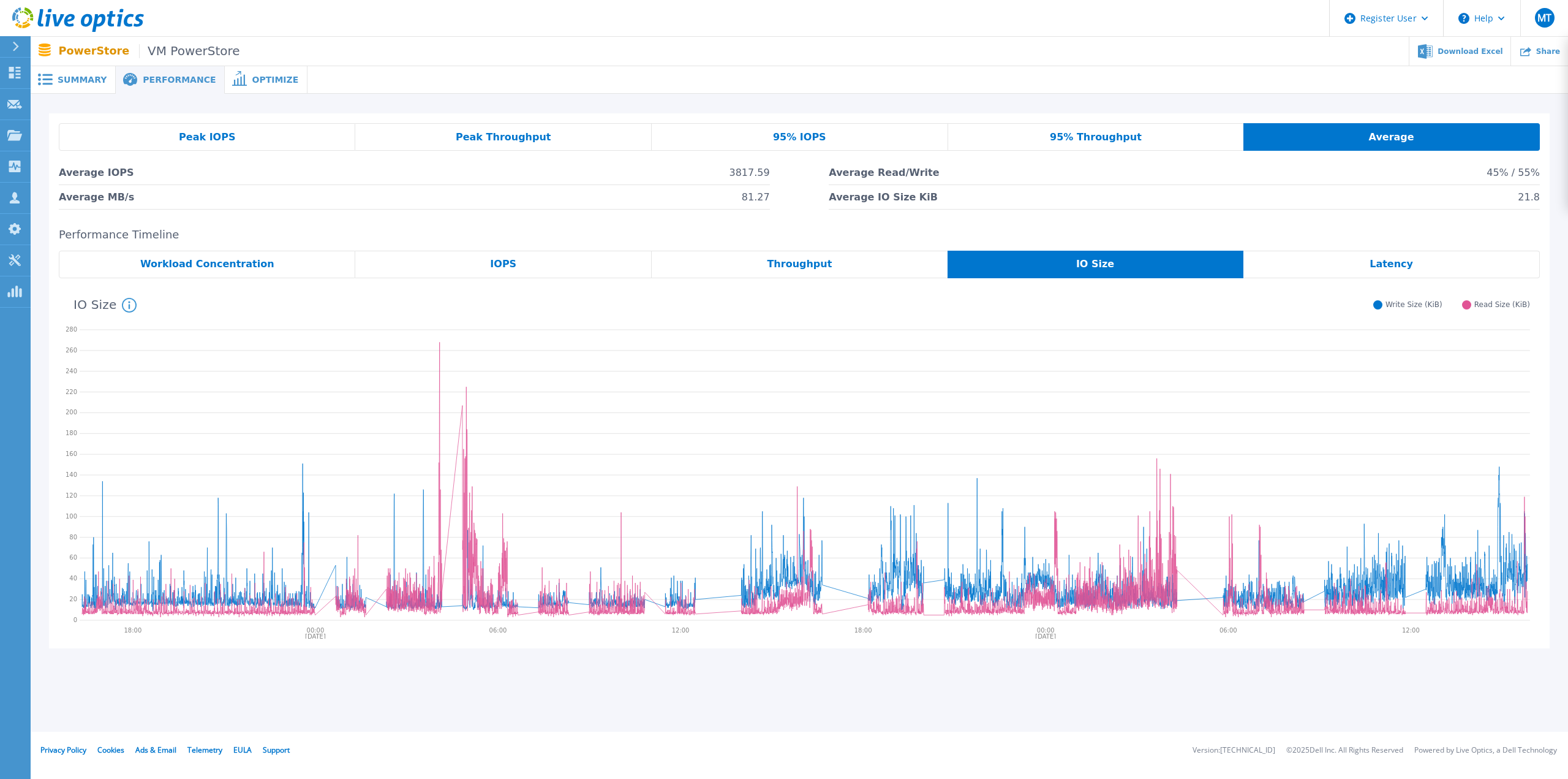
click at [1166, 265] on span "Latency" at bounding box center [1391, 264] width 44 height 9
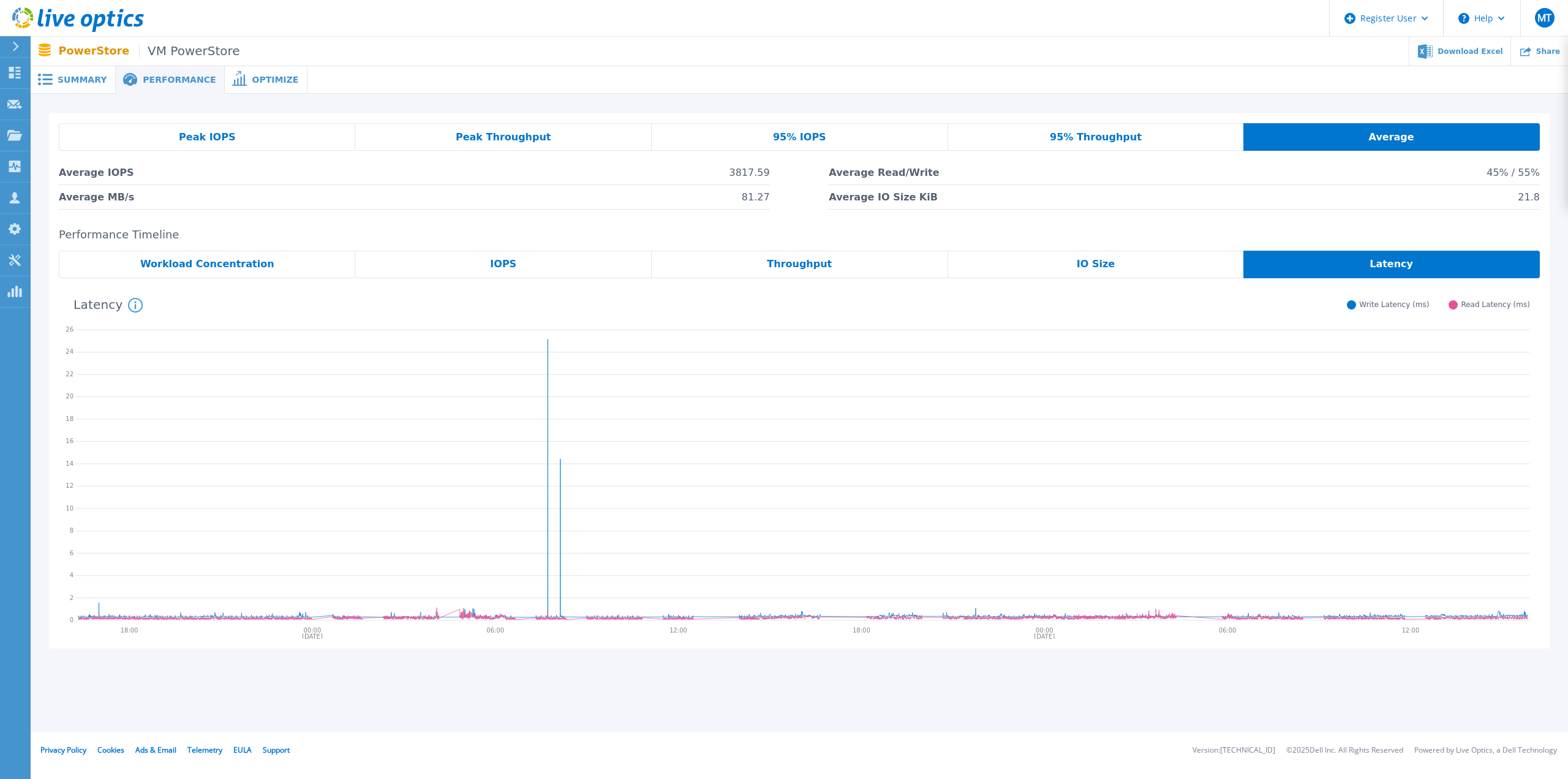
click at [206, 128] on div "Peak IOPS" at bounding box center [207, 137] width 297 height 28
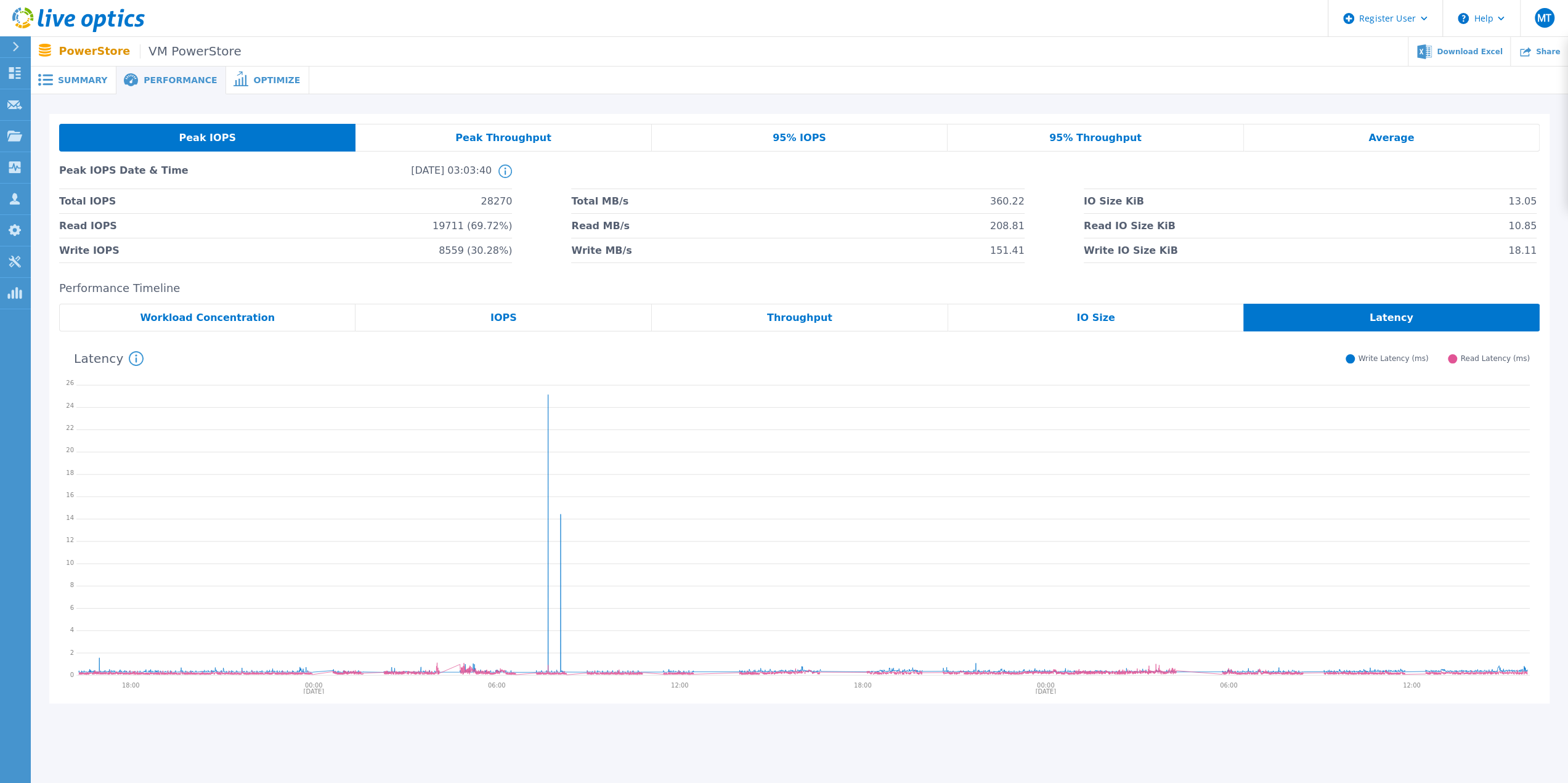
click at [804, 135] on span "95% IOPS" at bounding box center [799, 137] width 53 height 10
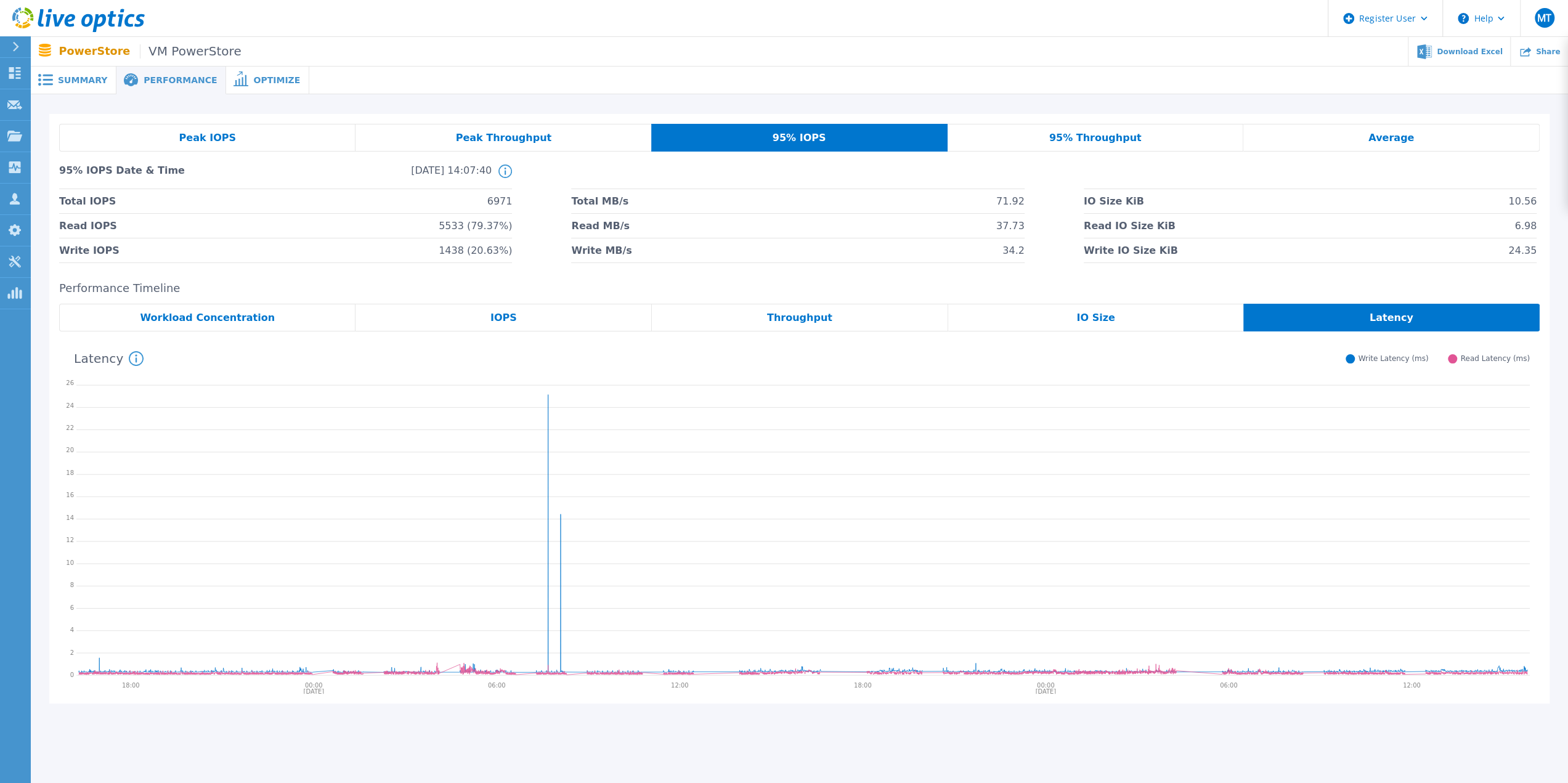
click at [213, 135] on span "Peak IOPS" at bounding box center [207, 137] width 57 height 10
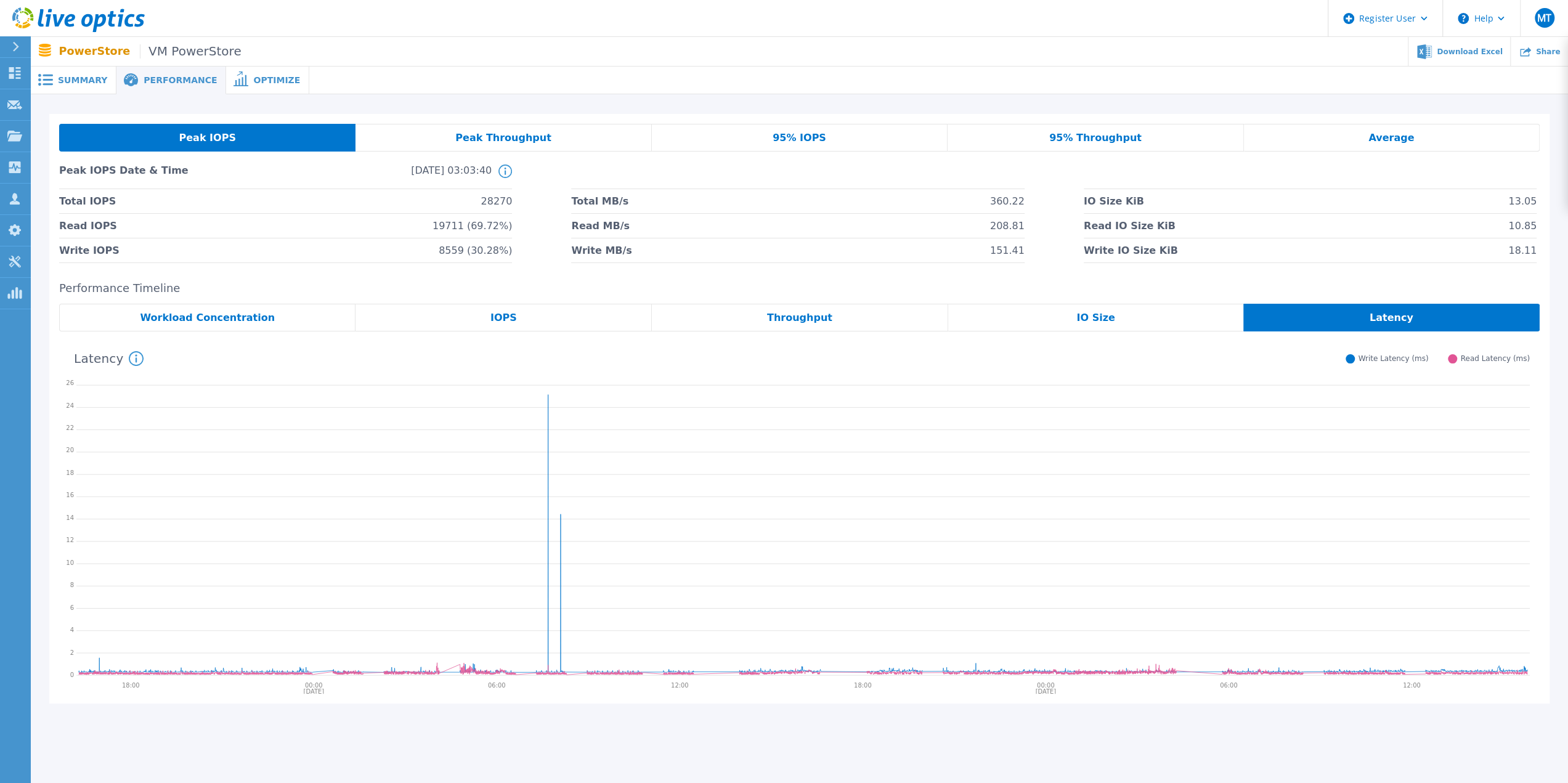
click at [794, 139] on span "95% IOPS" at bounding box center [799, 137] width 53 height 10
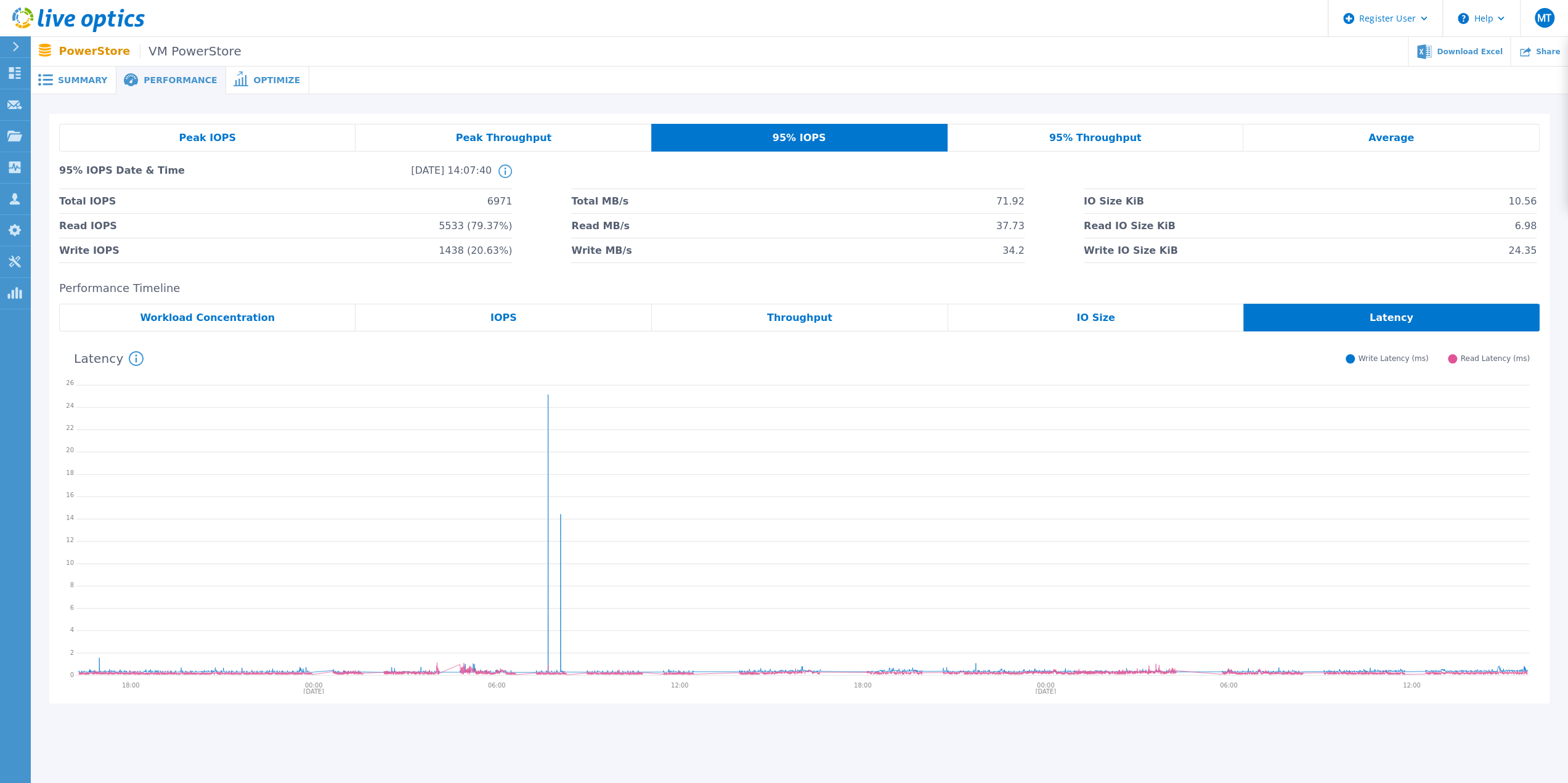
click at [196, 137] on span "Peak IOPS" at bounding box center [207, 137] width 57 height 10
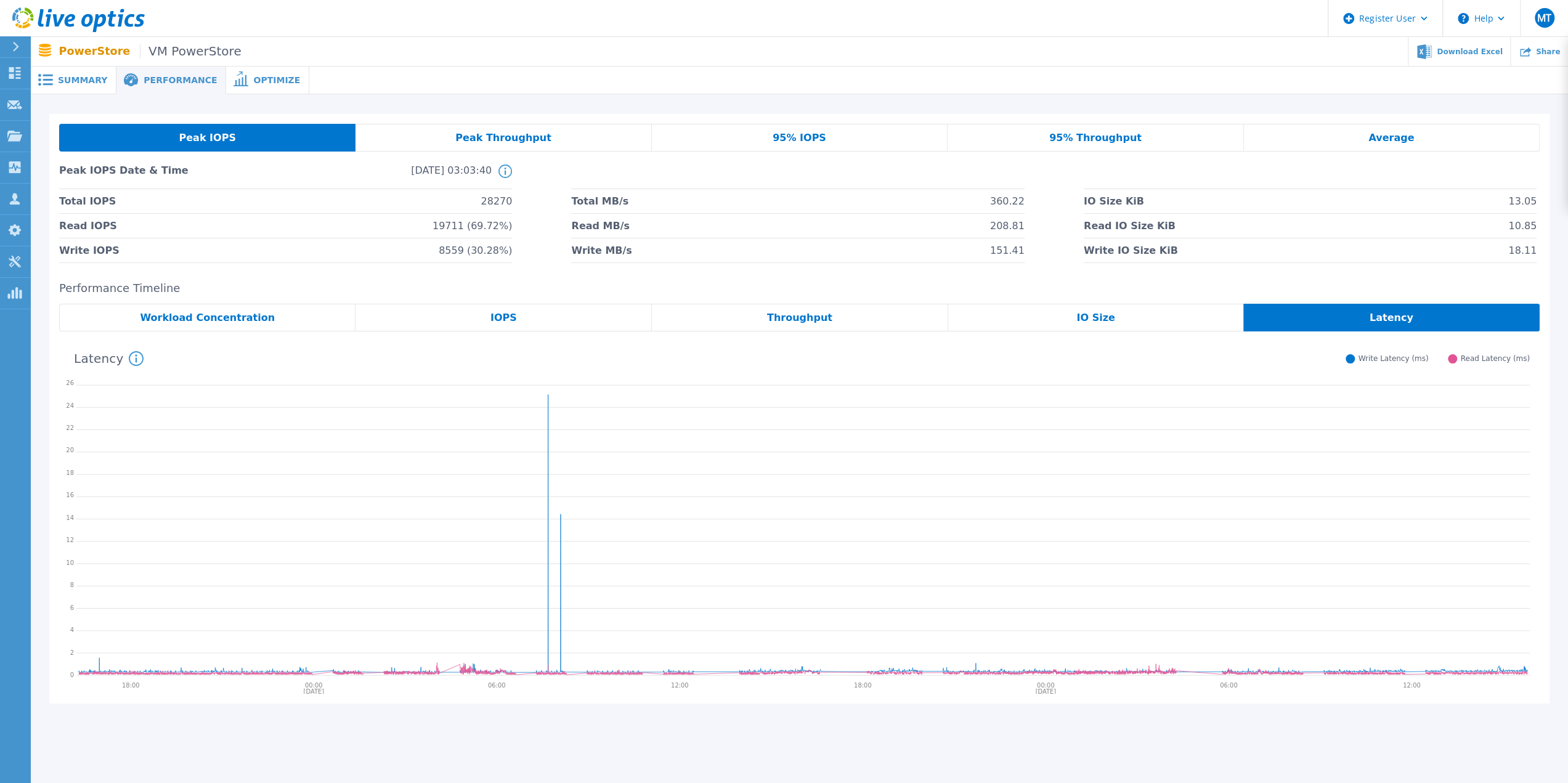
click at [780, 136] on span "95% IOPS" at bounding box center [799, 137] width 53 height 10
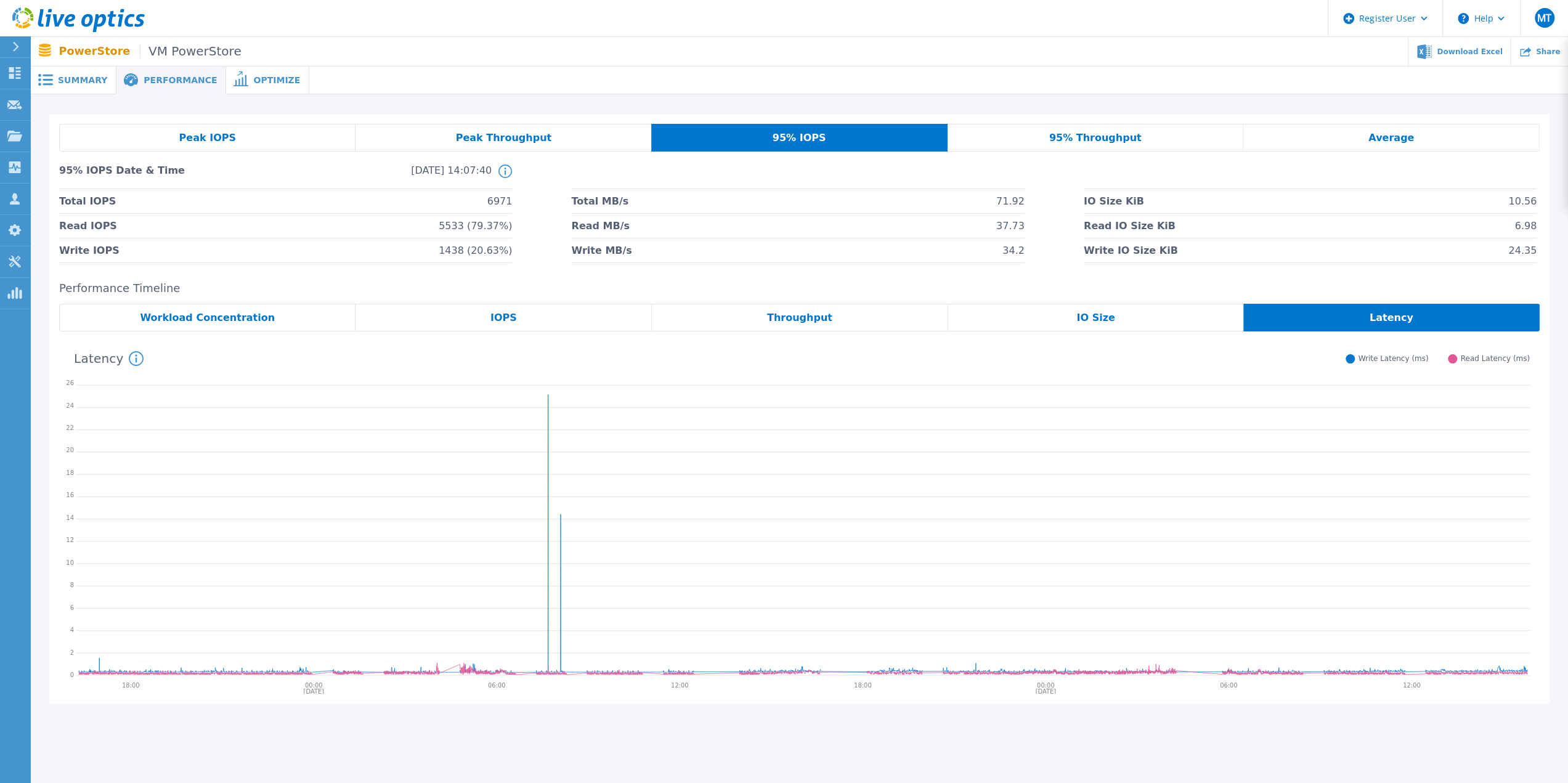
click at [216, 129] on div "Peak IOPS" at bounding box center [207, 138] width 297 height 28
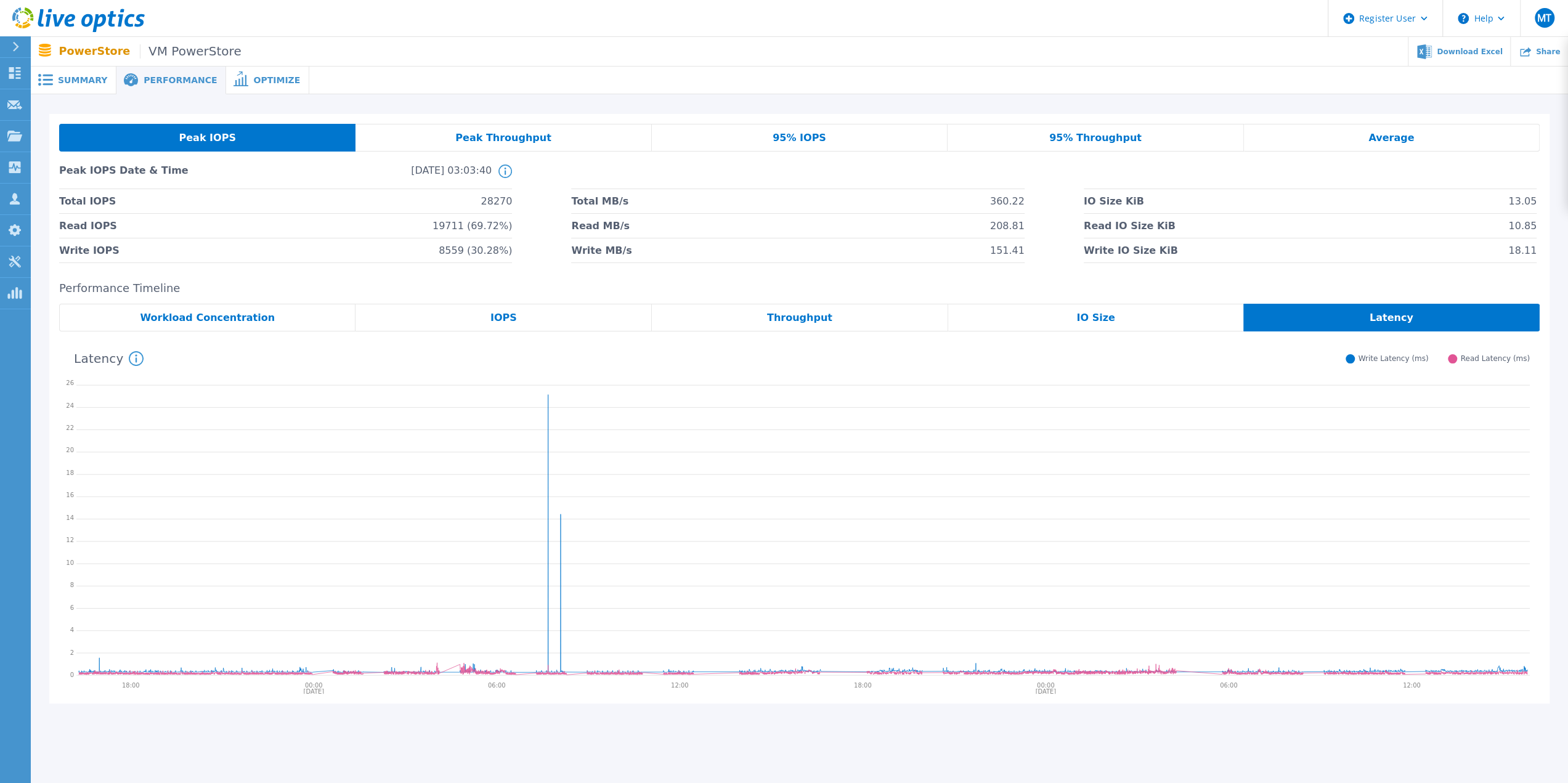
click at [787, 133] on span "95% IOPS" at bounding box center [799, 137] width 53 height 10
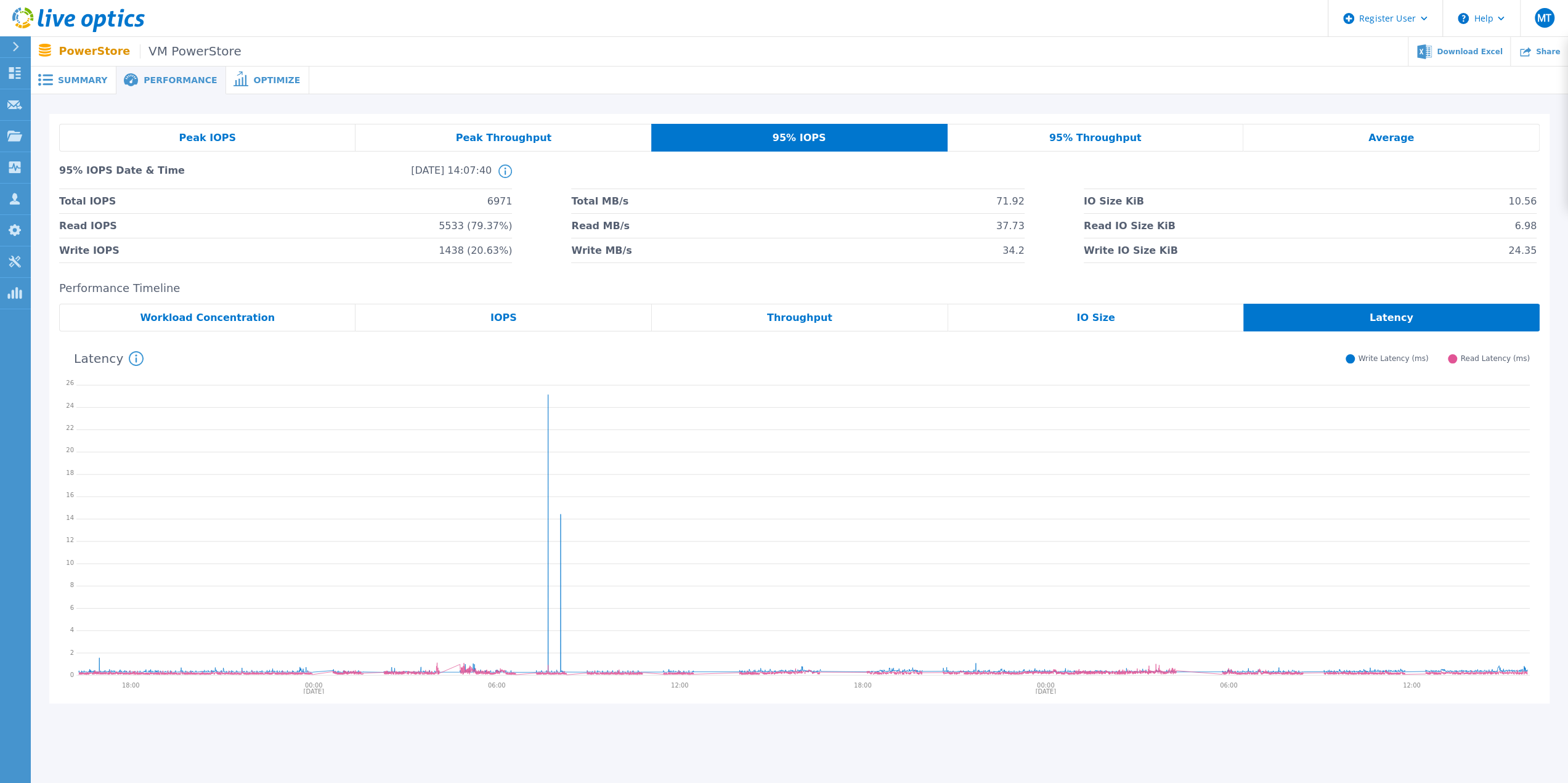
click at [537, 127] on div "Peak Throughput" at bounding box center [503, 138] width 296 height 28
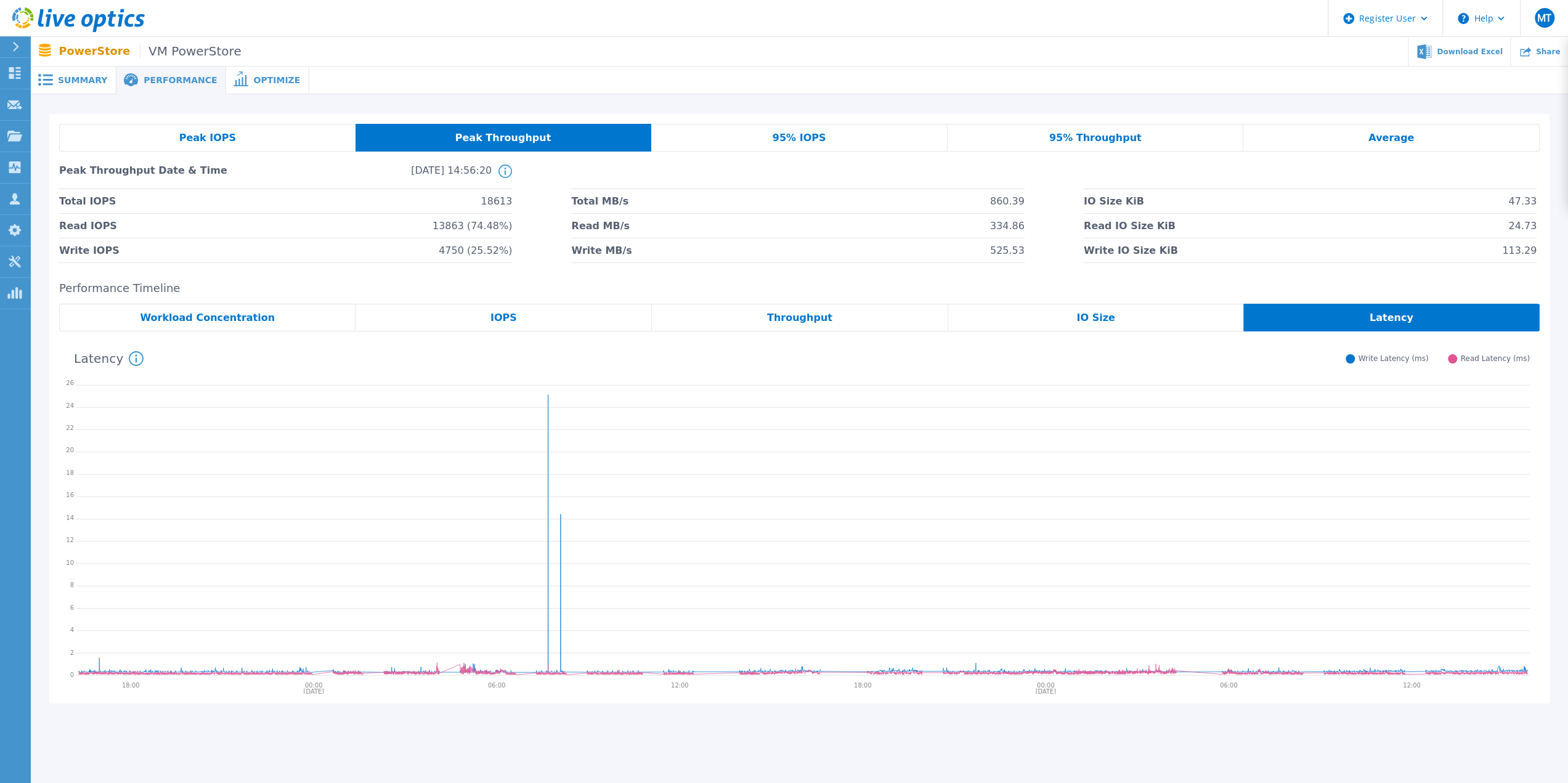
click at [1104, 142] on span "95% Throughput" at bounding box center [1095, 137] width 92 height 10
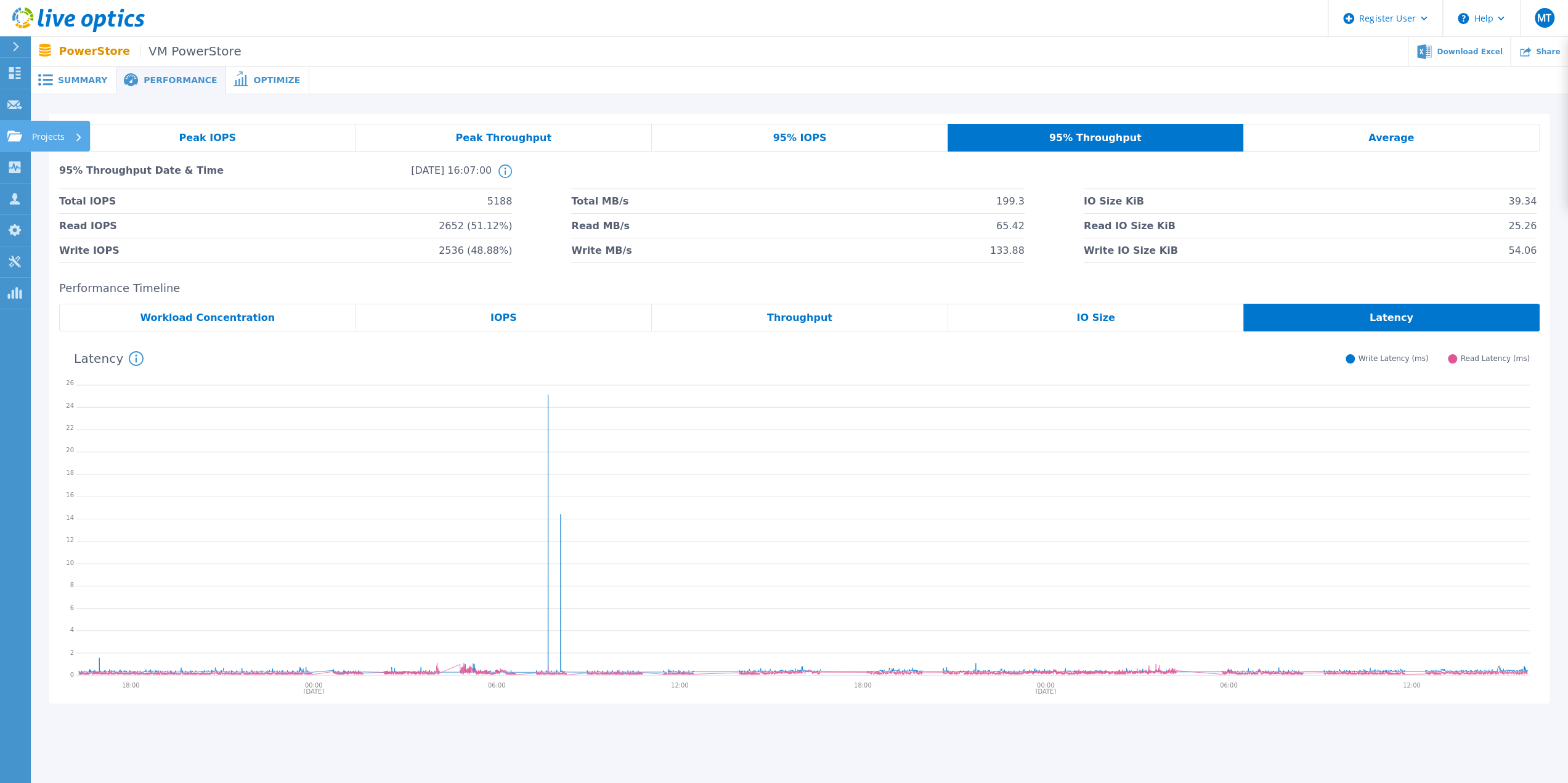
click at [37, 135] on p "Projects" at bounding box center [48, 137] width 32 height 32
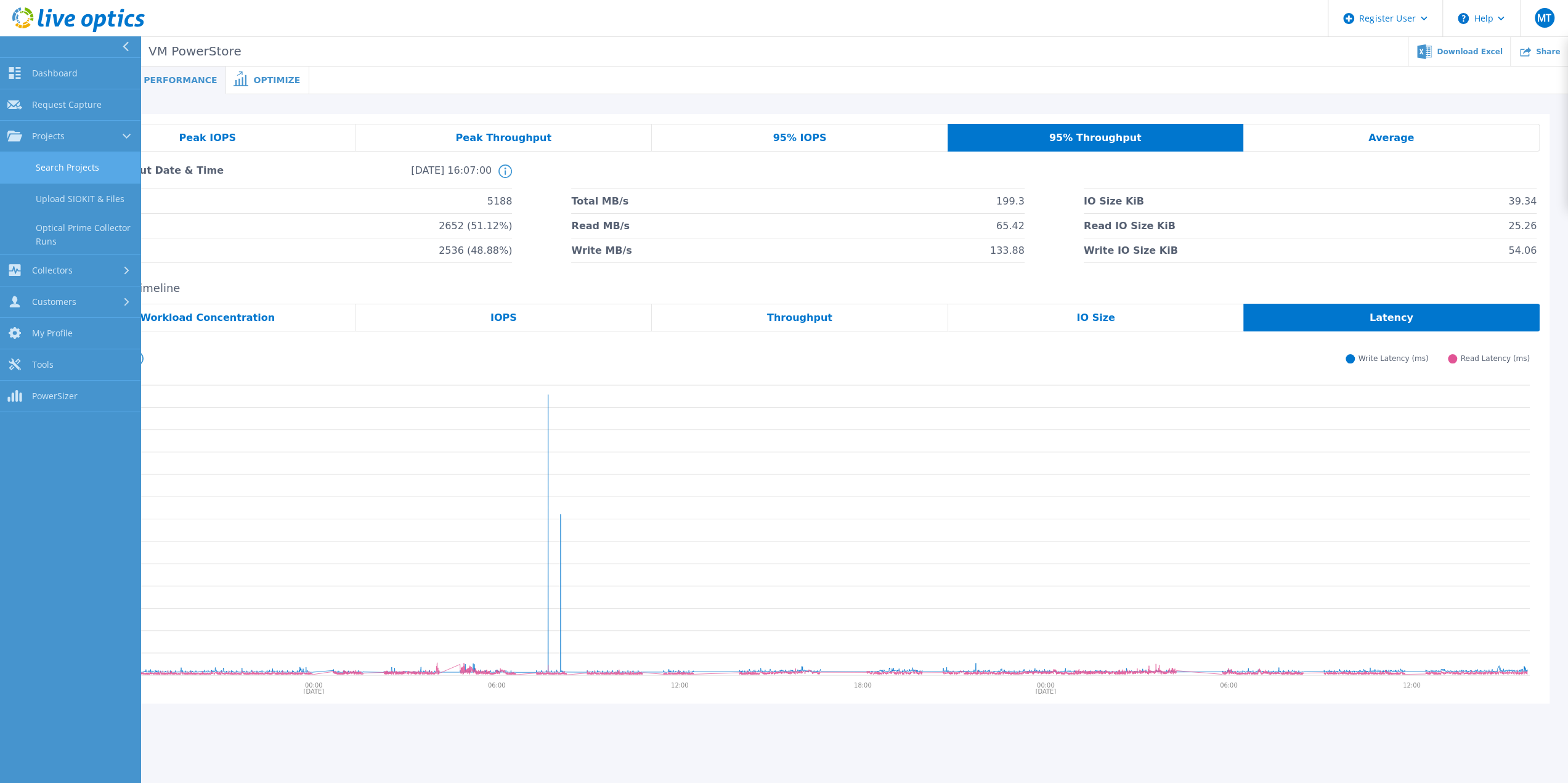
click at [87, 170] on link "Search Projects" at bounding box center [70, 167] width 141 height 31
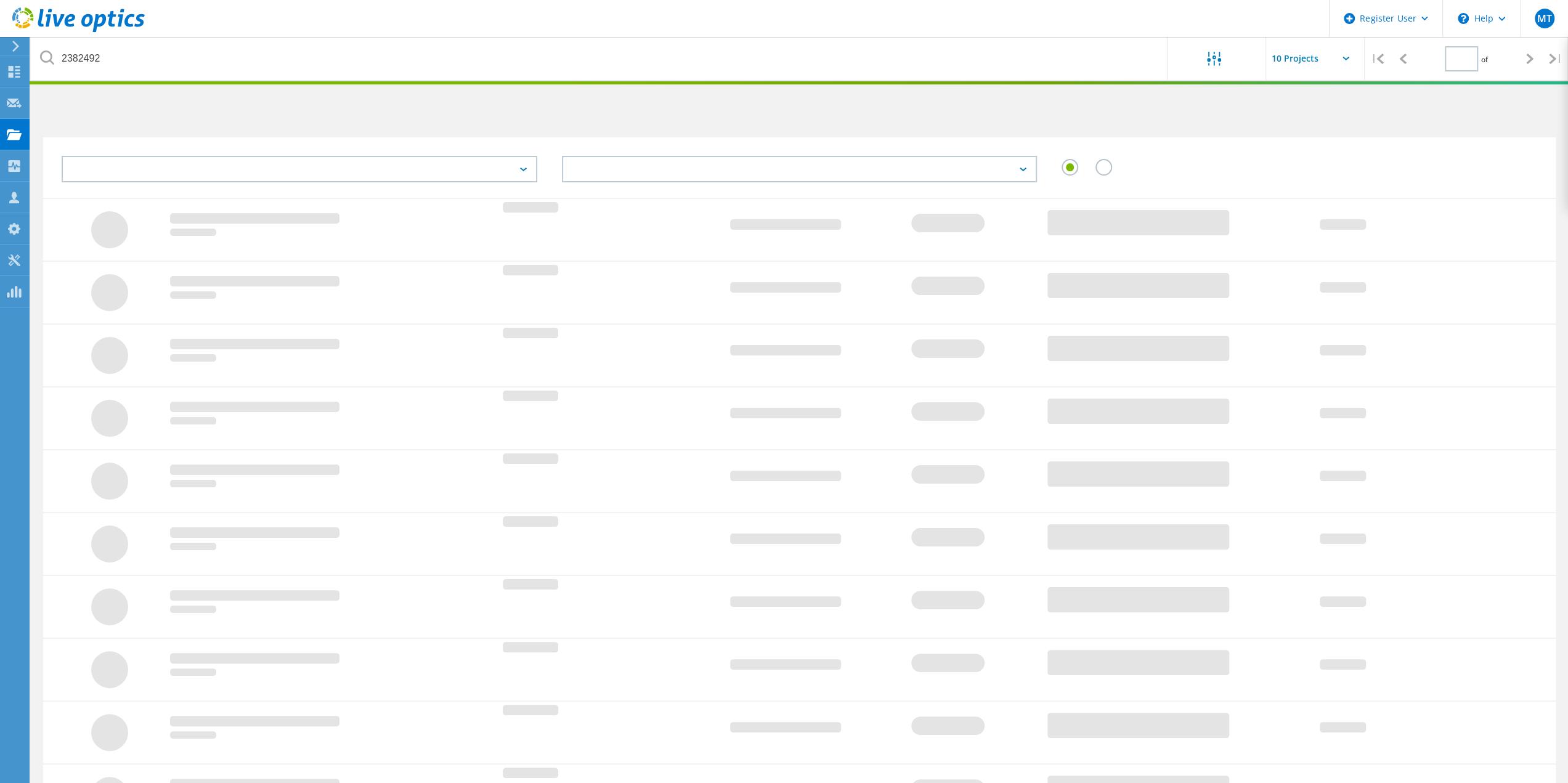
type input "1"
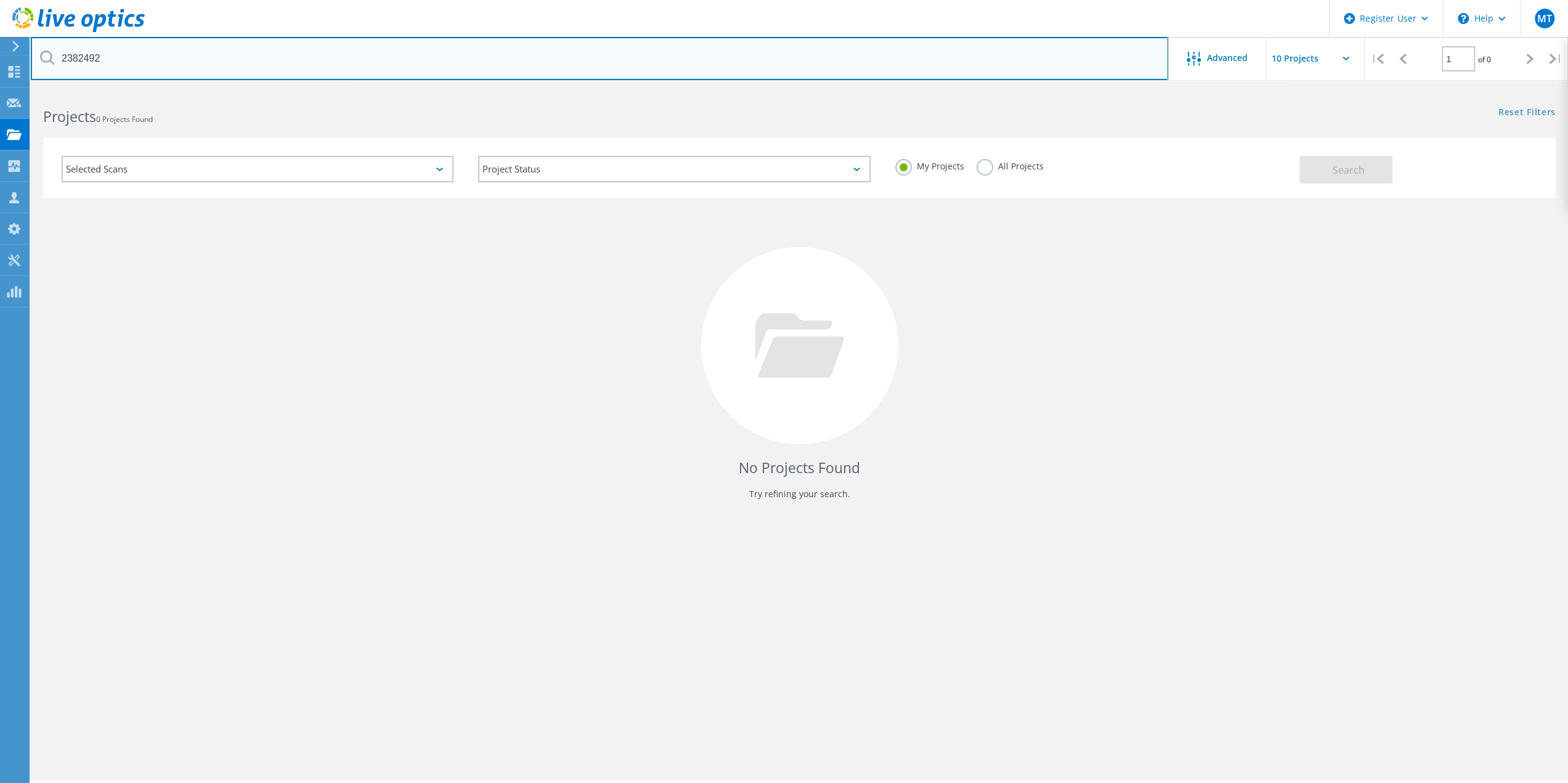
click at [153, 57] on input "2382492" at bounding box center [599, 59] width 1137 height 43
paste input "73"
type input "2382473"
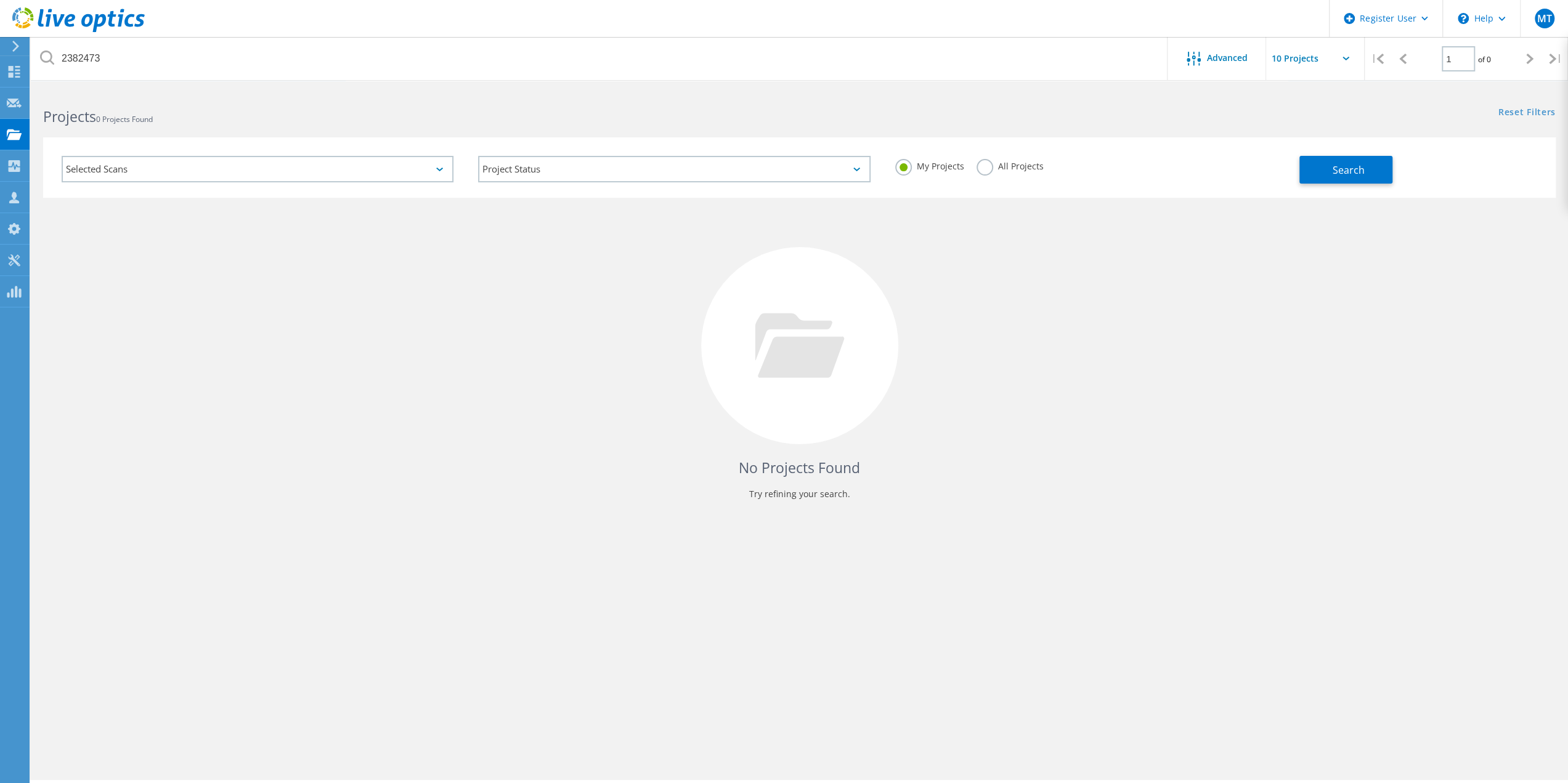
click at [987, 163] on label "All Projects" at bounding box center [1011, 165] width 67 height 11
click at [0, 0] on input "All Projects" at bounding box center [0, 0] width 0 height 0
click at [1325, 172] on button "Search" at bounding box center [1346, 170] width 93 height 28
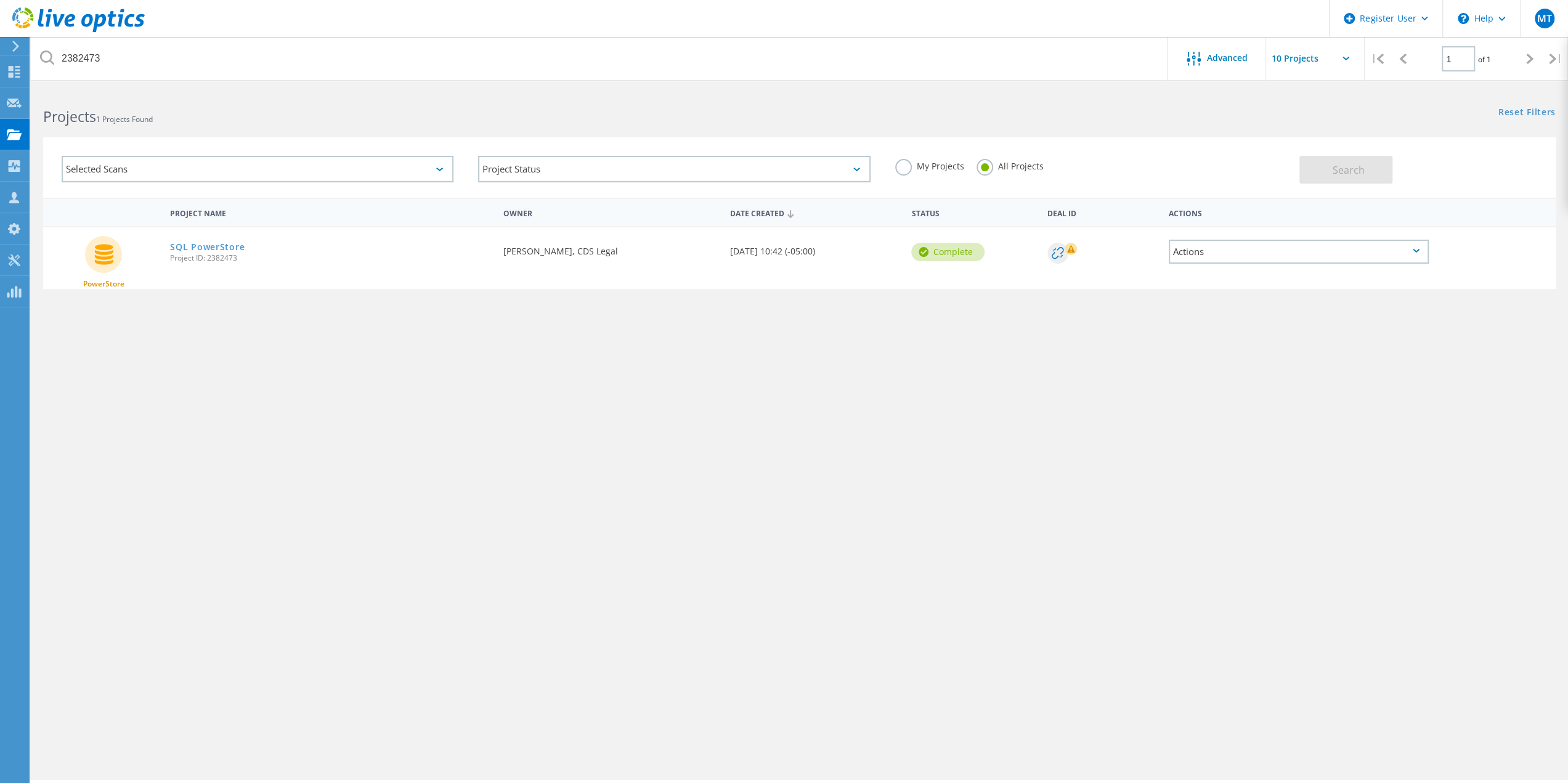
click at [1220, 251] on div "Actions" at bounding box center [1299, 252] width 260 height 24
click at [1020, 303] on div "Project Name Owner Date Created Status Deal Id Actions PowerStore SQL PowerStor…" at bounding box center [799, 357] width 1513 height 320
click at [207, 246] on link "SQL PowerStore" at bounding box center [207, 247] width 74 height 9
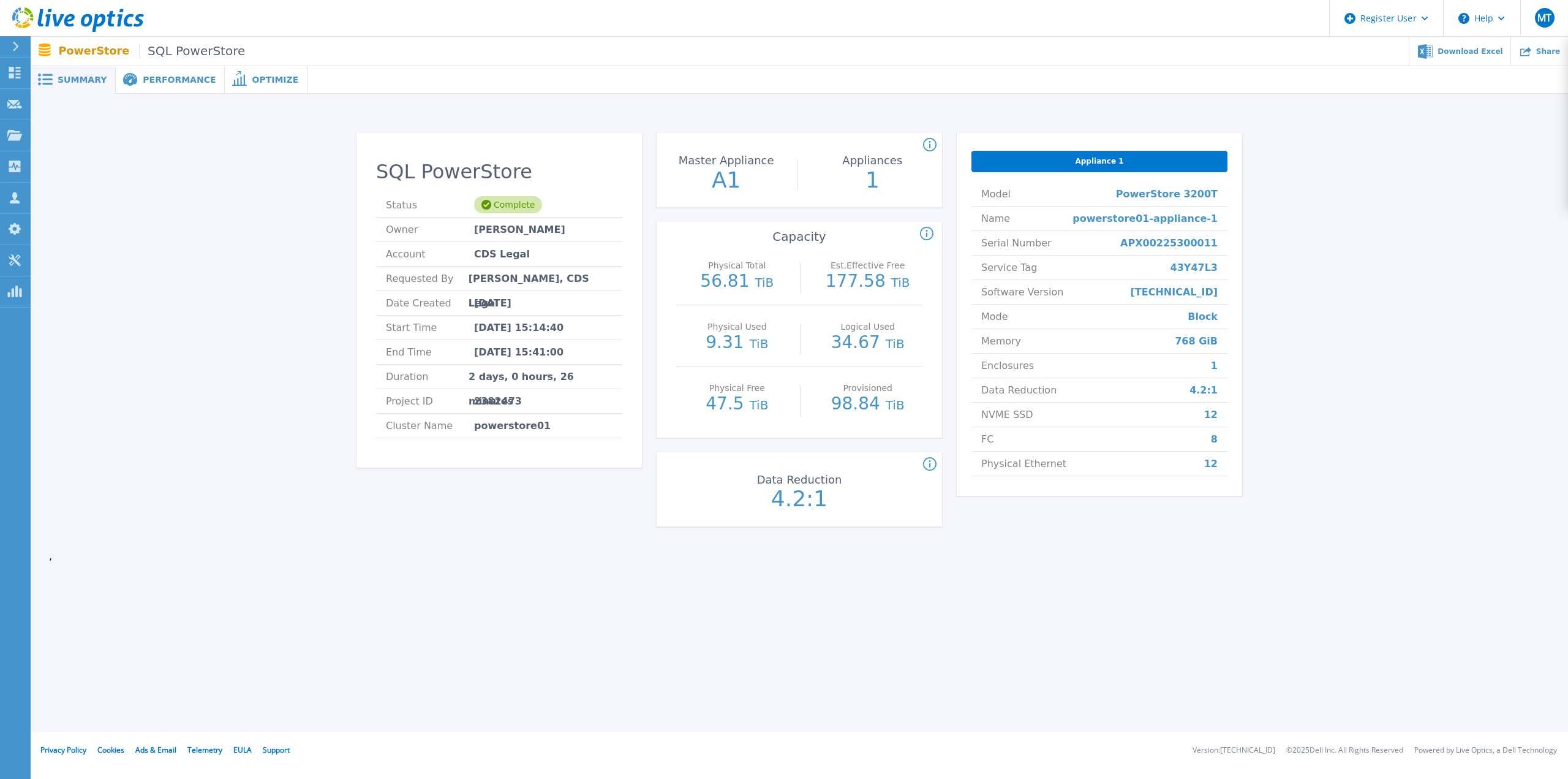
click at [1187, 243] on span "APX00225300011" at bounding box center [1169, 243] width 97 height 24
copy span "APX00225300011"
click at [152, 83] on span "Performance" at bounding box center [179, 80] width 73 height 9
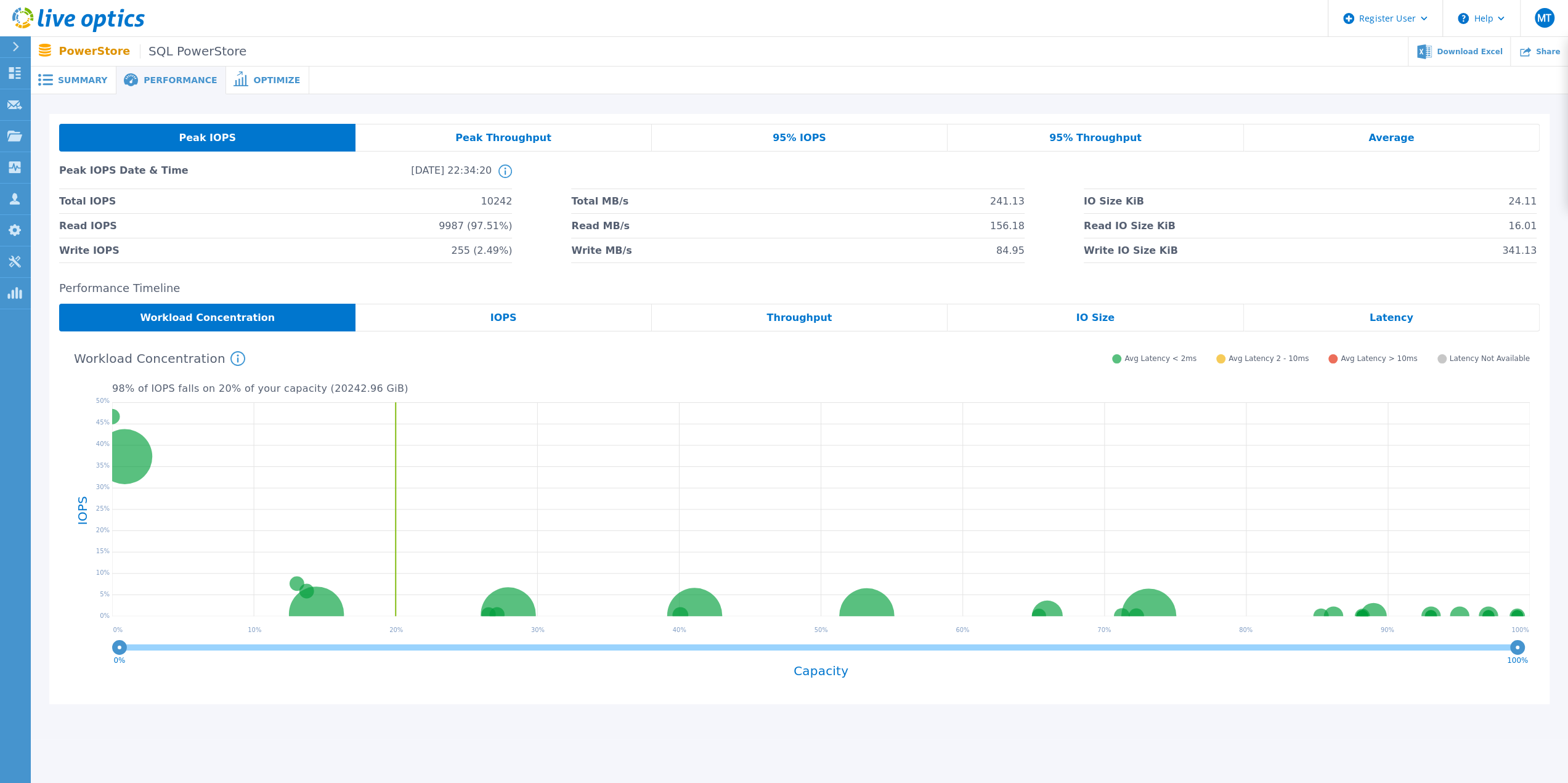
click at [787, 133] on span "95% IOPS" at bounding box center [799, 137] width 53 height 10
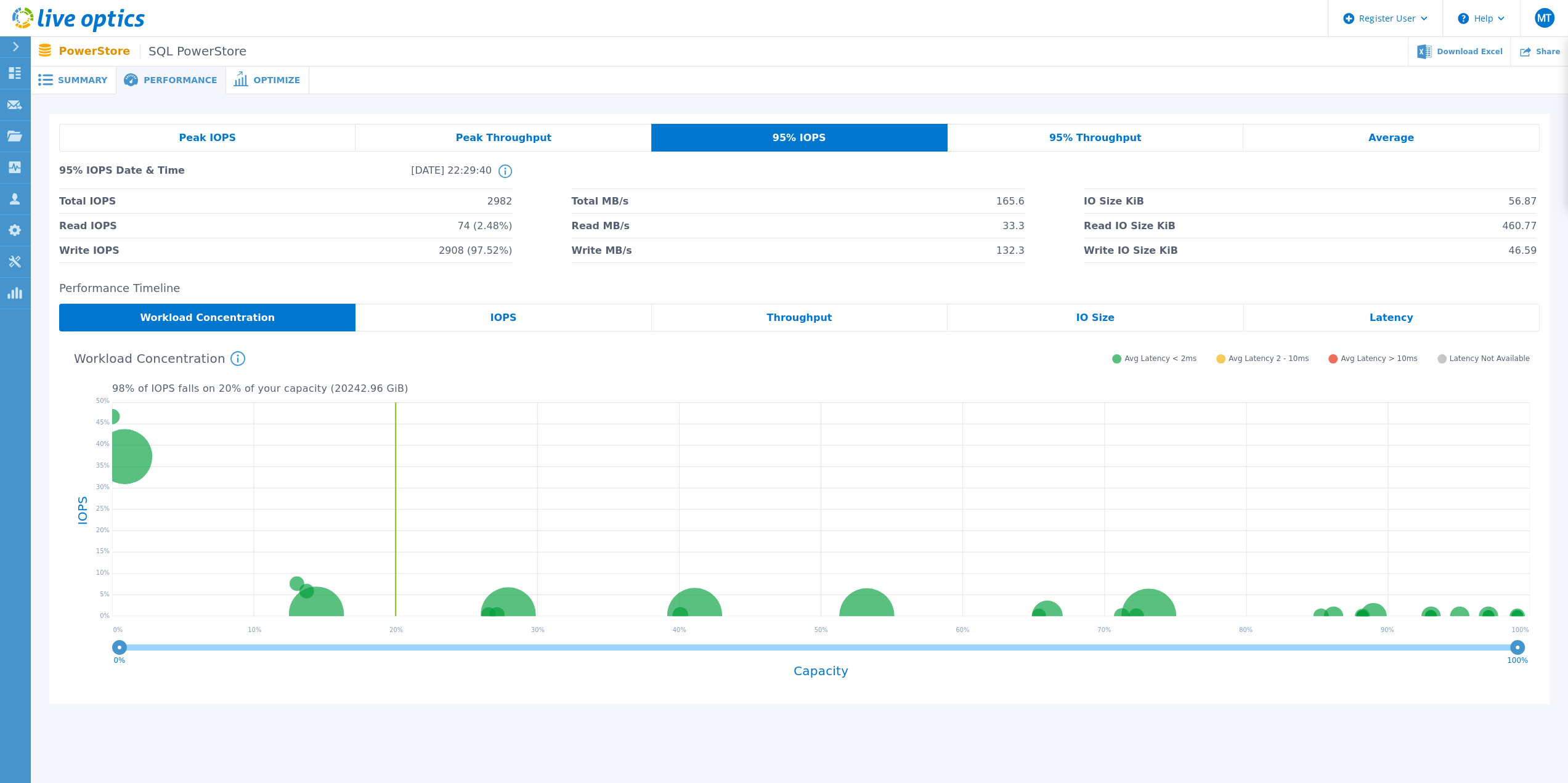
click at [217, 135] on span "Peak IOPS" at bounding box center [207, 137] width 57 height 10
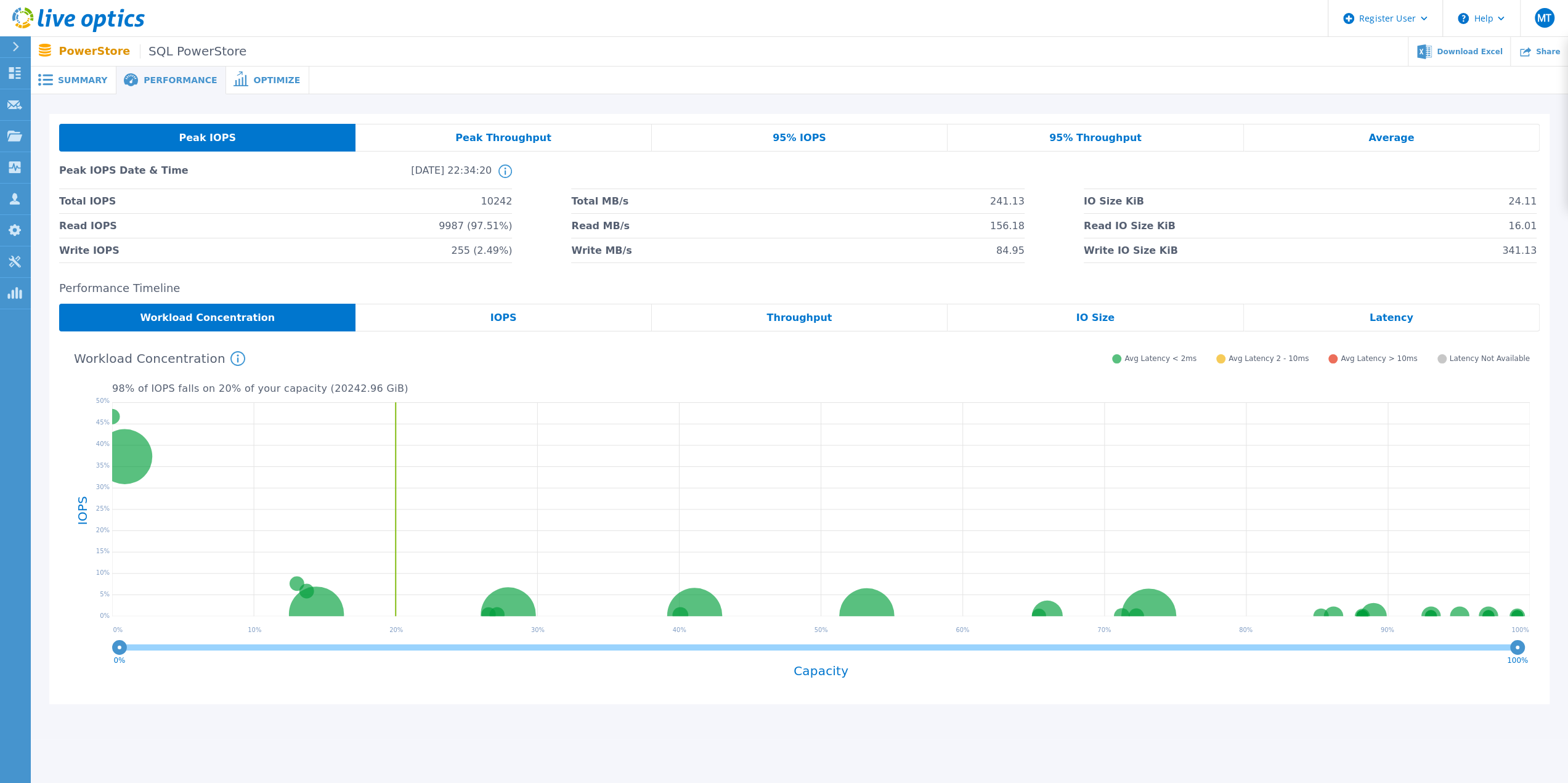
click at [801, 135] on span "95% IOPS" at bounding box center [799, 137] width 53 height 10
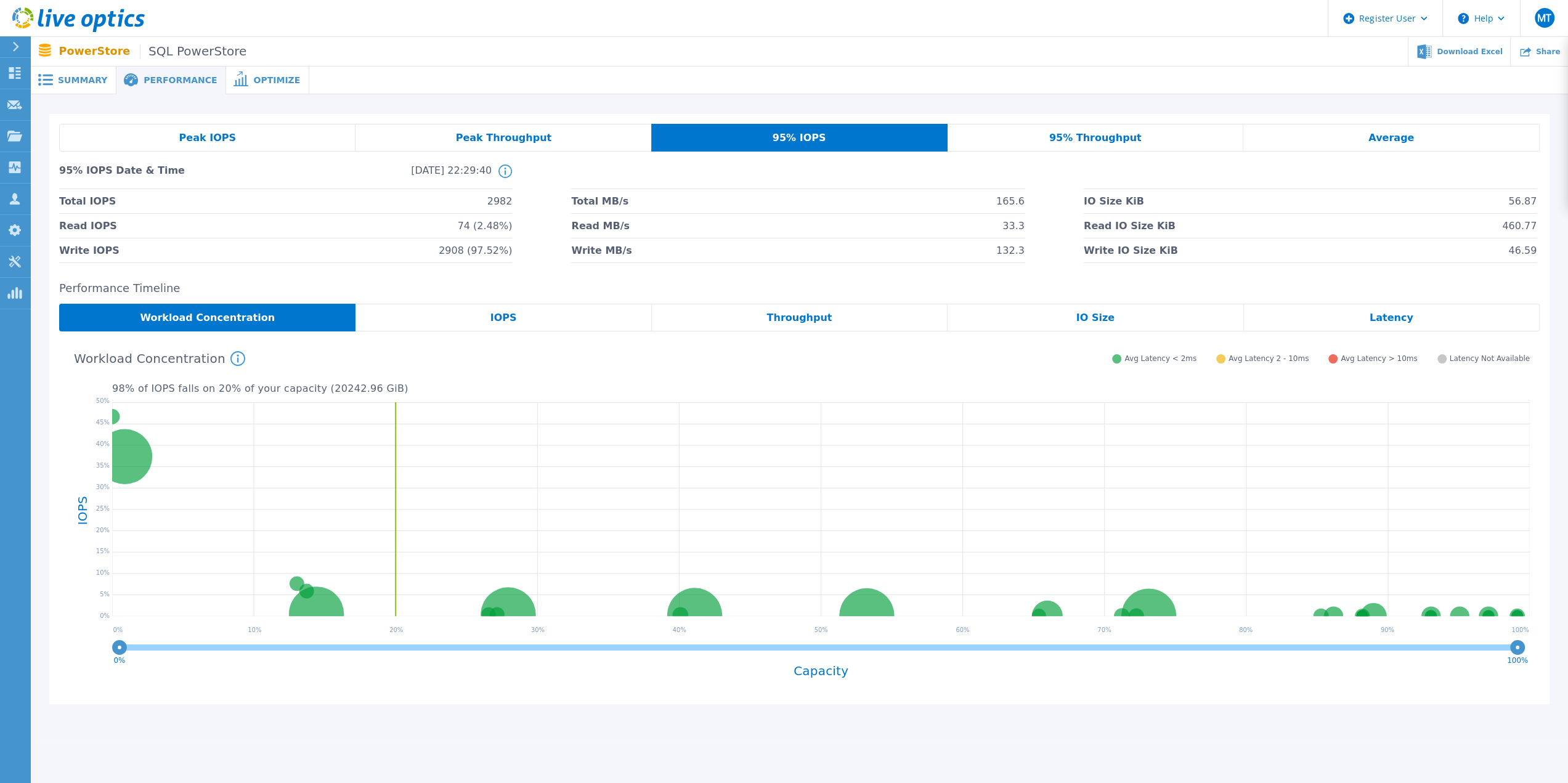
click at [208, 133] on span "Peak IOPS" at bounding box center [207, 137] width 57 height 10
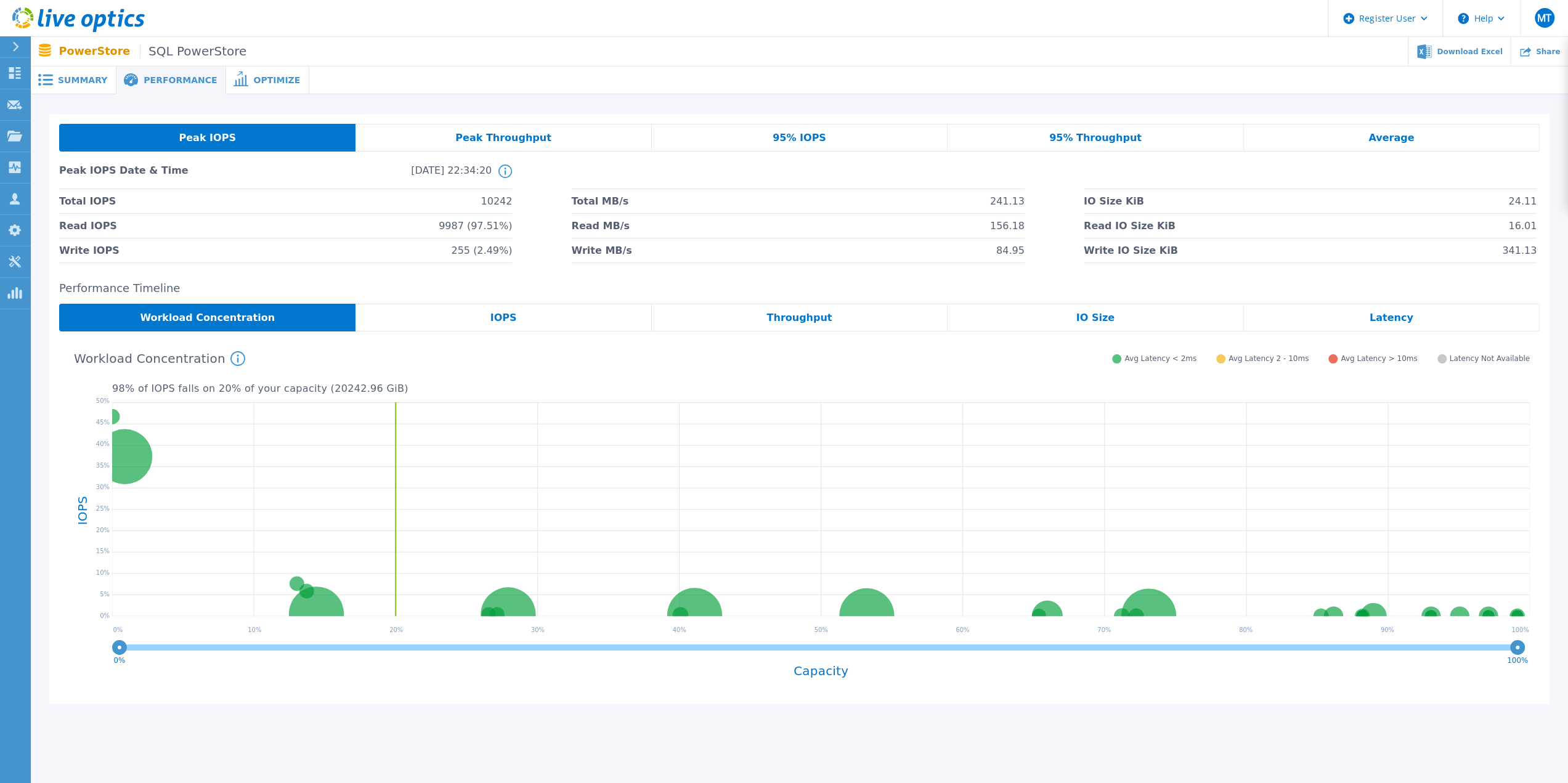
click at [785, 133] on span "95% IOPS" at bounding box center [799, 137] width 53 height 10
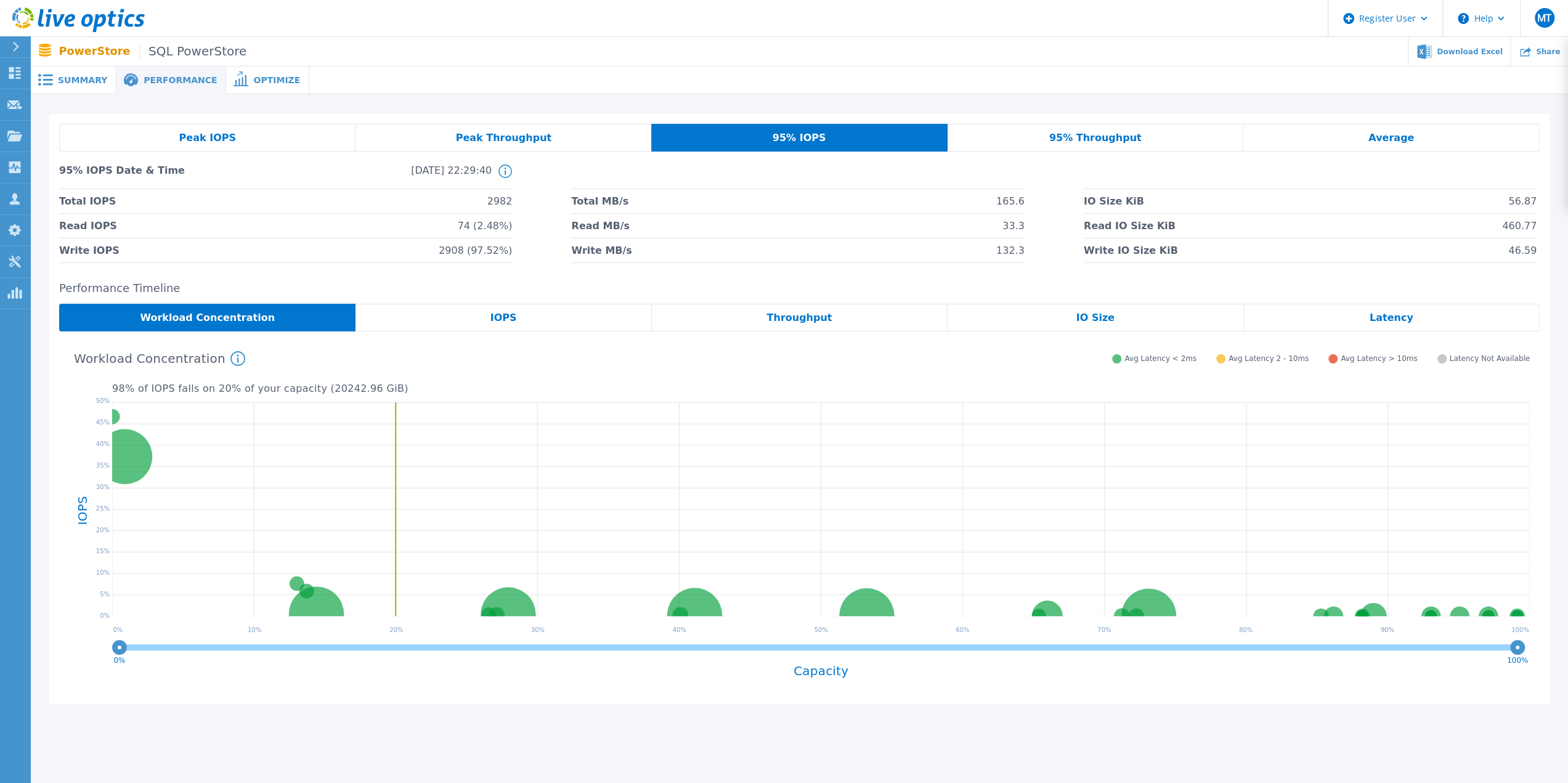
click at [222, 133] on span "Peak IOPS" at bounding box center [207, 137] width 57 height 10
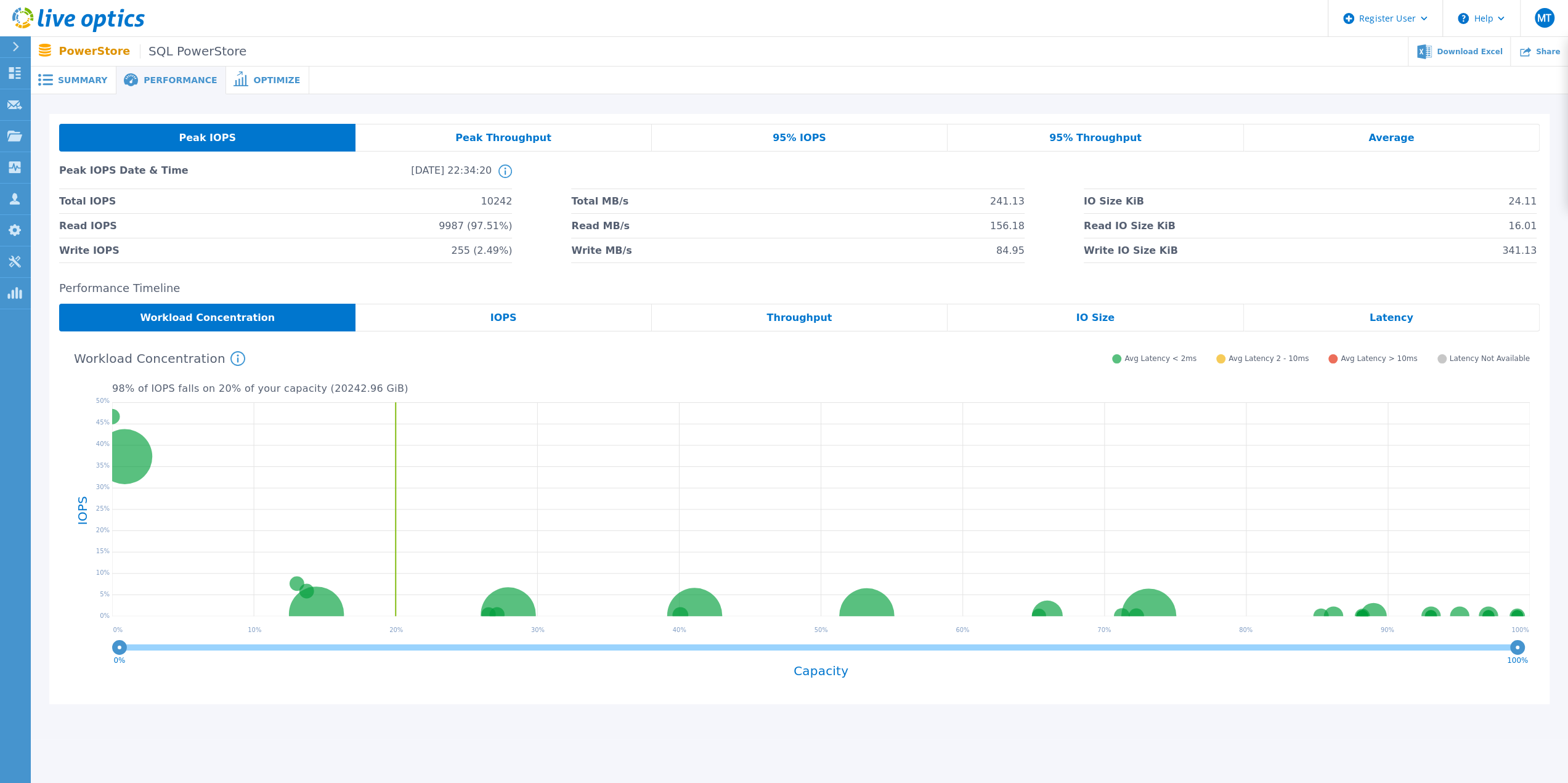
click at [790, 133] on span "95% IOPS" at bounding box center [799, 137] width 53 height 10
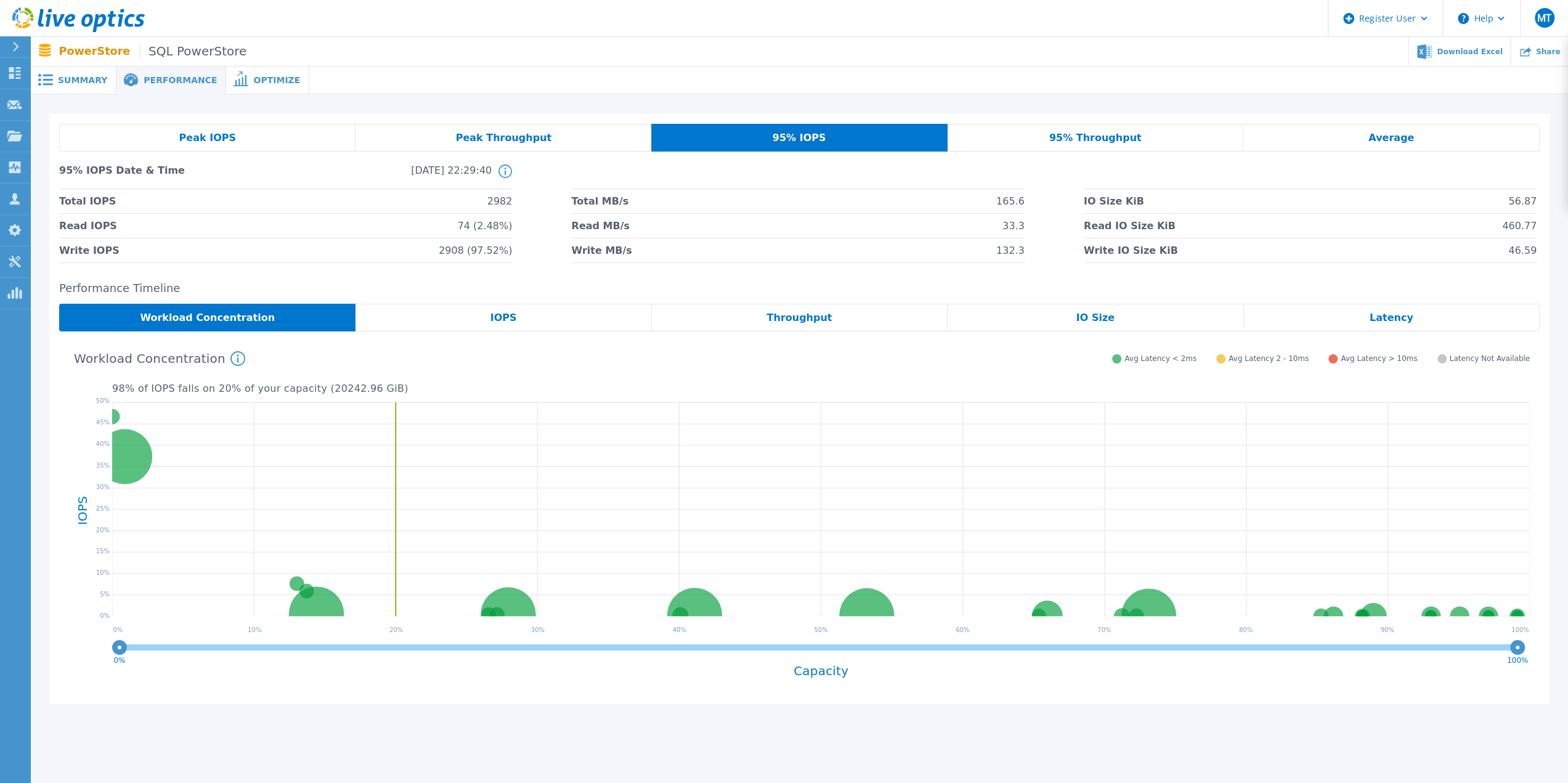
click at [500, 130] on div "Peak Throughput" at bounding box center [503, 138] width 296 height 28
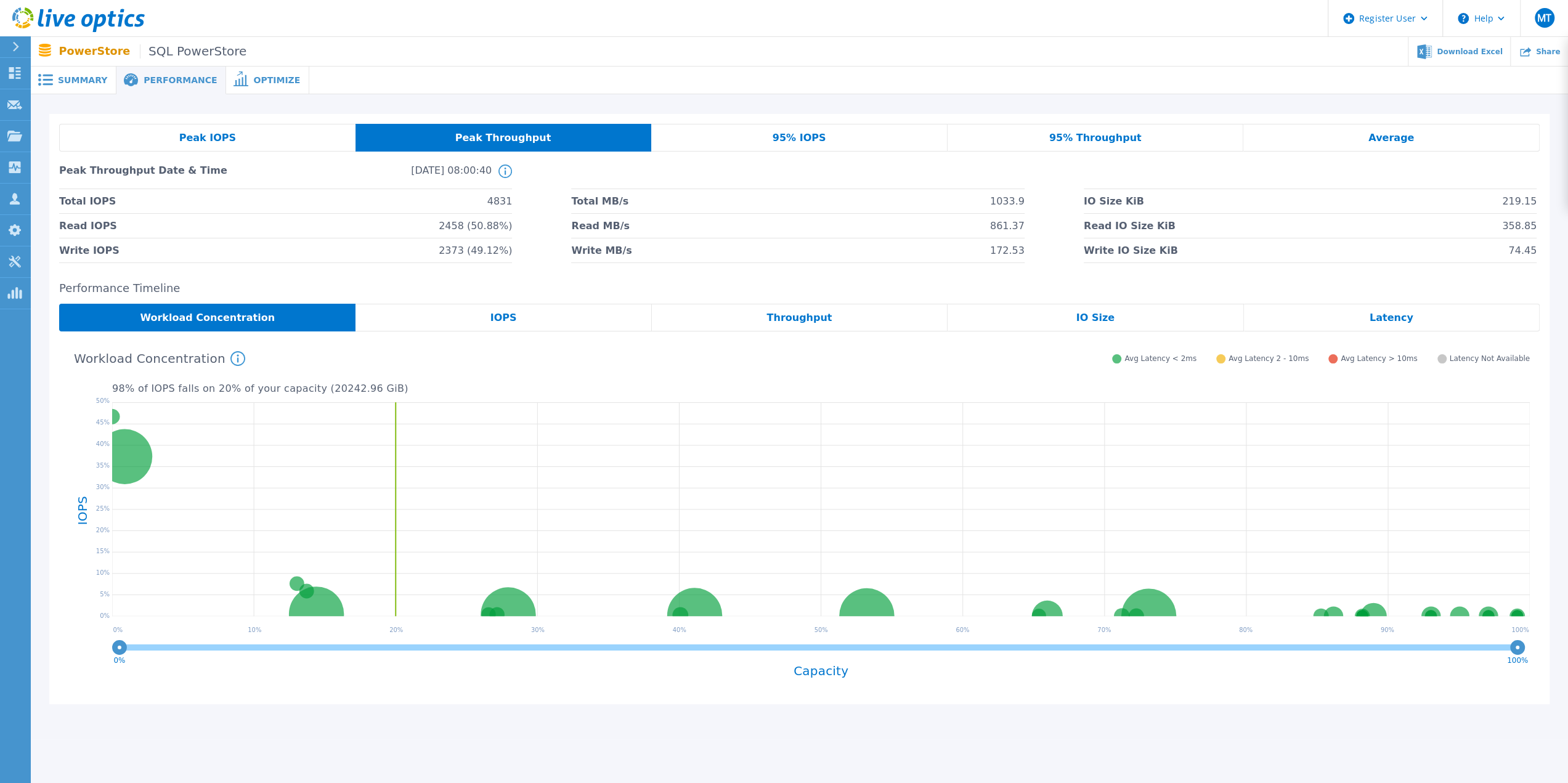
click at [1076, 134] on span "95% Throughput" at bounding box center [1095, 137] width 92 height 10
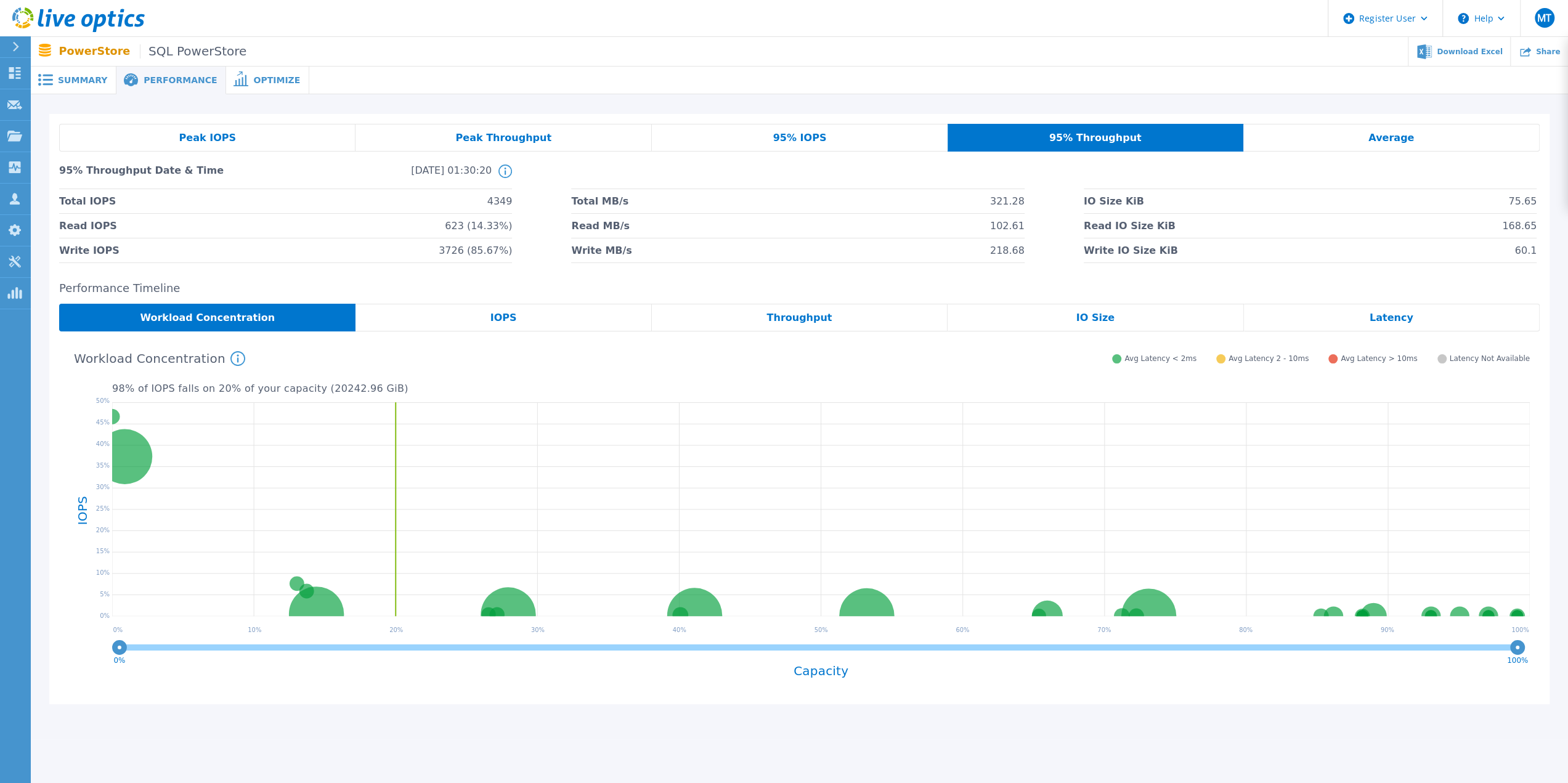
click at [1390, 319] on span "Latency" at bounding box center [1391, 317] width 44 height 10
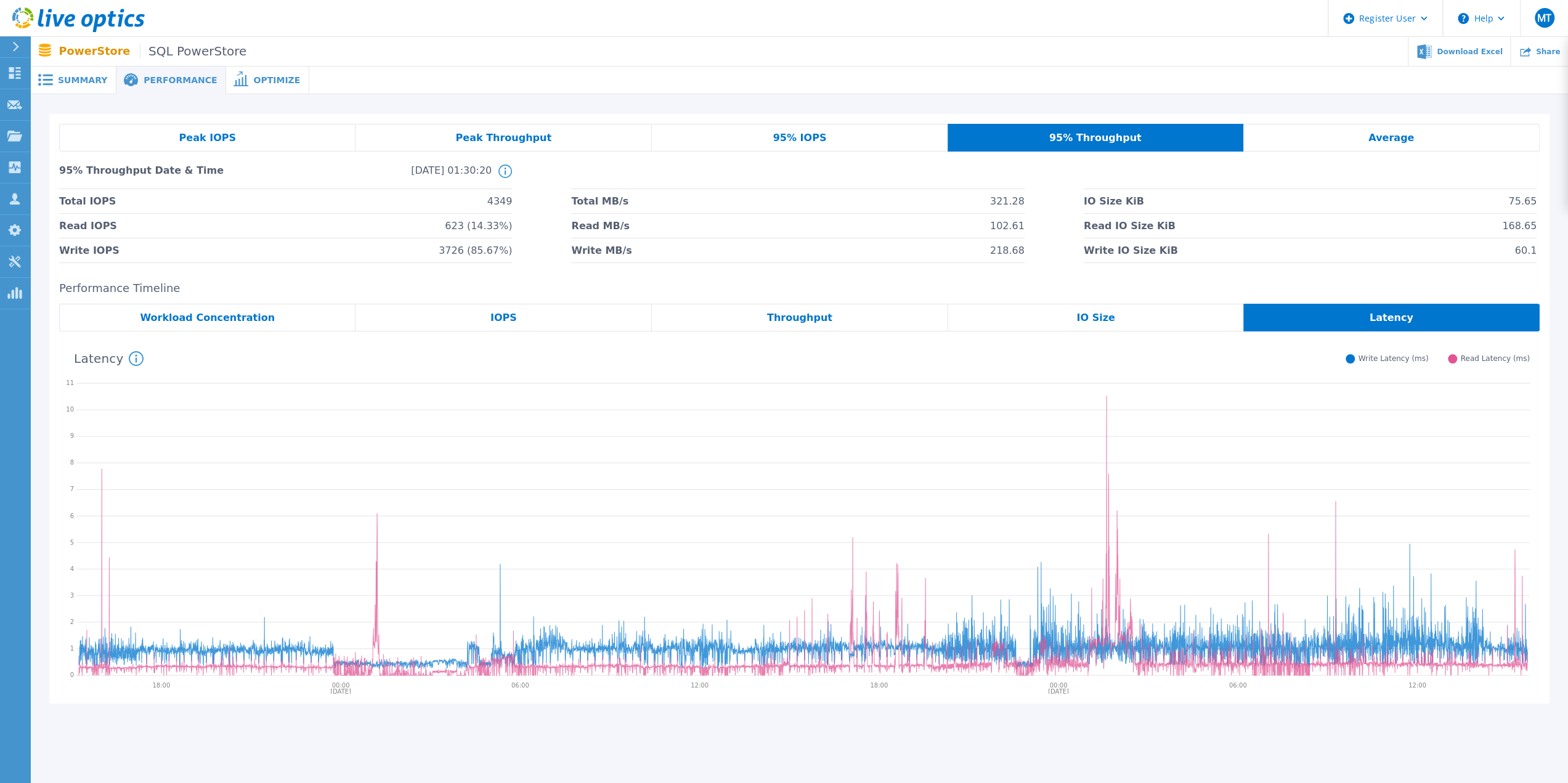
click at [218, 137] on span "Peak IOPS" at bounding box center [207, 137] width 57 height 10
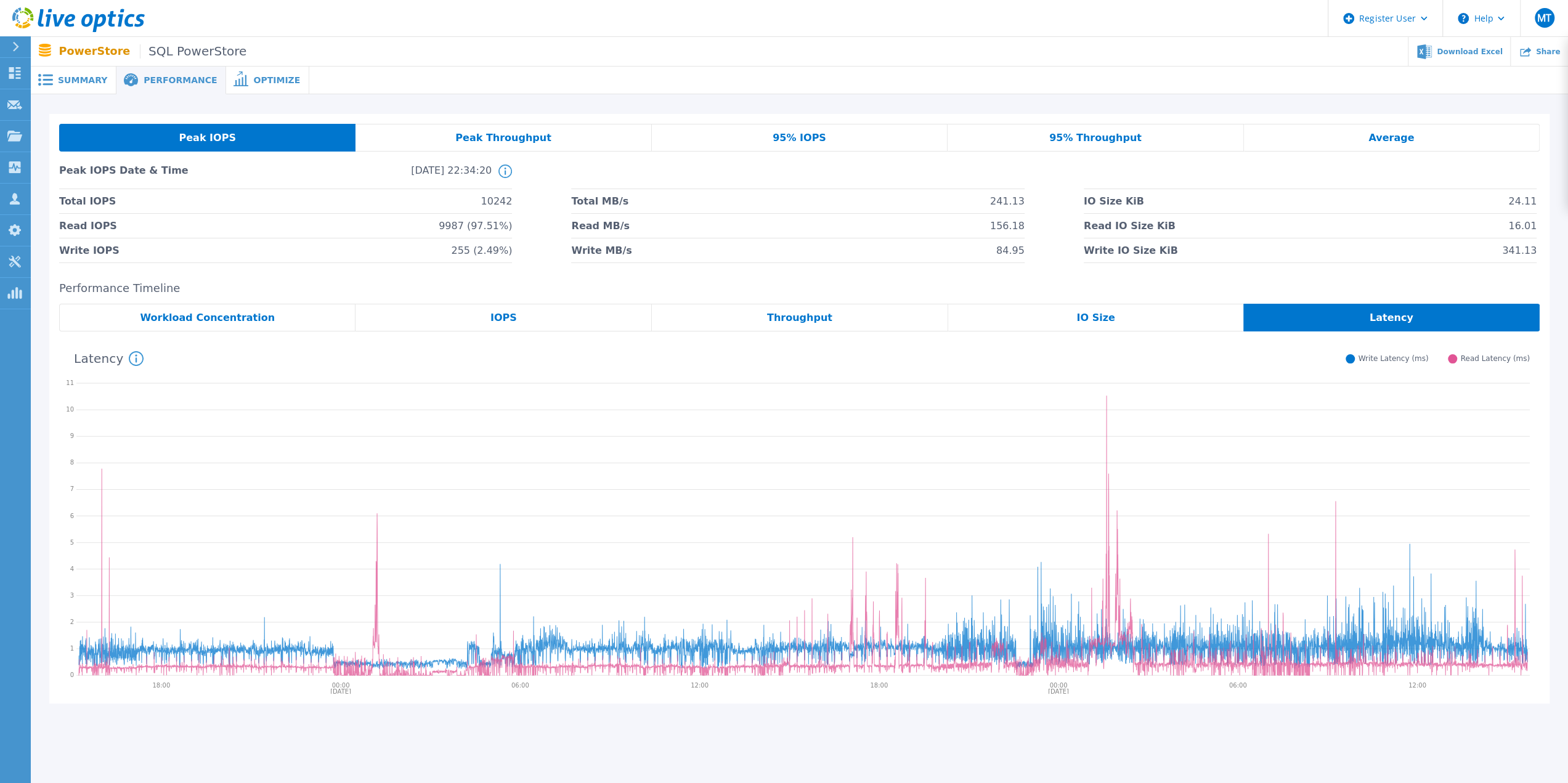
click at [784, 140] on span "95% IOPS" at bounding box center [799, 137] width 53 height 10
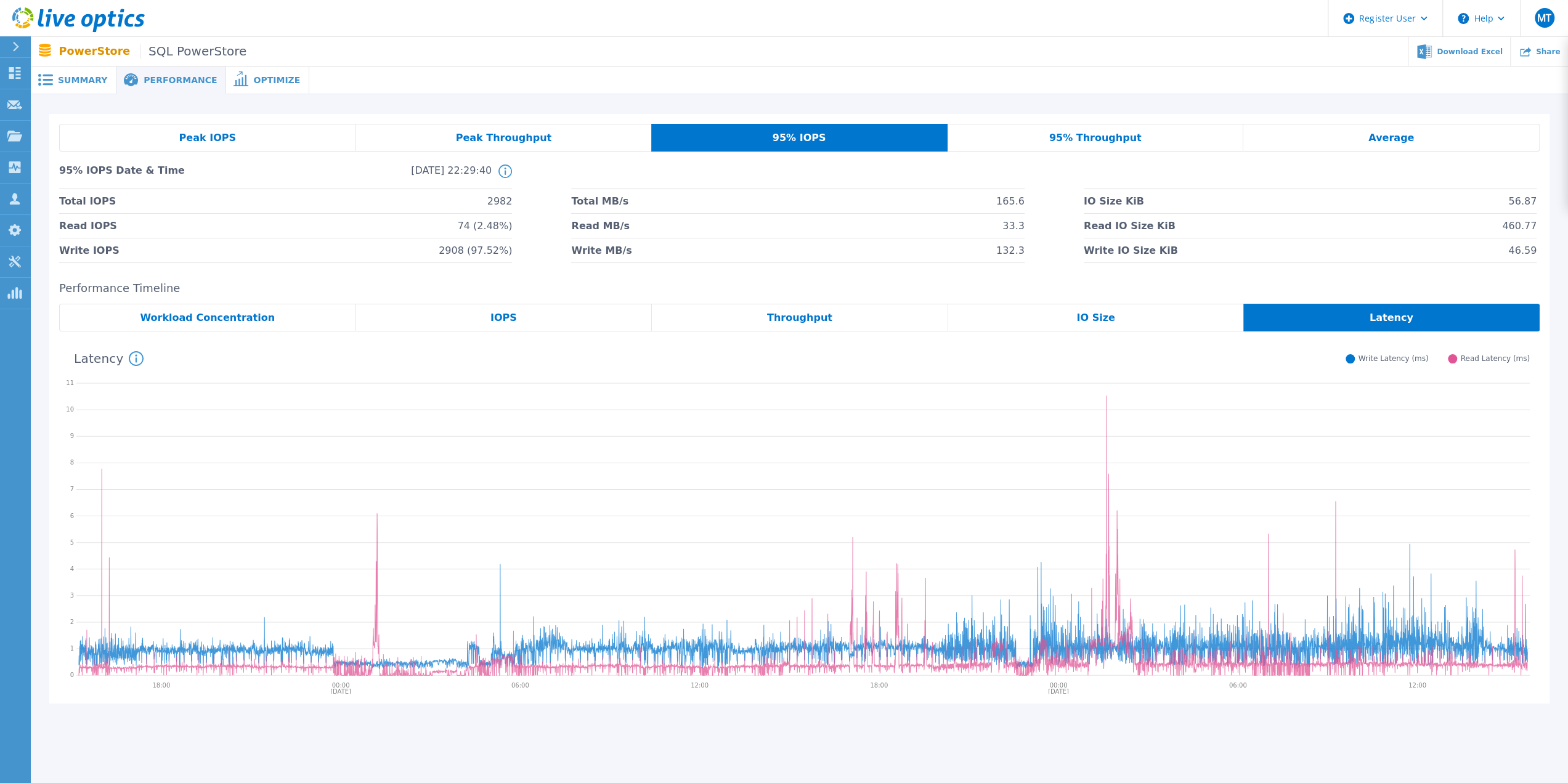
click at [216, 136] on span "Peak IOPS" at bounding box center [207, 137] width 57 height 10
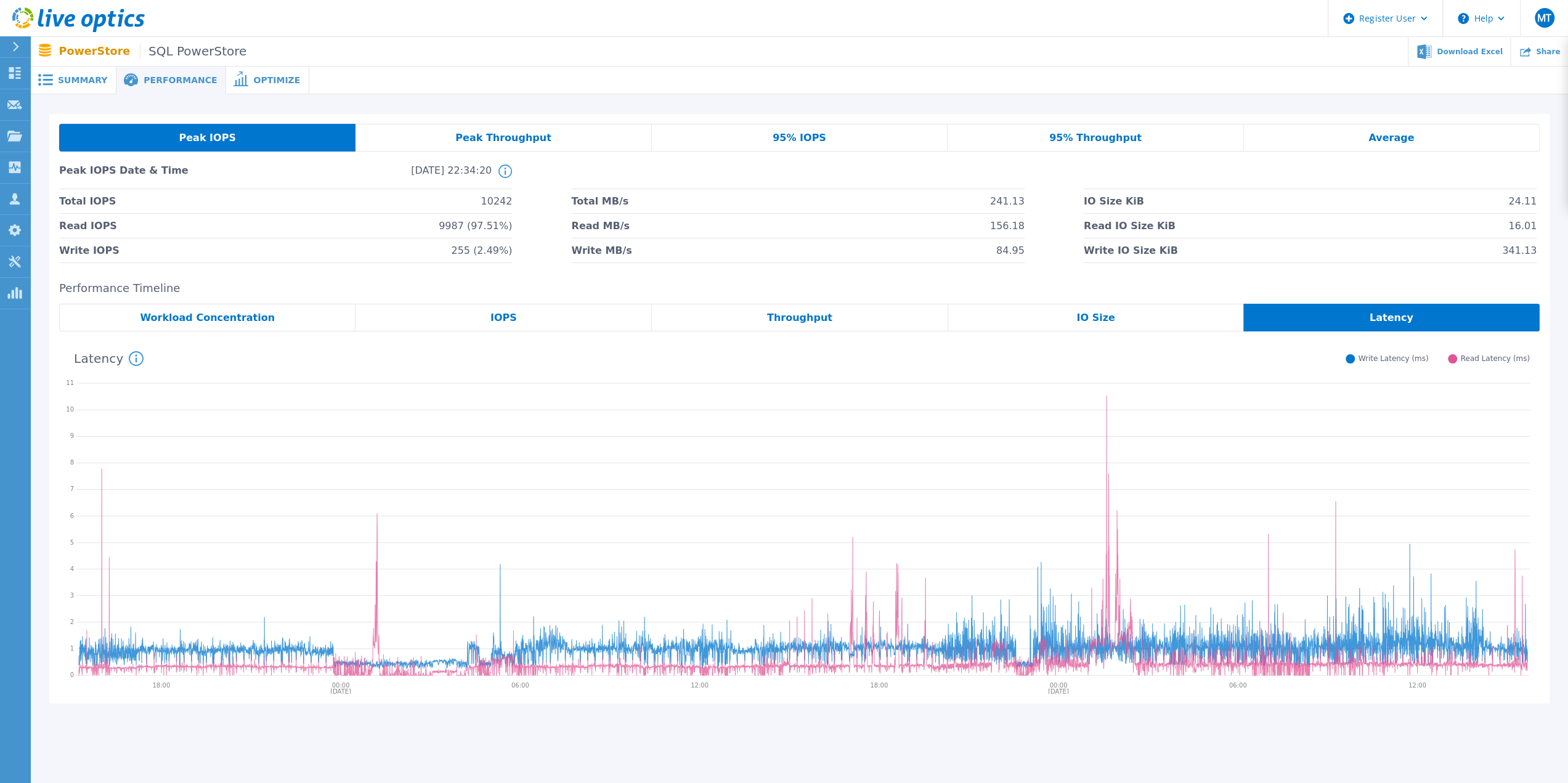
click at [810, 136] on span "95% IOPS" at bounding box center [799, 137] width 53 height 10
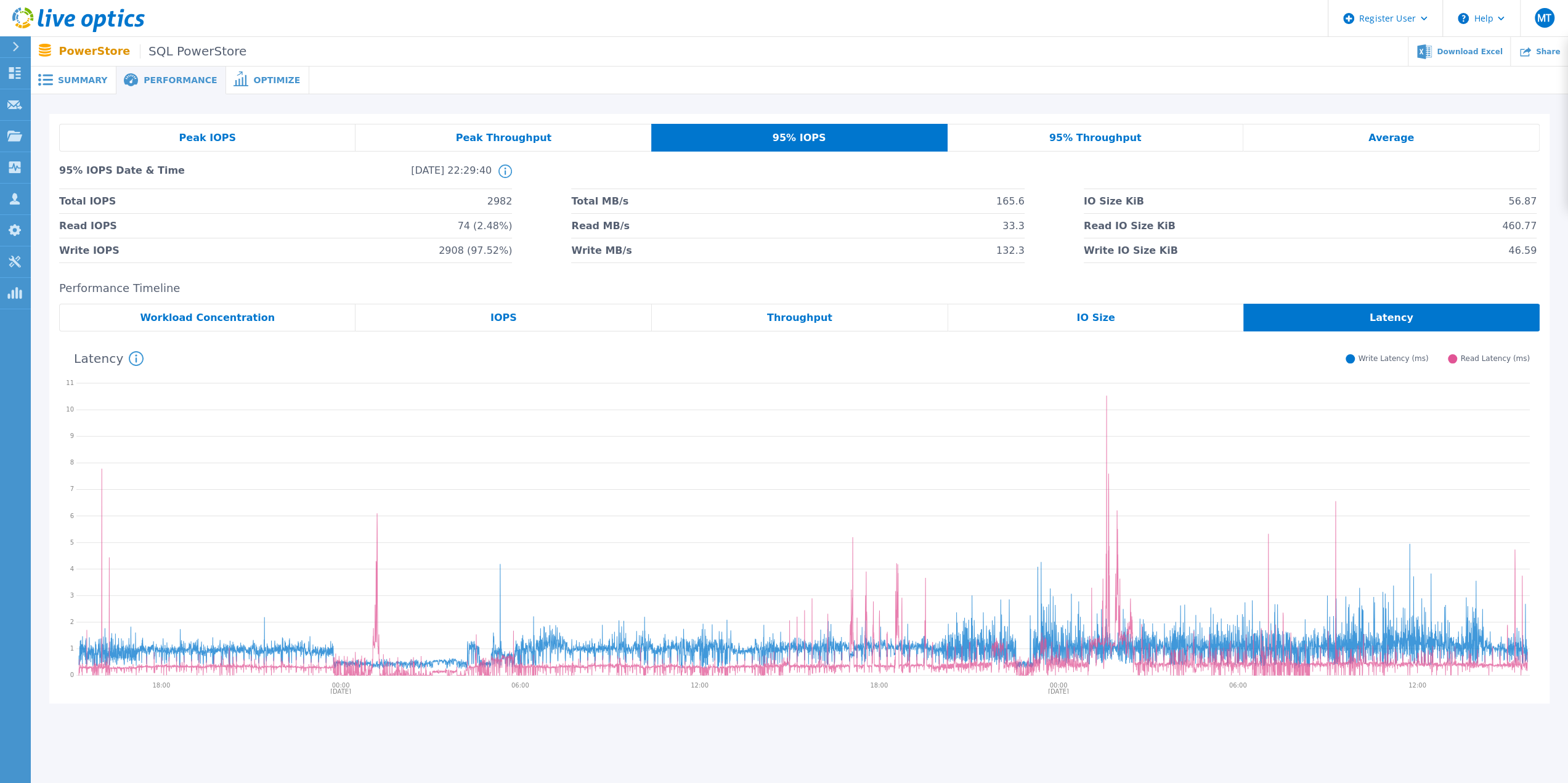
click at [214, 140] on span "Peak IOPS" at bounding box center [207, 137] width 57 height 10
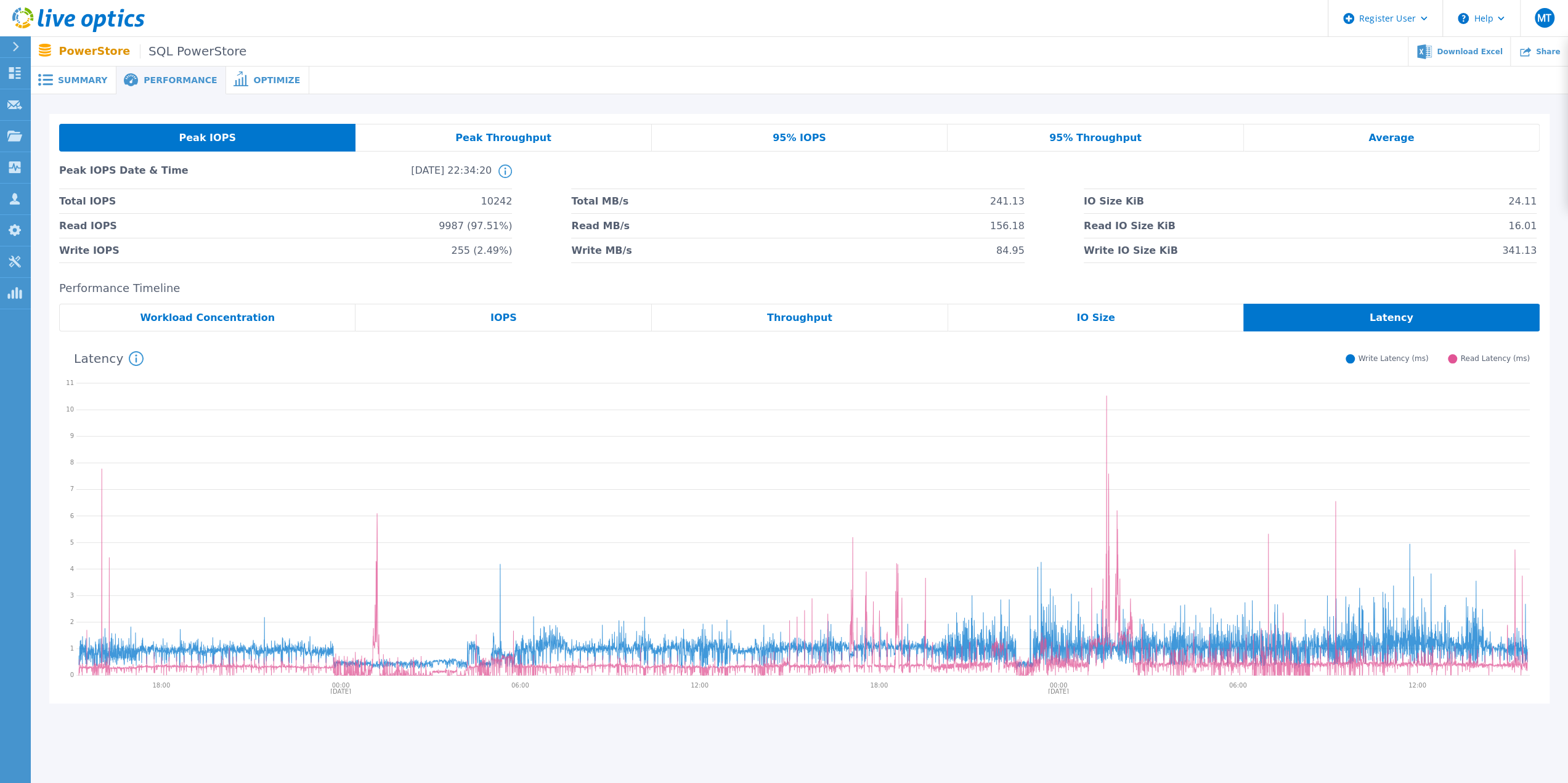
click at [800, 133] on span "95% IOPS" at bounding box center [799, 137] width 53 height 10
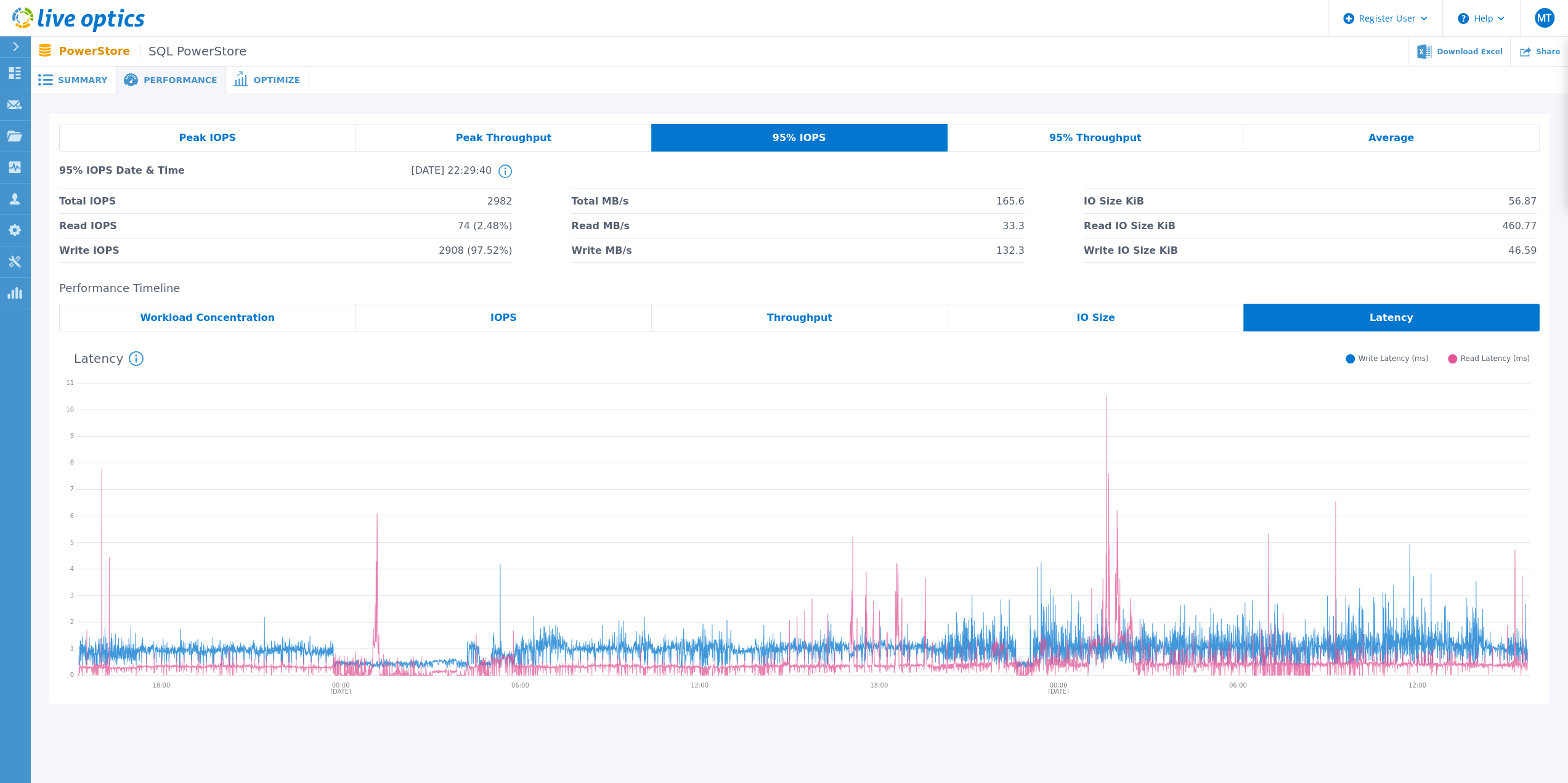
click at [208, 139] on span "Peak IOPS" at bounding box center [207, 137] width 57 height 10
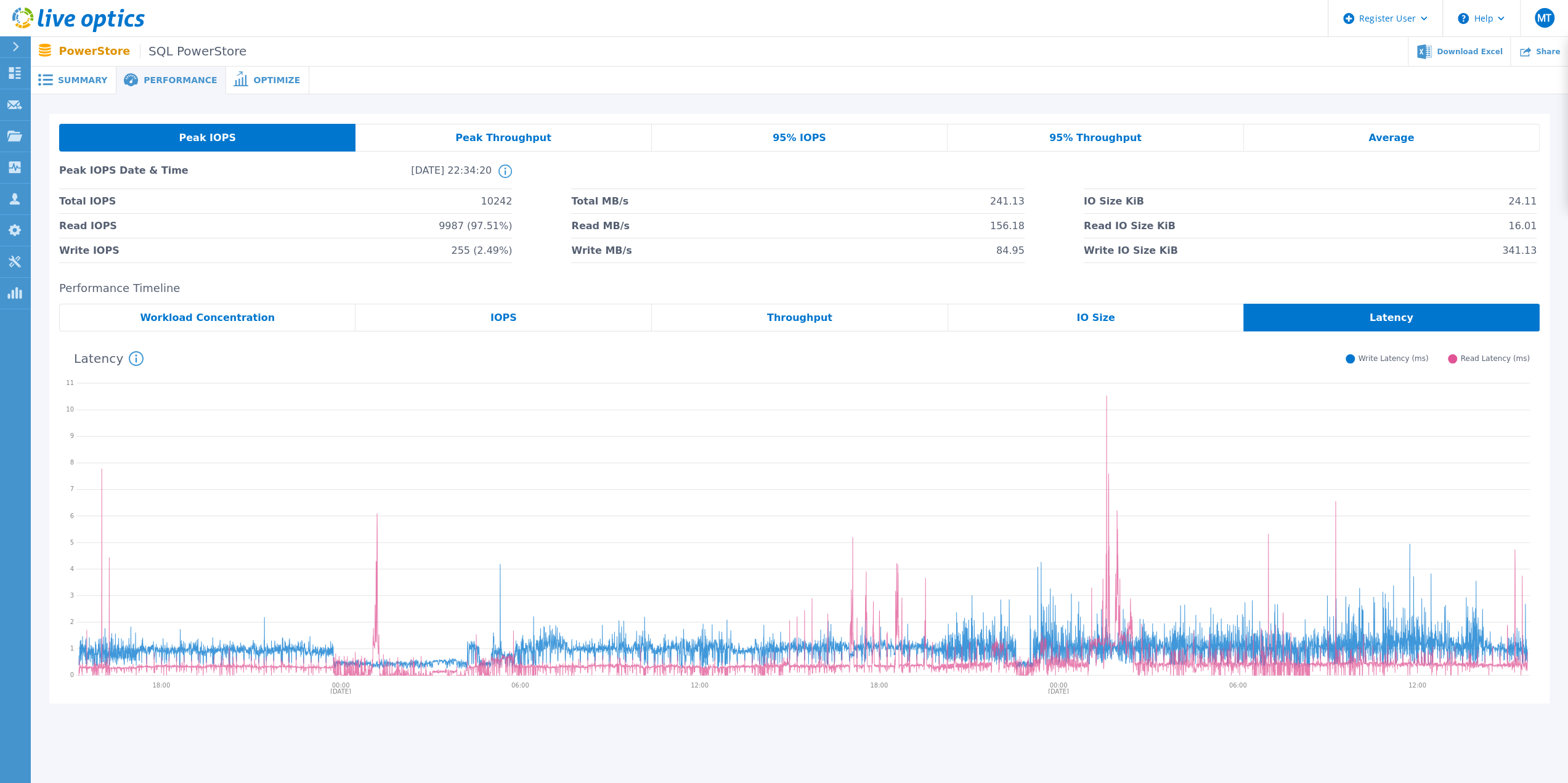
click at [802, 137] on span "95% IOPS" at bounding box center [799, 137] width 53 height 10
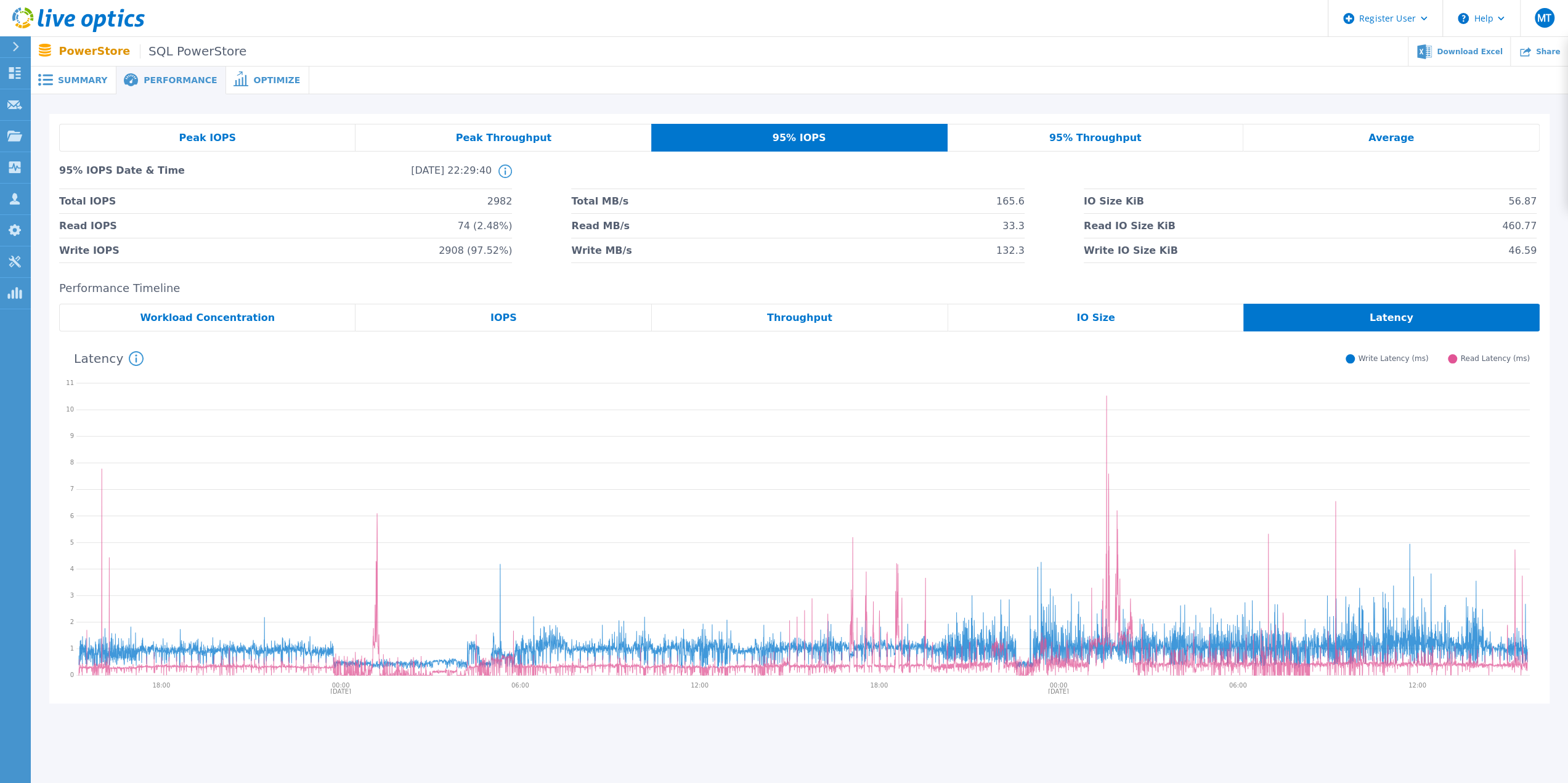
click at [466, 133] on span "Peak Throughput" at bounding box center [503, 137] width 96 height 10
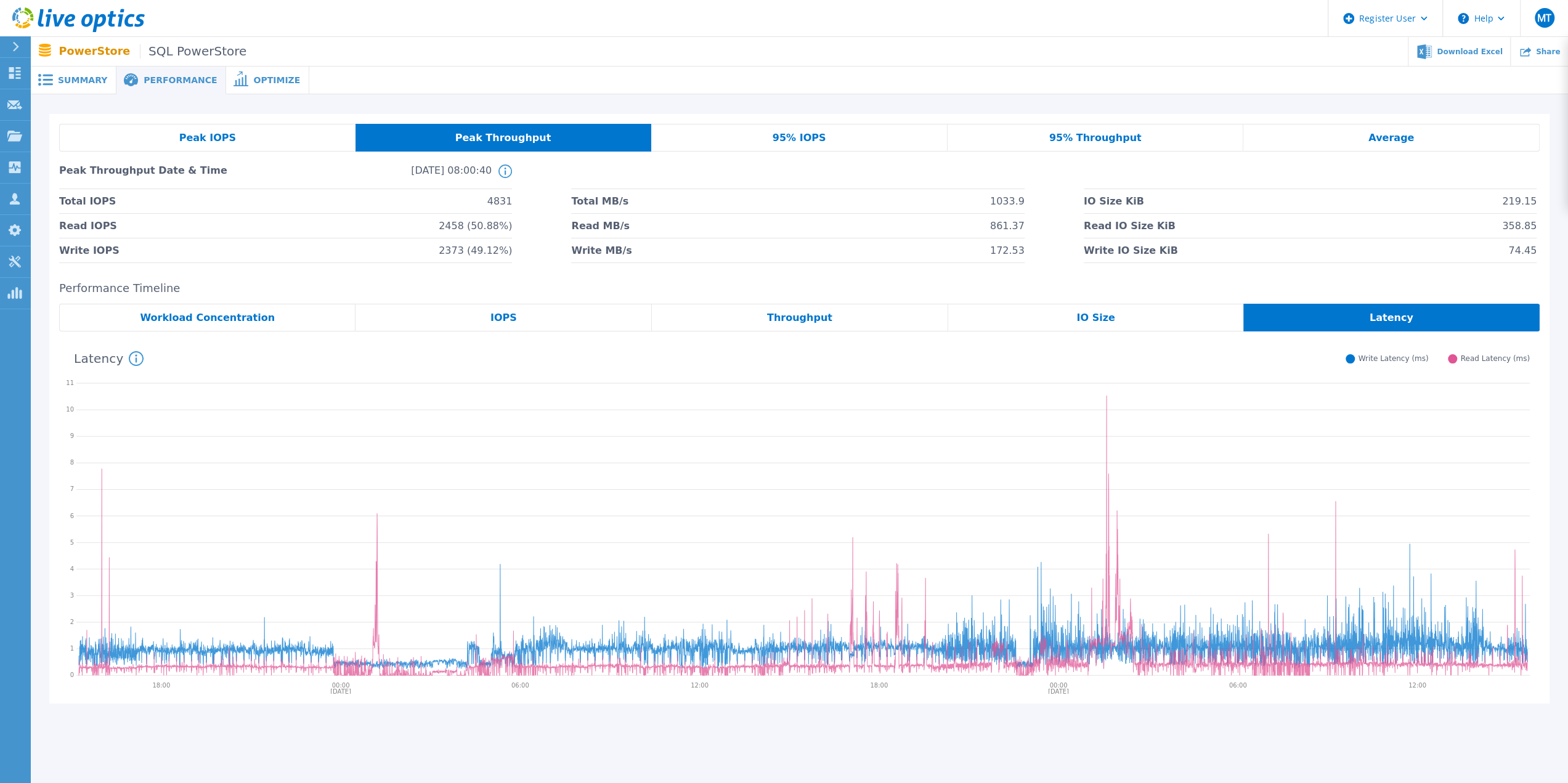
click at [1082, 135] on span "95% Throughput" at bounding box center [1095, 137] width 92 height 10
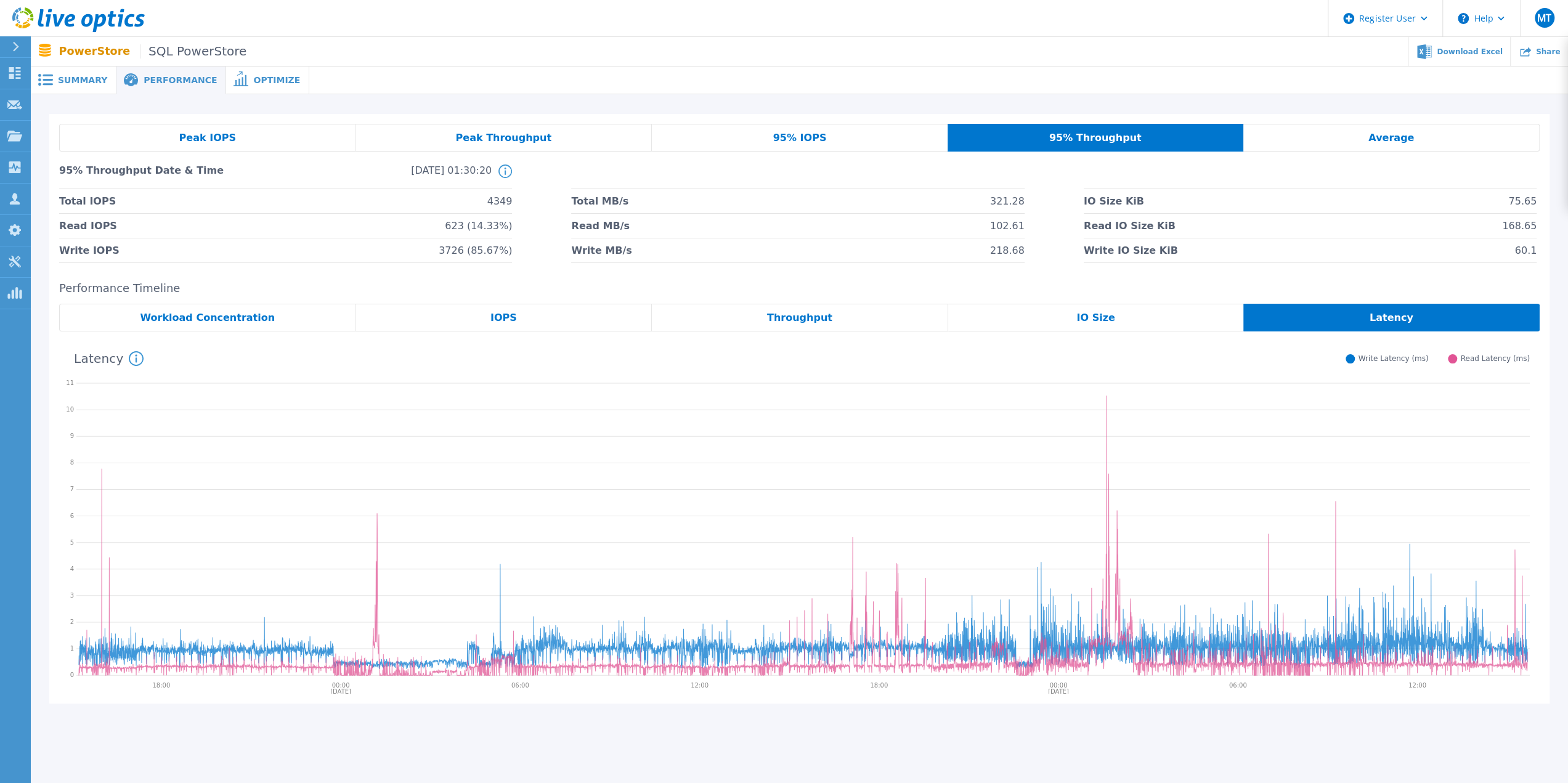
click at [58, 81] on span "Summary" at bounding box center [82, 80] width 49 height 9
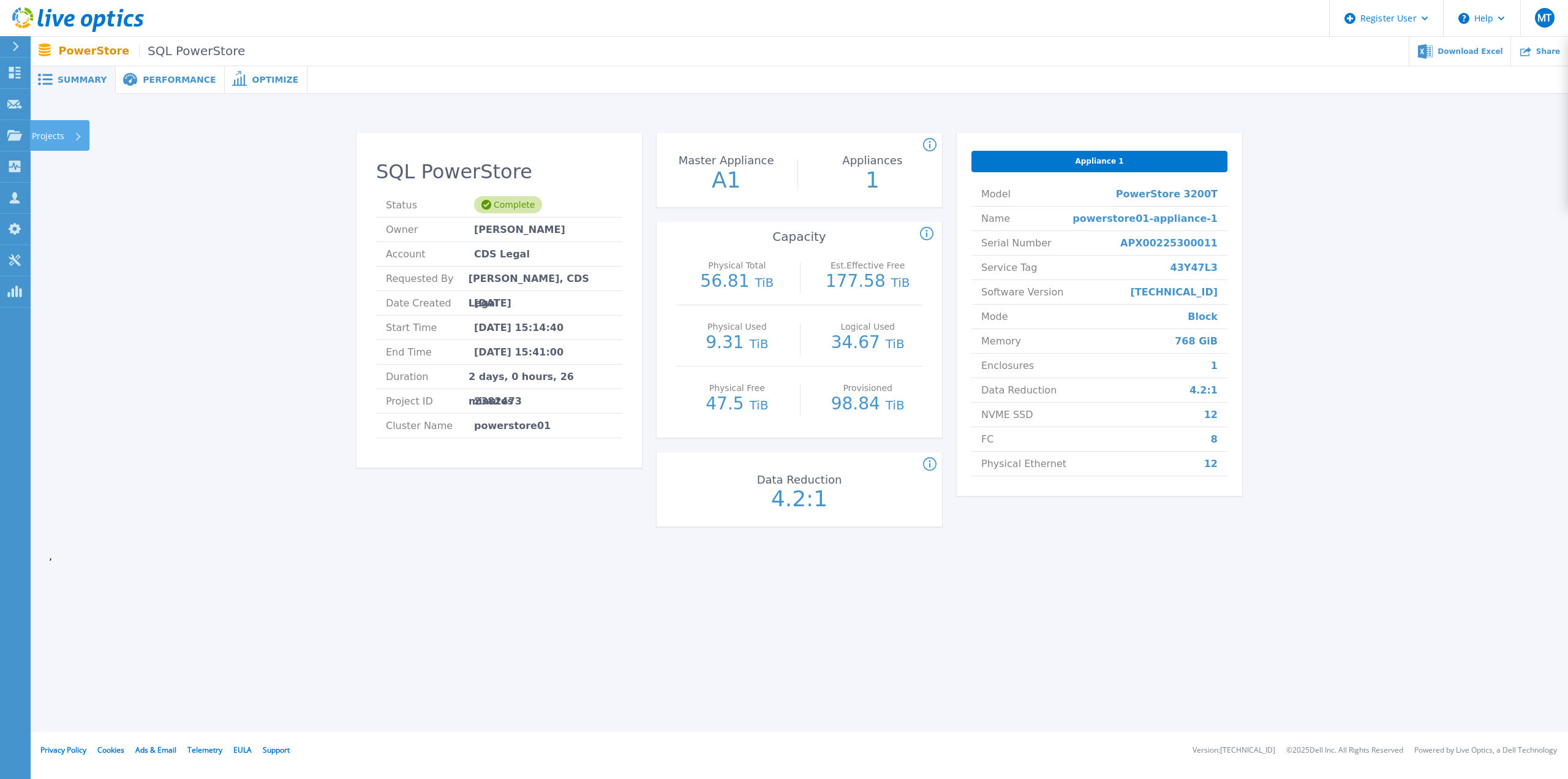
click at [41, 133] on p "Projects" at bounding box center [47, 136] width 32 height 32
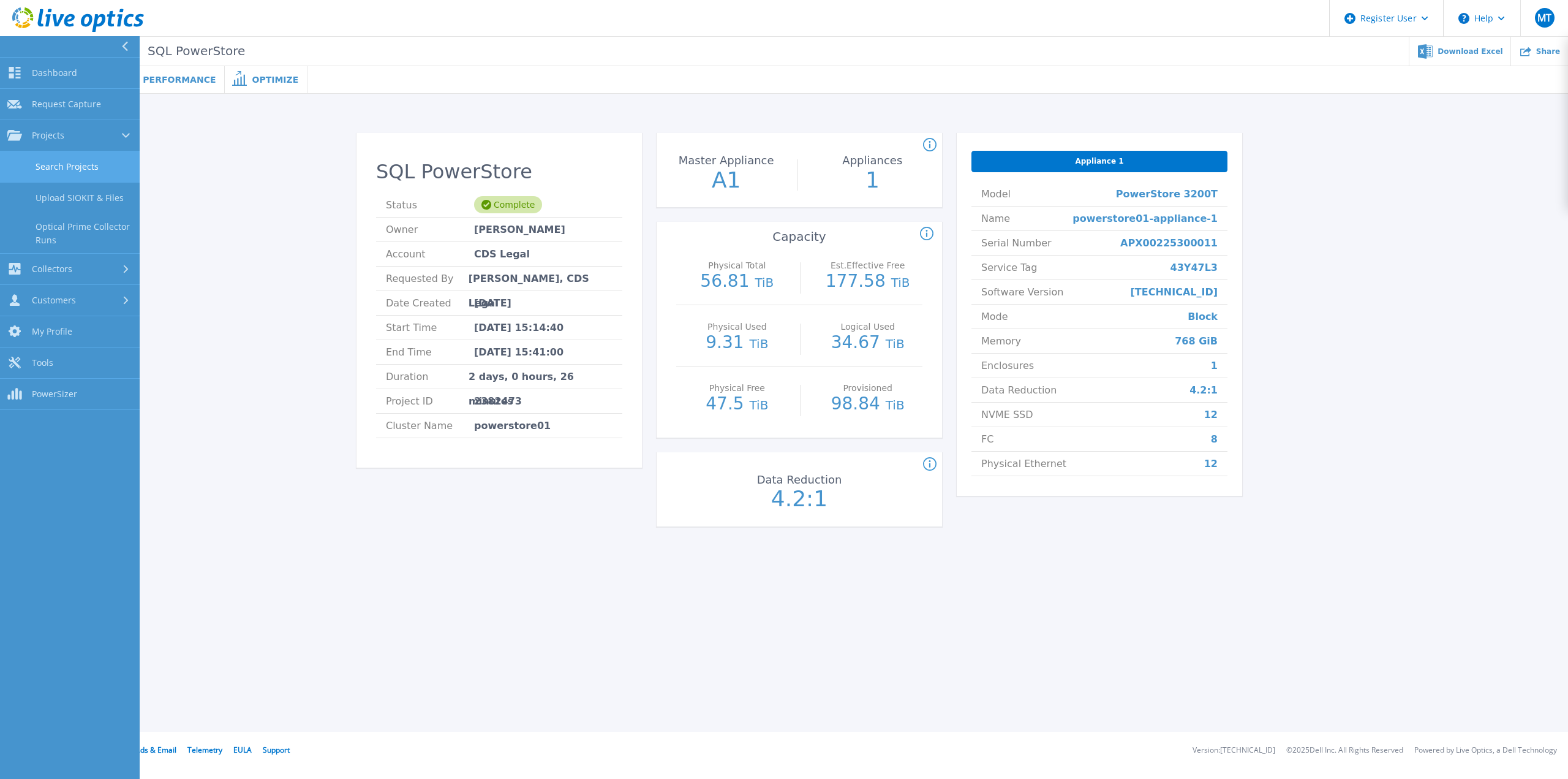
click at [86, 161] on link "Search Projects" at bounding box center [70, 166] width 140 height 31
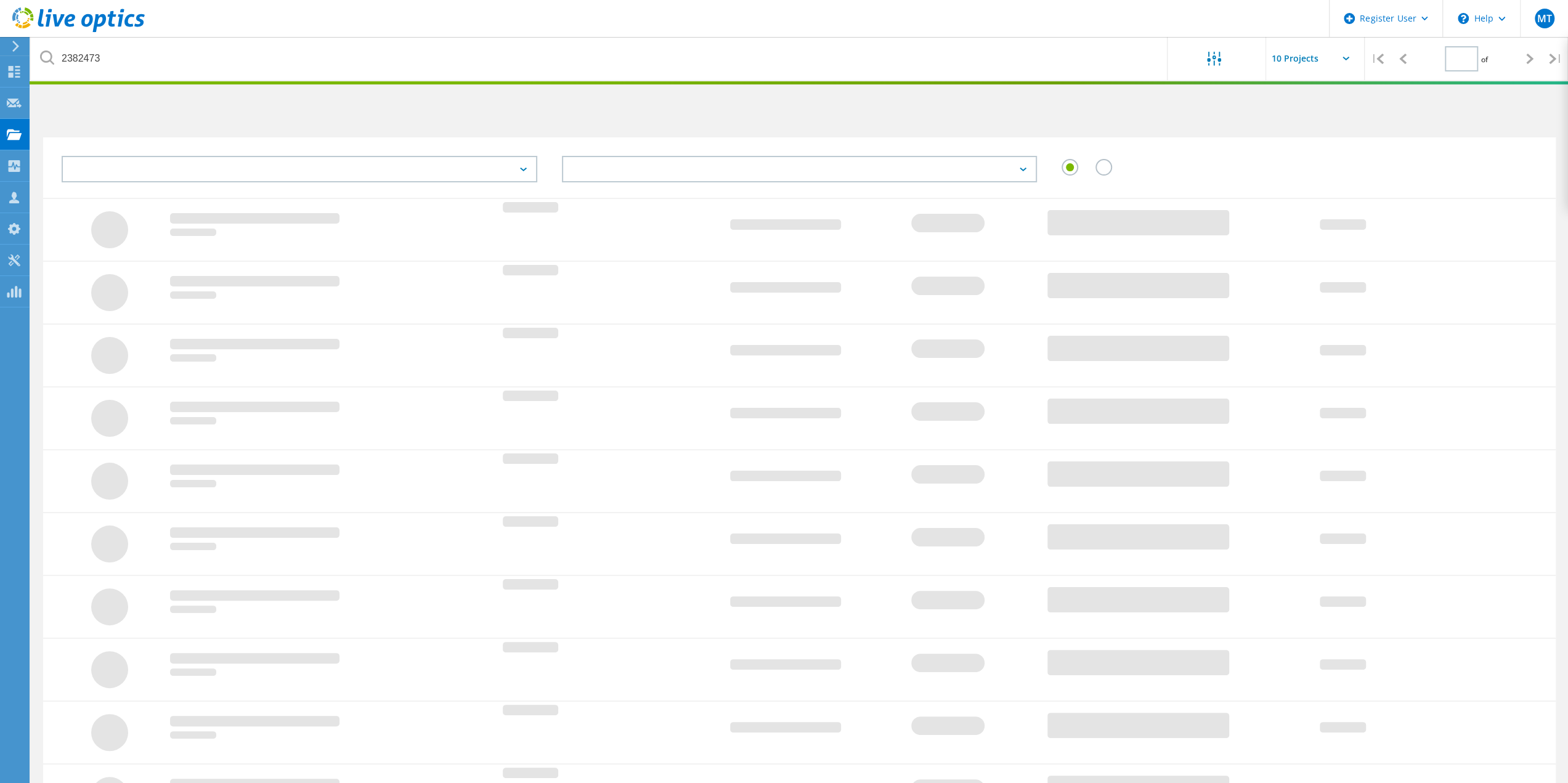
type input "1"
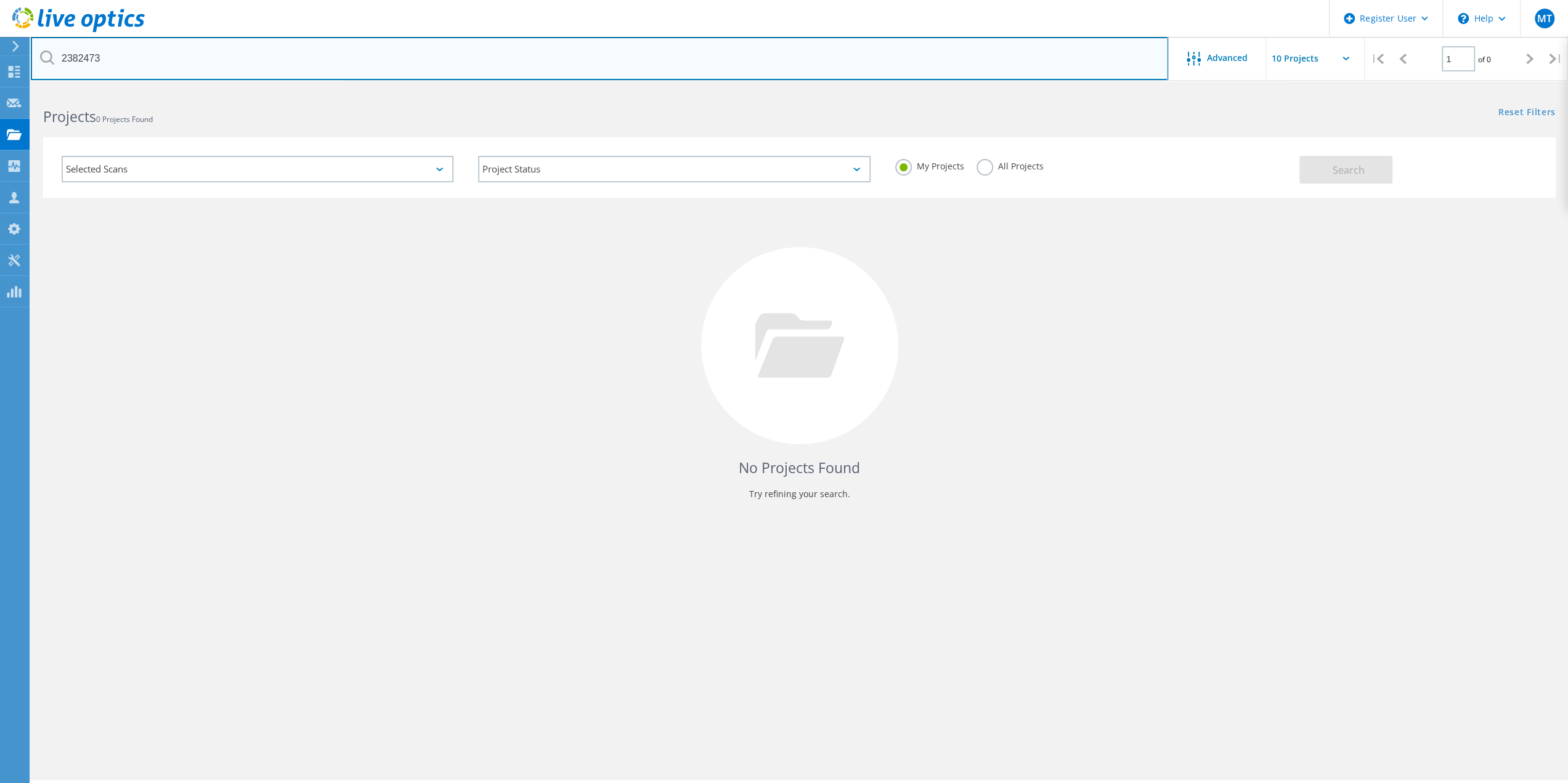
click at [76, 59] on input "2382473" at bounding box center [599, 59] width 1137 height 43
paste input "92"
type input "2382492"
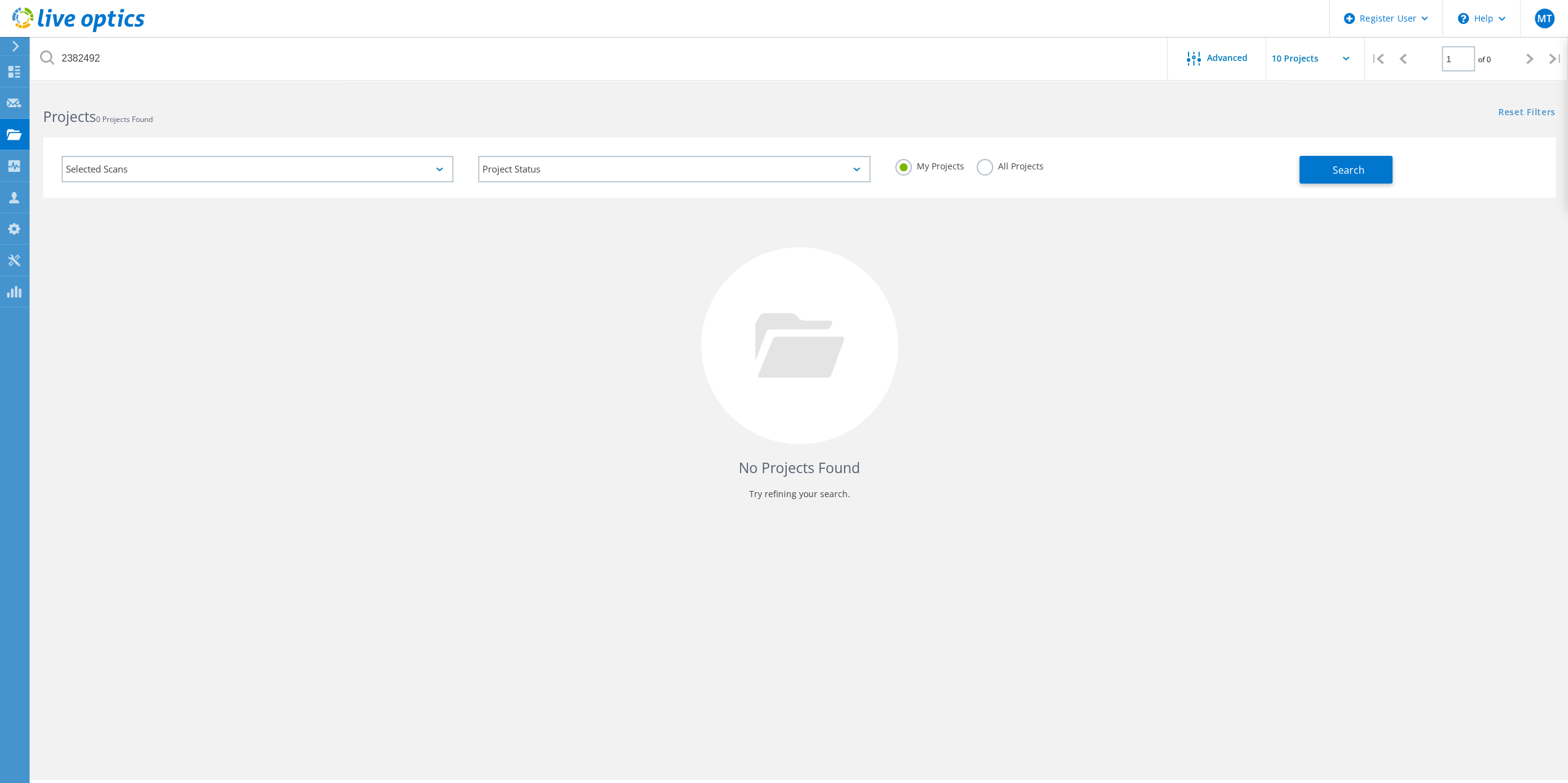
click at [983, 162] on label "All Projects" at bounding box center [1011, 165] width 67 height 11
click at [0, 0] on input "All Projects" at bounding box center [0, 0] width 0 height 0
click at [1347, 172] on span "Search" at bounding box center [1348, 170] width 32 height 13
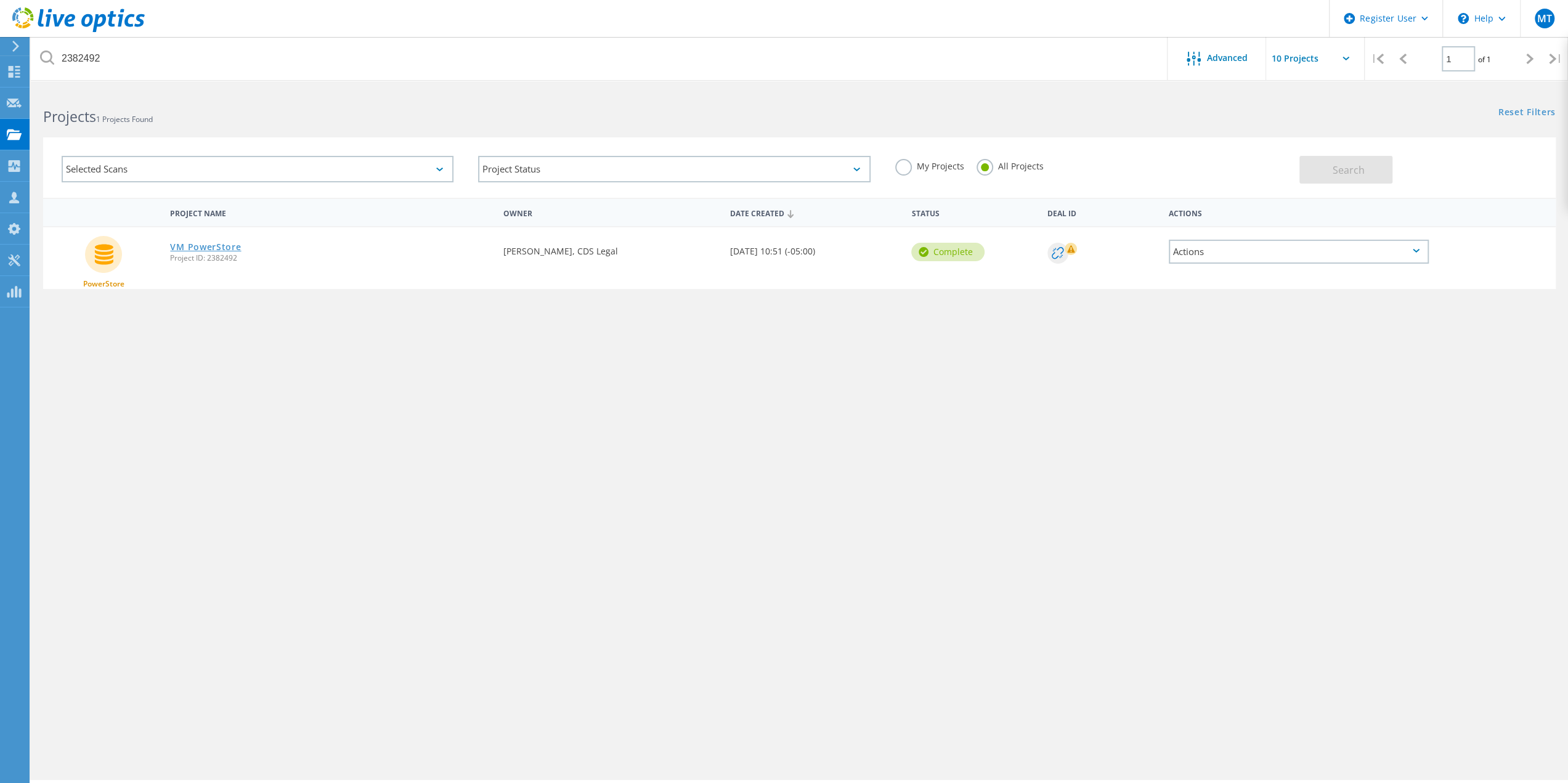
click at [200, 246] on link "VM PowerStore" at bounding box center [205, 247] width 71 height 9
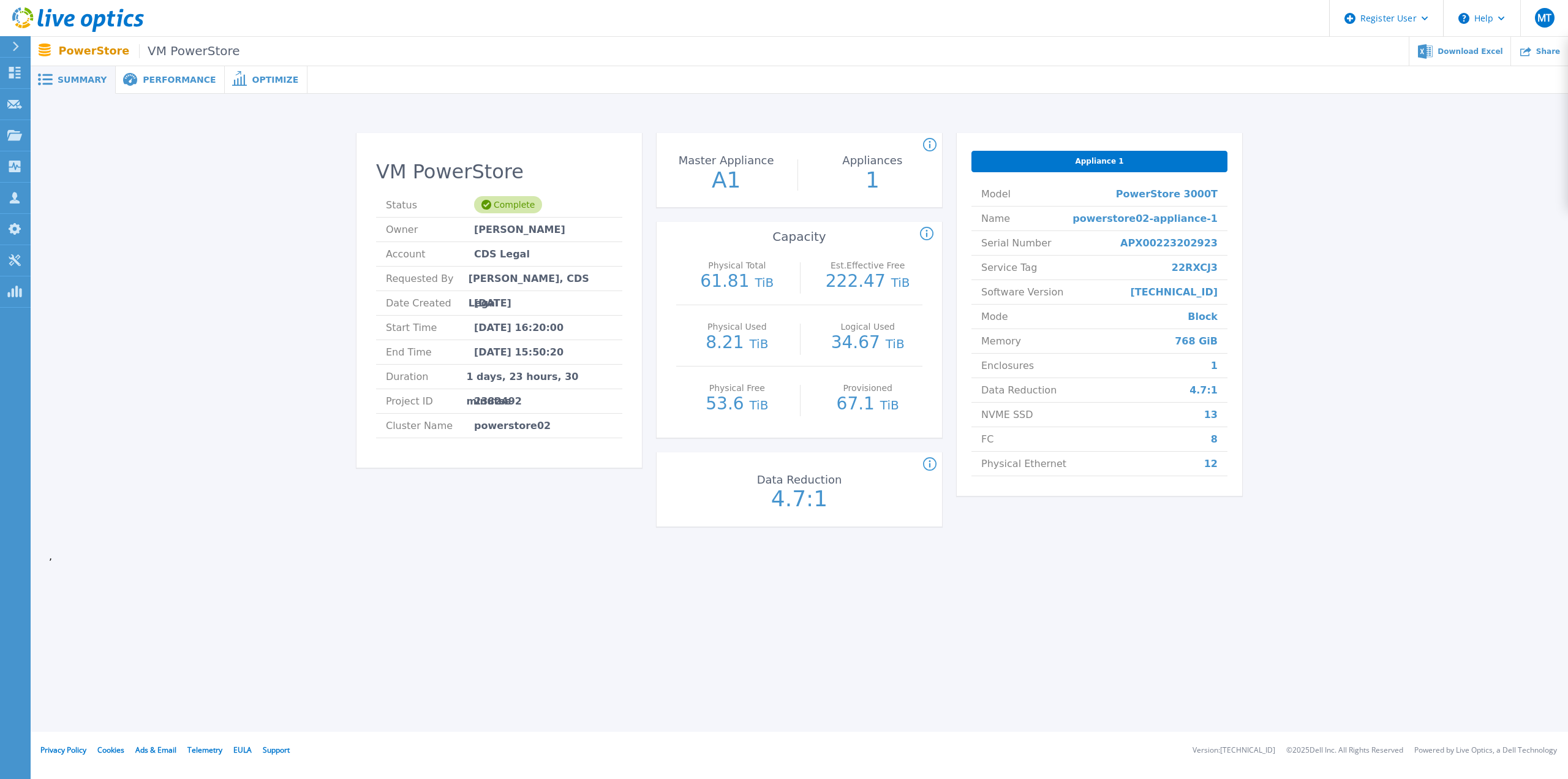
click at [1182, 244] on span "APX00223202923" at bounding box center [1169, 243] width 97 height 24
copy span "APX00223202923"
